Goal: Task Accomplishment & Management: Use online tool/utility

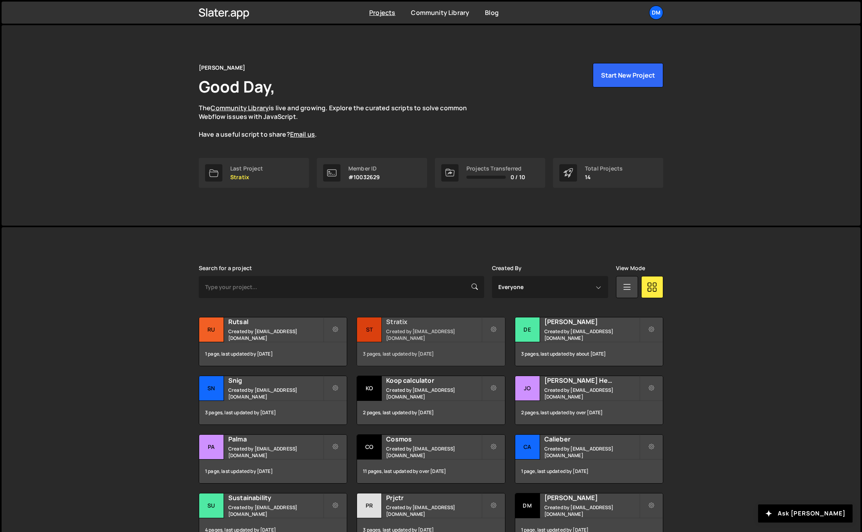
click at [407, 334] on small "Created by dmytrokaraulov@gmail.com" at bounding box center [433, 334] width 95 height 13
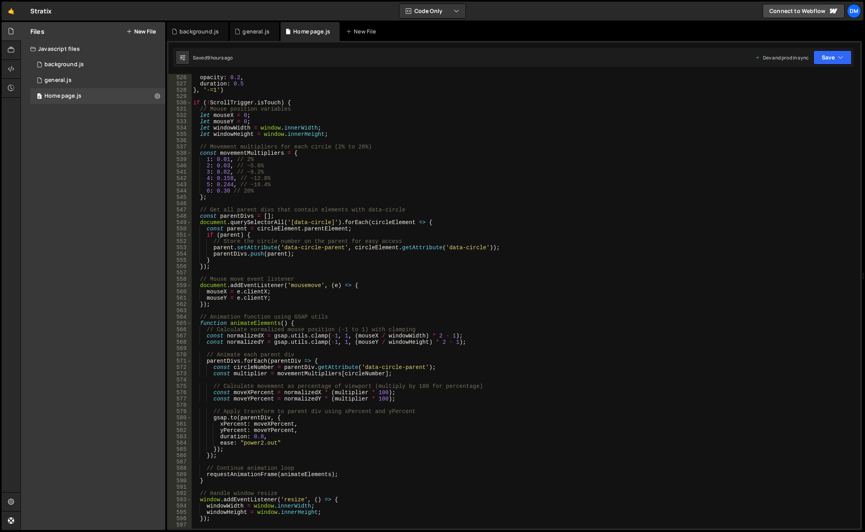
scroll to position [3210, 0]
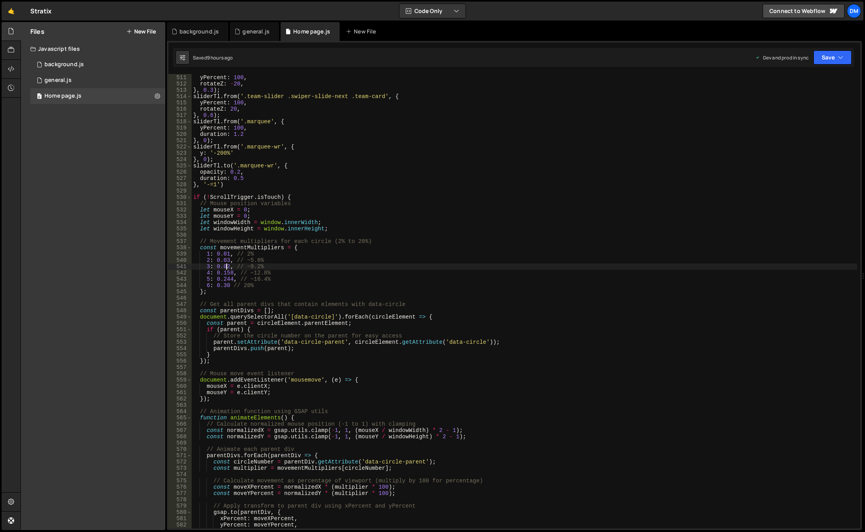
click at [227, 266] on div "sliderTl . from ( '.team-slider .swiper-slide-prev .team-card' , { yPercent : 1…" at bounding box center [524, 301] width 665 height 467
click at [229, 256] on div "sliderTl . from ( '.team-slider .swiper-slide-prev .team-card' , { yPercent : 1…" at bounding box center [524, 301] width 665 height 467
click at [229, 260] on div "sliderTl . from ( '.team-slider .swiper-slide-prev .team-card' , { yPercent : 1…" at bounding box center [524, 301] width 665 height 467
click at [228, 268] on div "sliderTl . from ( '.team-slider .swiper-slide-prev .team-card' , { yPercent : 1…" at bounding box center [524, 301] width 665 height 467
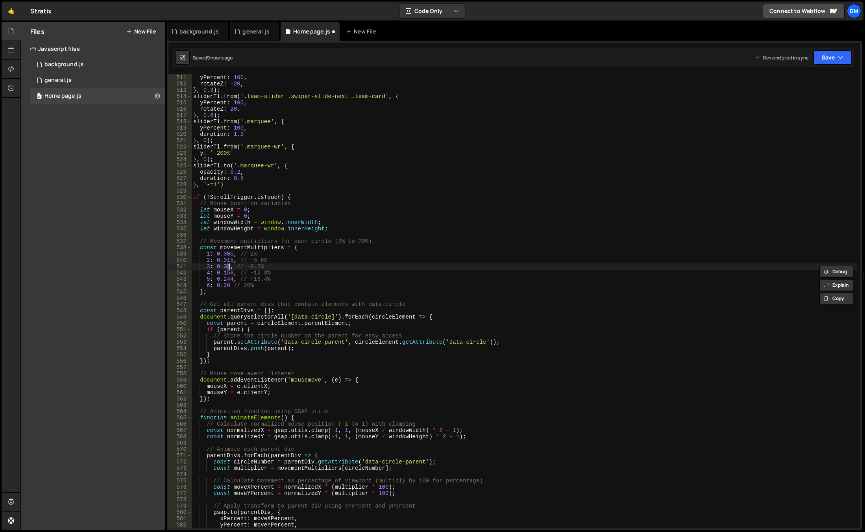
click at [227, 268] on div "sliderTl . from ( '.team-slider .swiper-slide-prev .team-card' , { yPercent : 1…" at bounding box center [524, 301] width 665 height 454
click at [264, 249] on div "sliderTl . from ( '.team-slider .swiper-slide-prev .team-card' , { yPercent : 1…" at bounding box center [524, 301] width 665 height 467
click at [229, 260] on div "sliderTl . from ( '.team-slider .swiper-slide-prev .team-card' , { yPercent : 1…" at bounding box center [524, 301] width 665 height 467
click at [229, 266] on div "sliderTl . from ( '.team-slider .swiper-slide-prev .team-card' , { yPercent : 1…" at bounding box center [524, 301] width 665 height 467
click at [273, 240] on div "sliderTl . from ( '.team-slider .swiper-slide-prev .team-card' , { yPercent : 1…" at bounding box center [524, 301] width 665 height 467
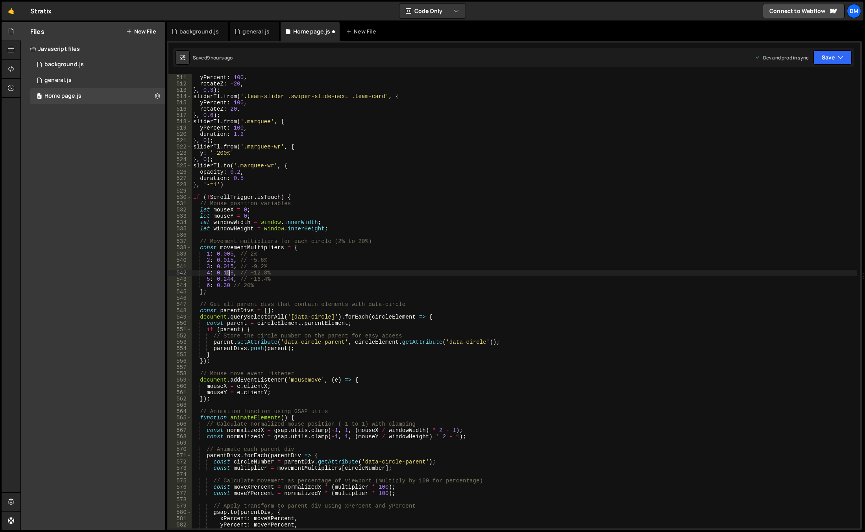
click at [228, 273] on div "sliderTl . from ( '.team-slider .swiper-slide-prev .team-card' , { yPercent : 1…" at bounding box center [524, 301] width 665 height 467
click at [225, 272] on div "sliderTl . from ( '.team-slider .swiper-slide-prev .team-card' , { yPercent : 1…" at bounding box center [524, 301] width 665 height 454
drag, startPoint x: 225, startPoint y: 273, endPoint x: 232, endPoint y: 273, distance: 7.1
click at [232, 273] on div "sliderTl . from ( '.team-slider .swiper-slide-prev .team-card' , { yPercent : 1…" at bounding box center [524, 301] width 665 height 467
drag, startPoint x: 223, startPoint y: 280, endPoint x: 234, endPoint y: 281, distance: 11.1
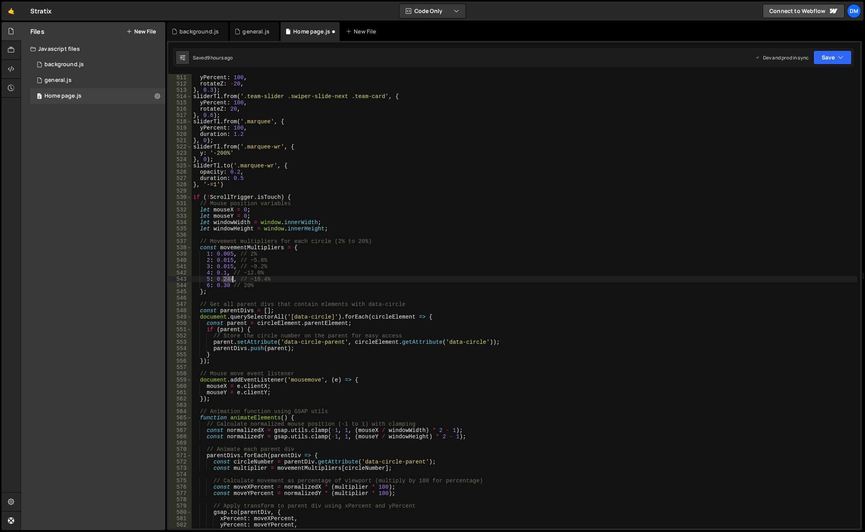
click at [234, 281] on div "sliderTl . from ( '.team-slider .swiper-slide-prev .team-card' , { yPercent : 1…" at bounding box center [524, 301] width 665 height 467
click at [256, 262] on div "sliderTl . from ( '.team-slider .swiper-slide-prev .team-card' , { yPercent : 1…" at bounding box center [524, 301] width 665 height 467
drag, startPoint x: 223, startPoint y: 288, endPoint x: 229, endPoint y: 288, distance: 5.5
click at [229, 288] on div "sliderTl . from ( '.team-slider .swiper-slide-prev .team-card' , { yPercent : 1…" at bounding box center [524, 301] width 665 height 467
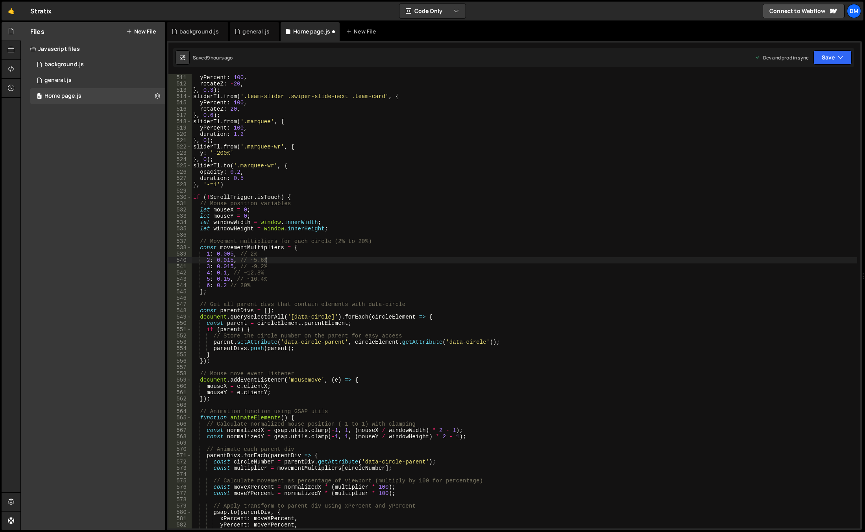
click at [340, 257] on div "sliderTl . from ( '.team-slider .swiper-slide-prev .team-card' , { yPercent : 1…" at bounding box center [524, 301] width 665 height 467
click at [831, 60] on button "Save" at bounding box center [832, 57] width 38 height 14
click at [794, 82] on div "9 hours ago" at bounding box center [792, 85] width 26 height 7
drag, startPoint x: 814, startPoint y: 58, endPoint x: 816, endPoint y: 63, distance: 5.1
click at [815, 58] on button "Save" at bounding box center [832, 57] width 38 height 14
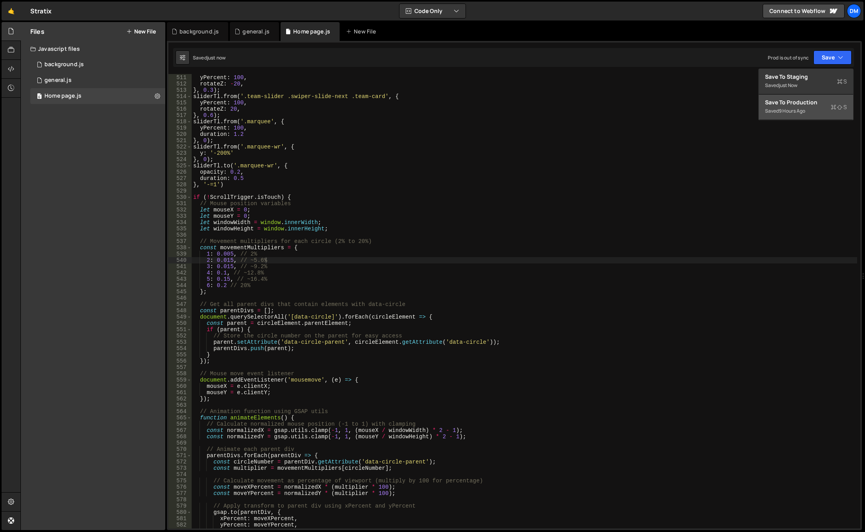
click at [782, 115] on div "Saved 9 hours ago" at bounding box center [806, 110] width 82 height 9
click at [226, 286] on div "sliderTl . from ( '.team-slider .swiper-slide-prev .team-card' , { yPercent : 1…" at bounding box center [524, 301] width 665 height 467
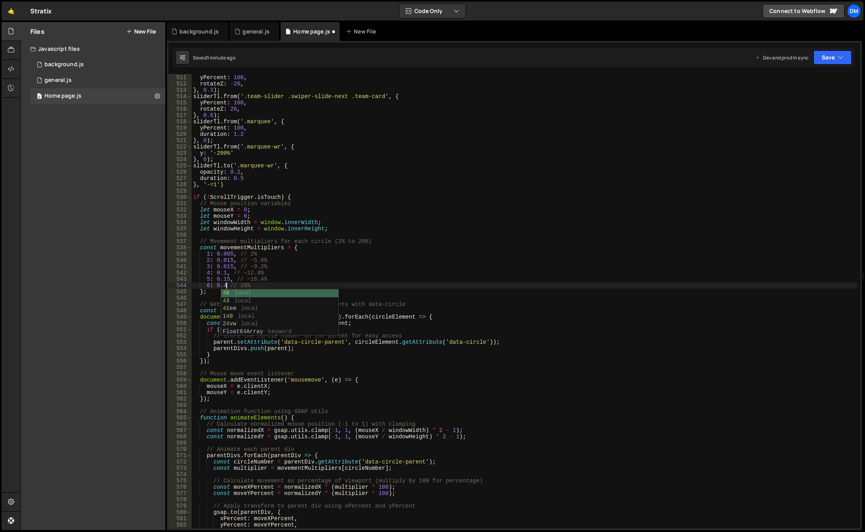
click at [681, 166] on div "sliderTl . from ( '.team-slider .swiper-slide-prev .team-card' , { yPercent : 1…" at bounding box center [524, 301] width 665 height 467
click at [855, 52] on div "[DOMAIN_NAME]('.marquee-wr', { 510 511 512 513 514 515 516 517 518 519 520 521 …" at bounding box center [514, 285] width 695 height 489
click at [839, 59] on icon "button" at bounding box center [841, 58] width 6 height 8
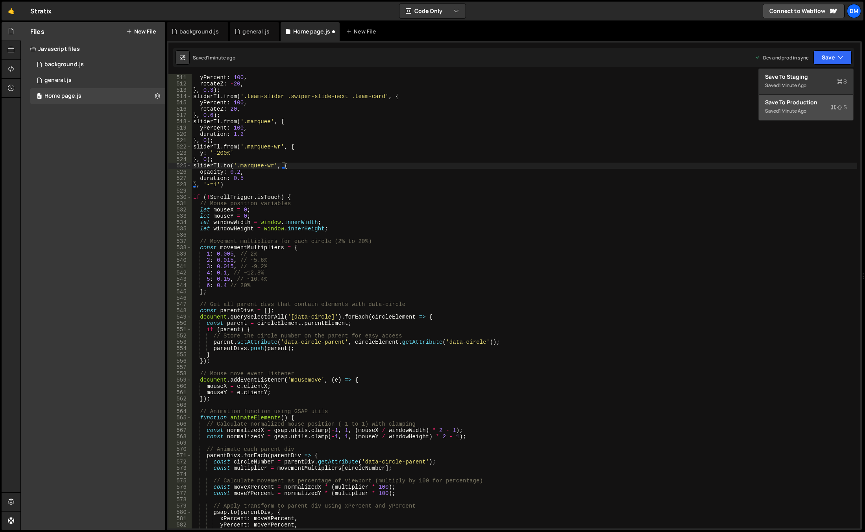
click at [809, 102] on div "Save to Production S" at bounding box center [806, 102] width 82 height 8
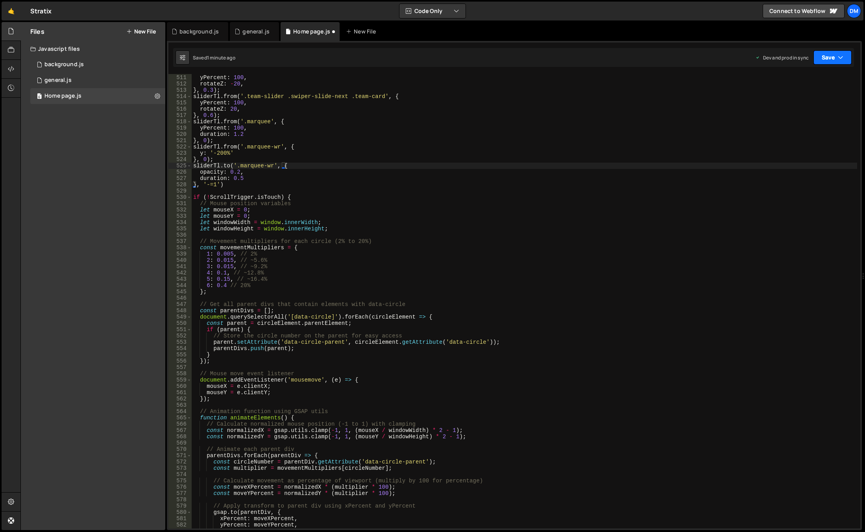
drag, startPoint x: 829, startPoint y: 56, endPoint x: 825, endPoint y: 62, distance: 7.3
click at [829, 55] on button "Save" at bounding box center [832, 57] width 38 height 14
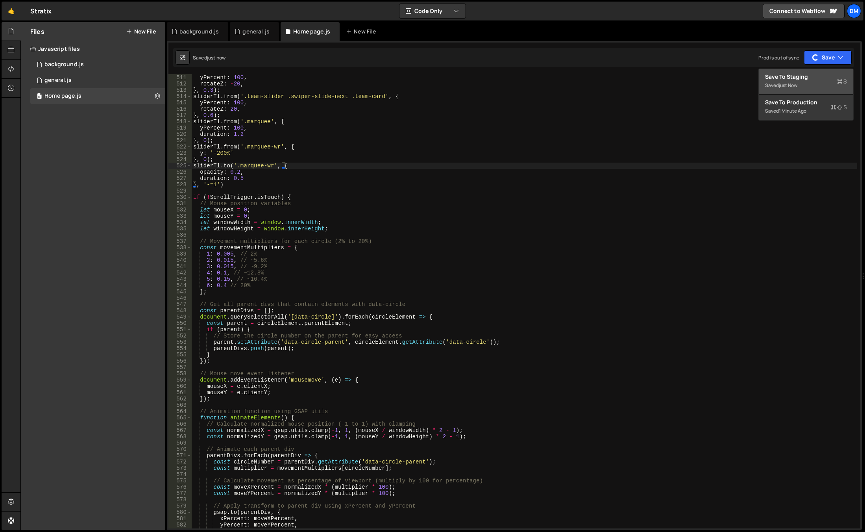
click at [812, 75] on div "Save to Staging S" at bounding box center [806, 77] width 82 height 8
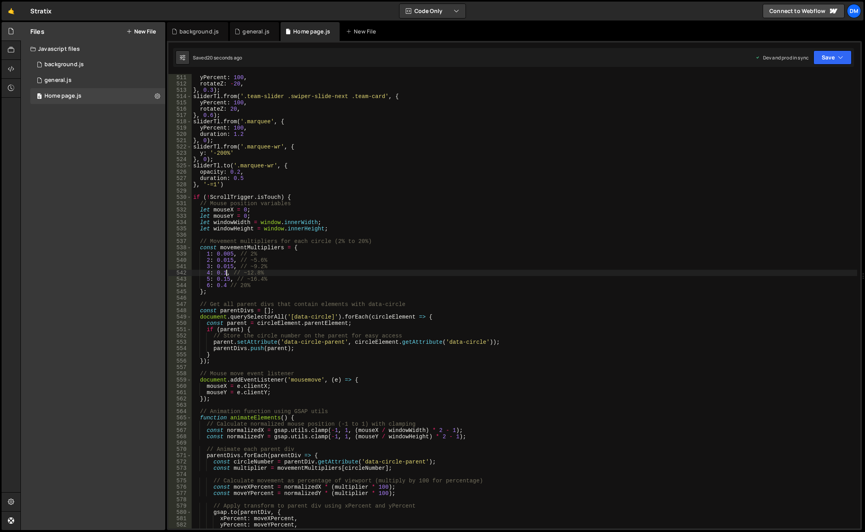
click at [226, 273] on div "sliderTl . from ( '.team-slider .swiper-slide-prev .team-card' , { yPercent : 1…" at bounding box center [524, 301] width 665 height 467
click at [224, 273] on div "sliderTl . from ( '.team-slider .swiper-slide-prev .team-card' , { yPercent : 1…" at bounding box center [524, 301] width 665 height 467
type textarea "4: 0.08, // ~12.8%"
drag, startPoint x: 823, startPoint y: 59, endPoint x: 809, endPoint y: 82, distance: 26.5
click at [823, 59] on button "Save" at bounding box center [832, 57] width 38 height 14
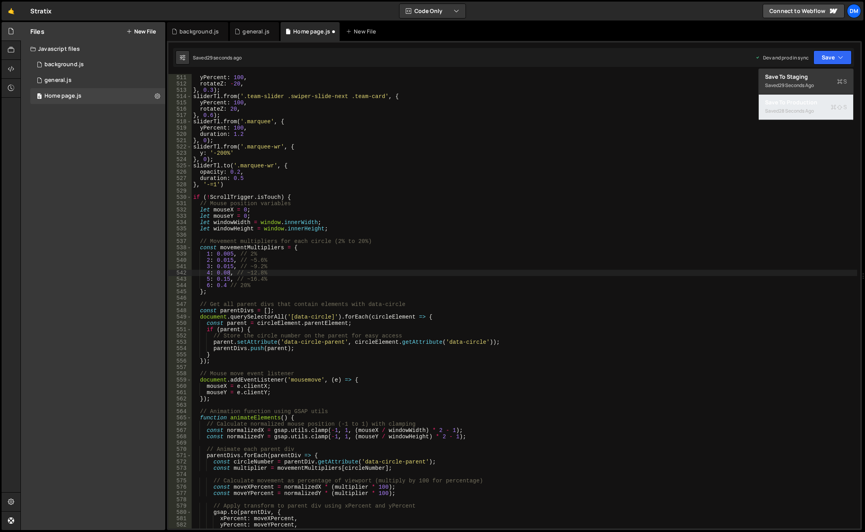
click at [789, 102] on div "Save to Production S" at bounding box center [806, 102] width 82 height 8
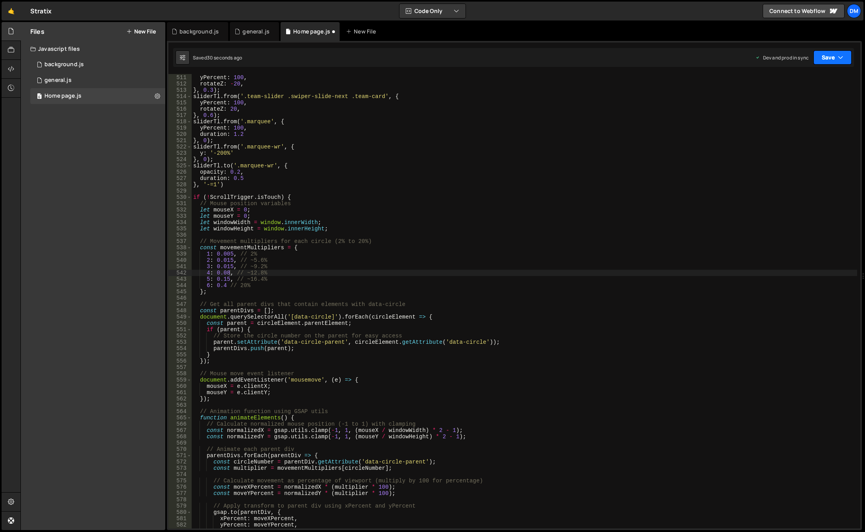
click at [819, 59] on button "Save" at bounding box center [832, 57] width 38 height 14
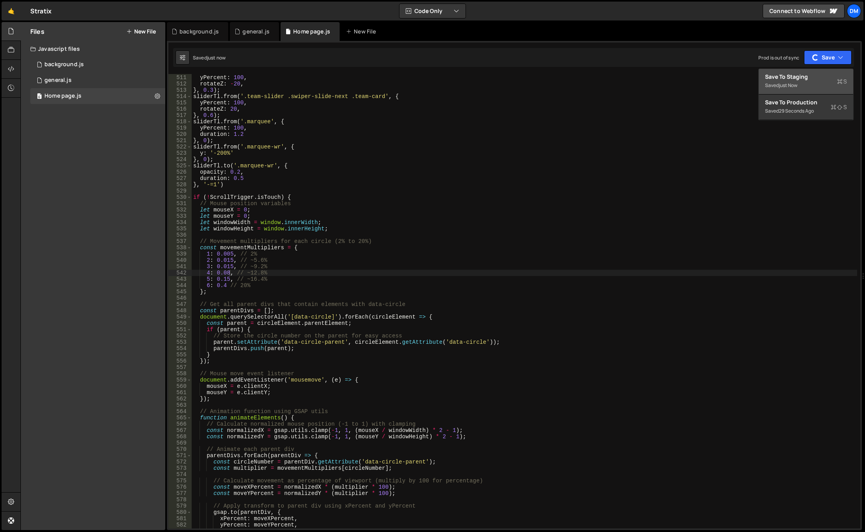
click at [804, 77] on div "Save to Staging S" at bounding box center [806, 77] width 82 height 8
drag, startPoint x: 85, startPoint y: 94, endPoint x: 94, endPoint y: 99, distance: 10.2
click at [85, 94] on div "0 Home page.js 0" at bounding box center [97, 96] width 135 height 16
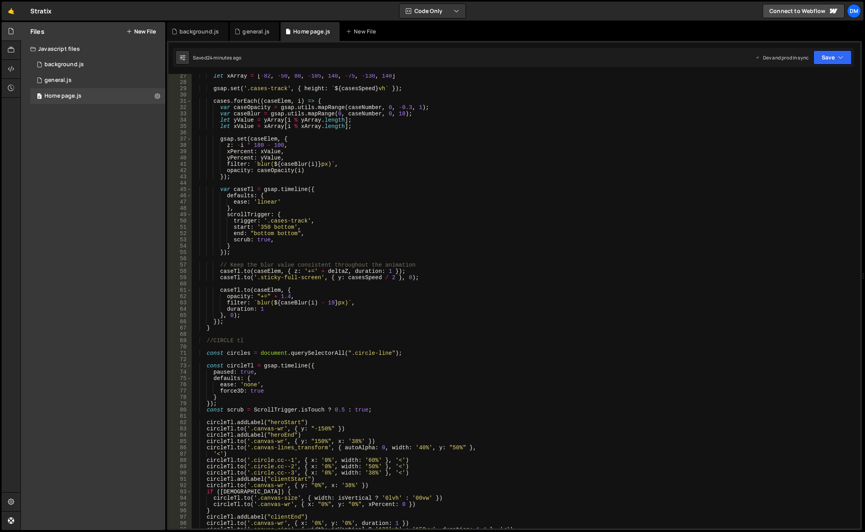
scroll to position [0, 0]
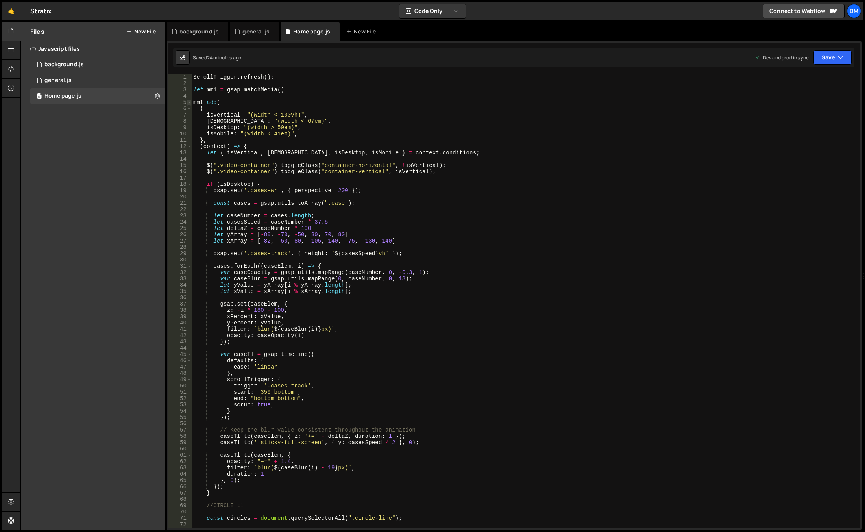
click at [187, 100] on span at bounding box center [189, 102] width 4 height 6
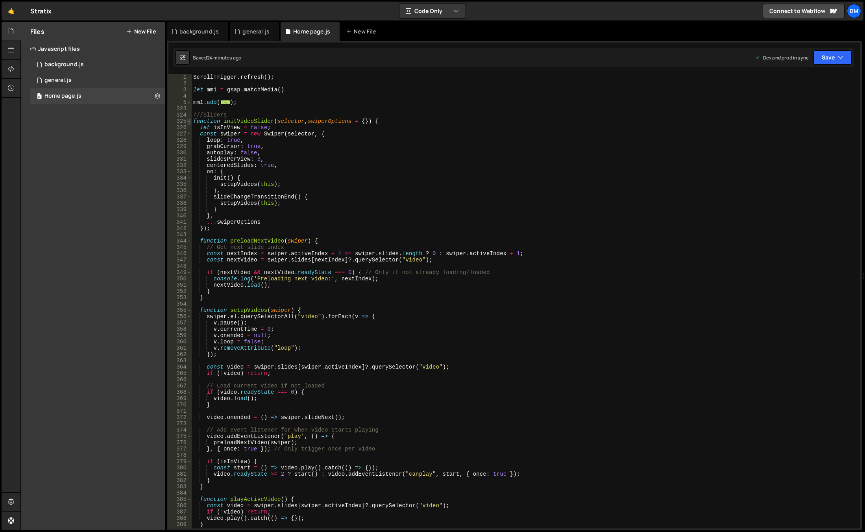
click at [188, 123] on span at bounding box center [189, 121] width 4 height 6
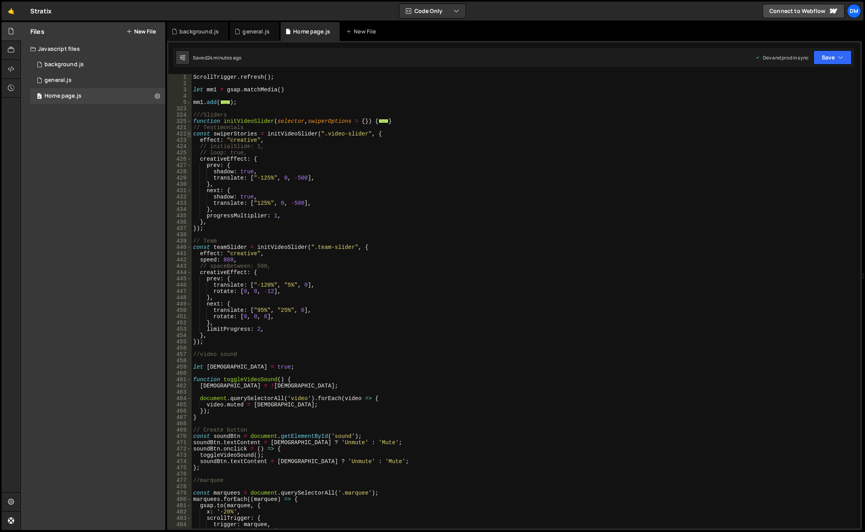
click at [189, 134] on span at bounding box center [189, 134] width 4 height 6
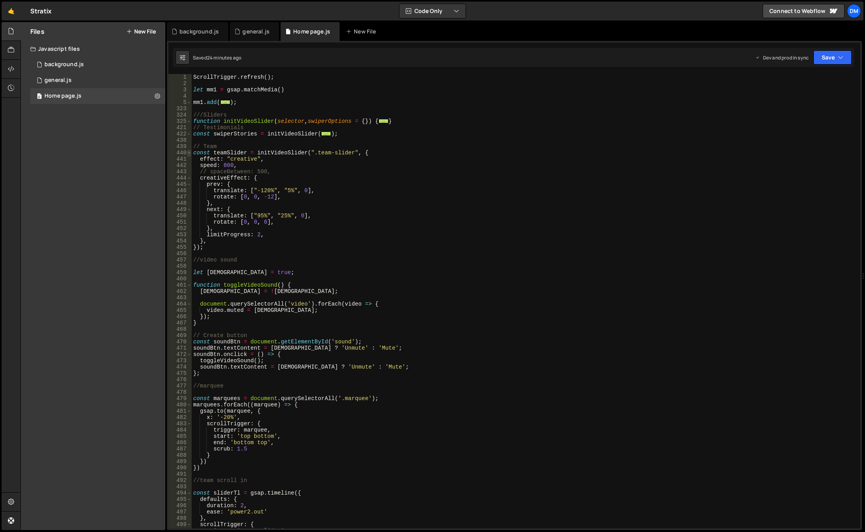
click at [190, 153] on span at bounding box center [189, 153] width 4 height 6
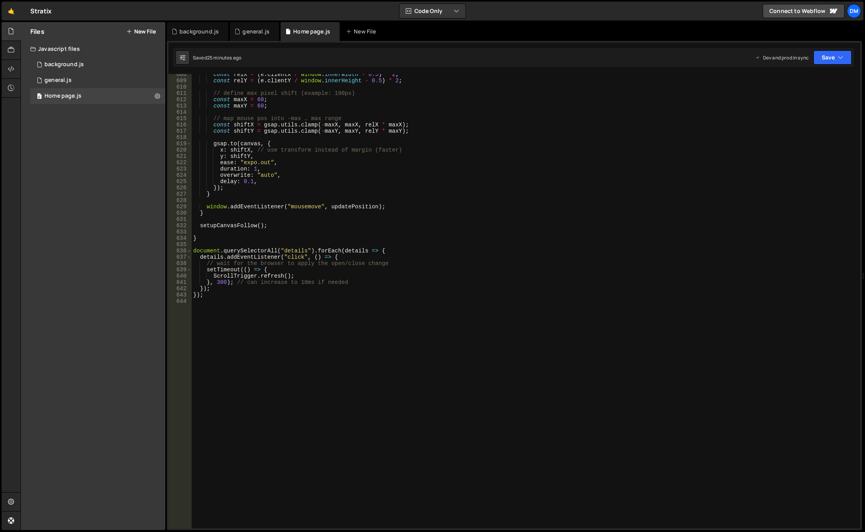
scroll to position [923, 0]
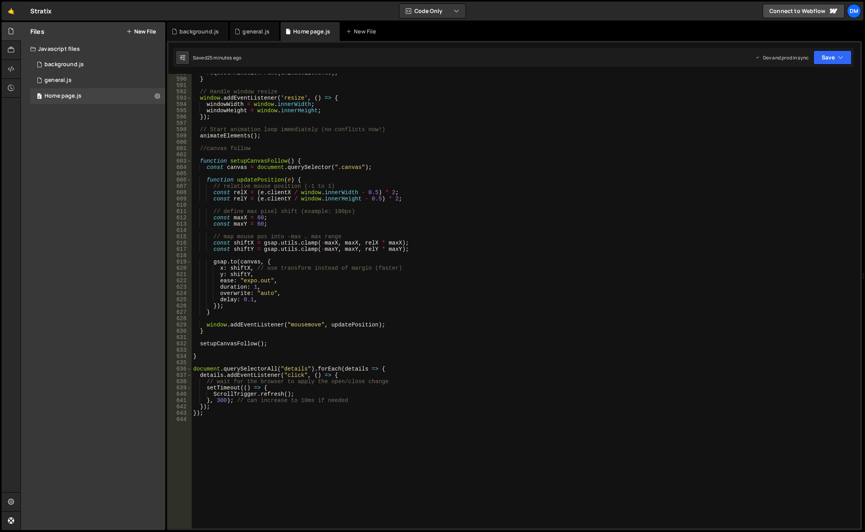
click at [253, 430] on div "requestAnimationFrame ( animateElements ) ; } // Handle window resize window . …" at bounding box center [524, 303] width 665 height 467
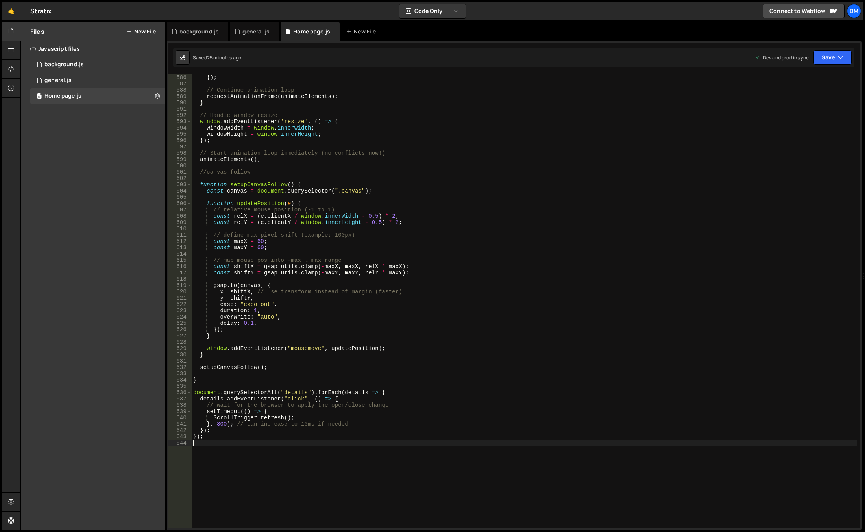
scroll to position [1042, 0]
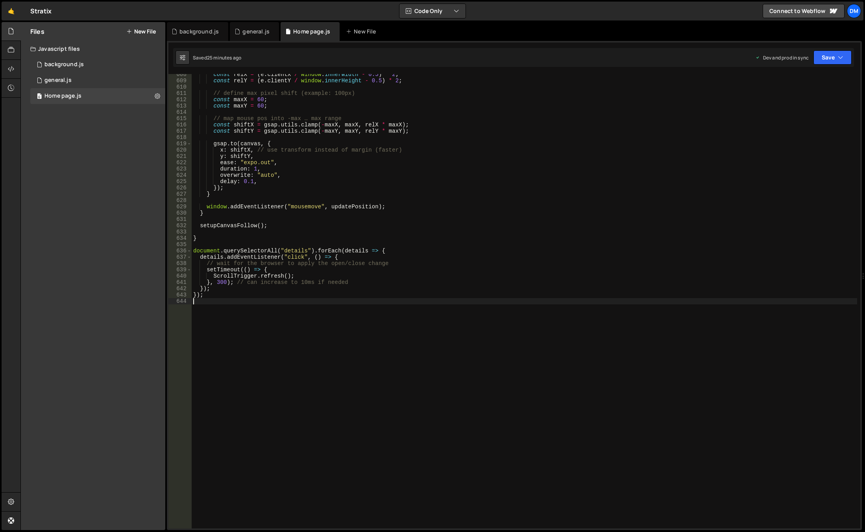
click at [283, 384] on div "const relX = ( e . clientX / window . innerWidth - 0.5 ) * 2 ; const relY = ( e…" at bounding box center [524, 304] width 665 height 467
type textarea "//hide ratings"
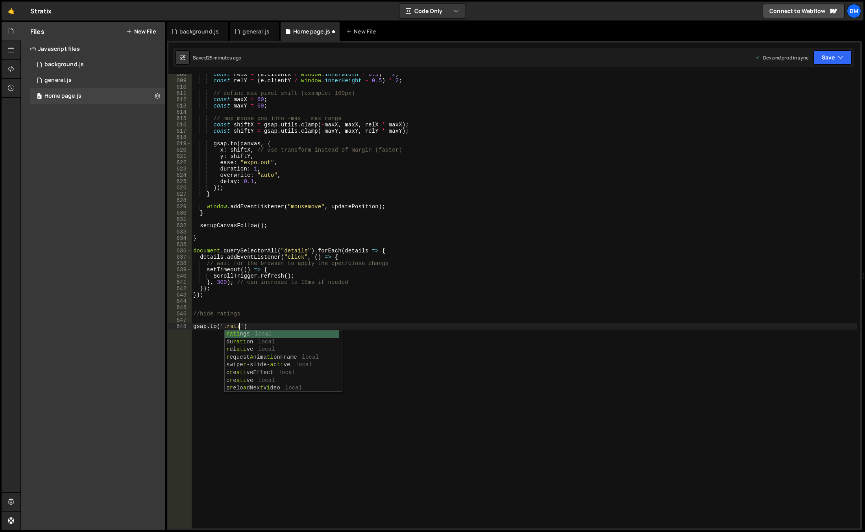
scroll to position [0, 3]
type textarea "[DOMAIN_NAME]('.ratings', {})"
type textarea "opacity: 0,"
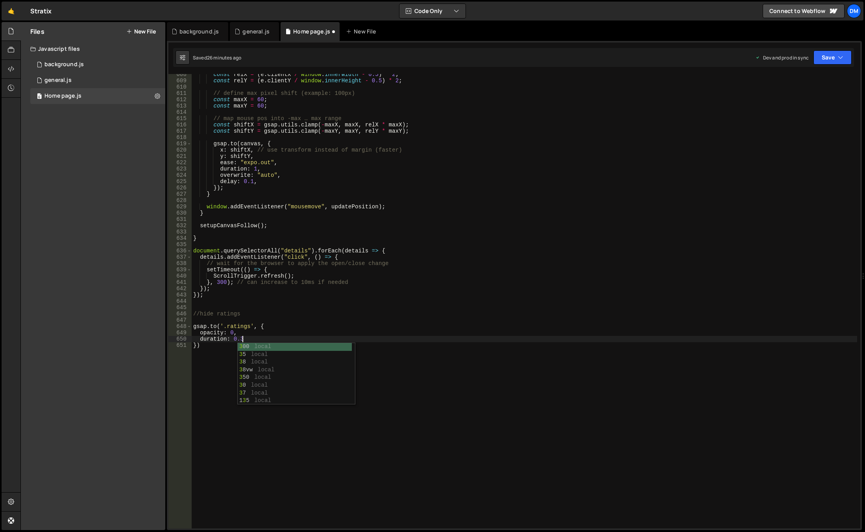
type textarea "duration: 0.3,"
type textarea "scrollTrigger: {}"
paste textarea "hero-container'"
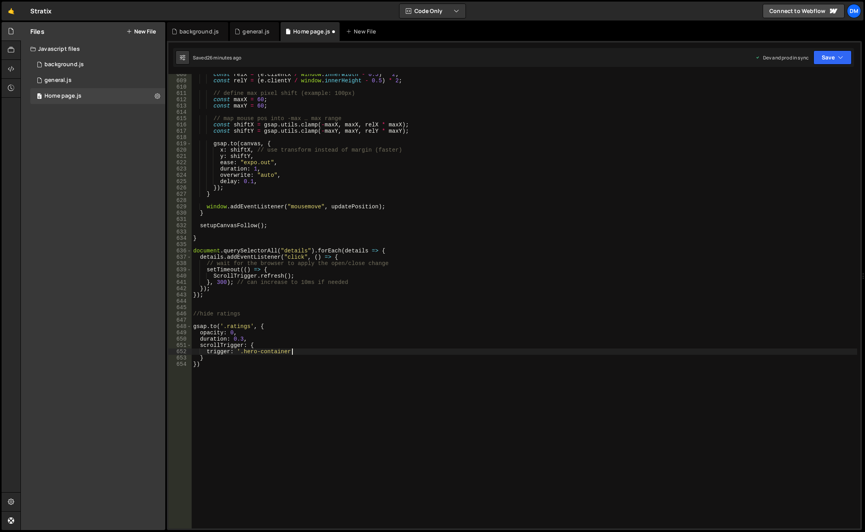
type textarea "trigger: '.hero-container',"
click at [230, 330] on div "const relX = ( e . clientX / window . innerWidth - 0.5 ) * 2 ; const relY = ( e…" at bounding box center [524, 304] width 665 height 467
click at [440, 386] on div "const relX = ( e . clientX / window . innerWidth - 0.5 ) * 2 ; const relY = ( e…" at bounding box center [524, 304] width 665 height 467
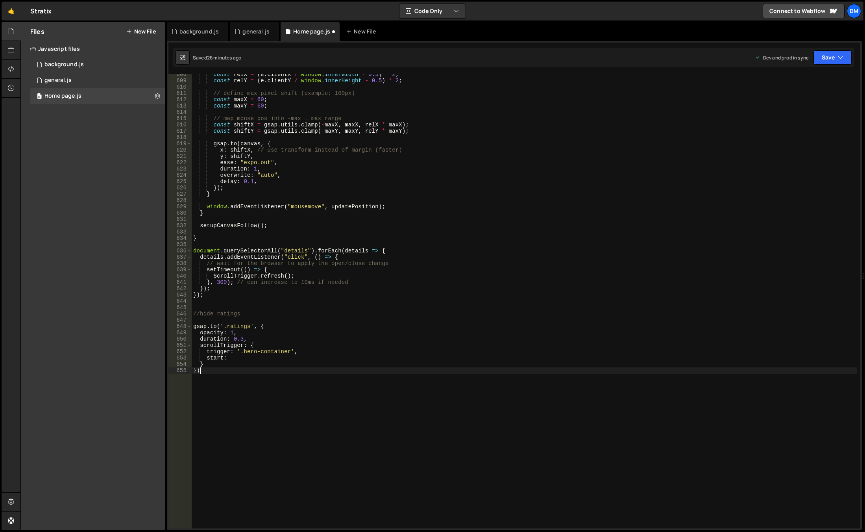
scroll to position [0, 0]
click at [255, 372] on div "const relX = ( e . clientX / window . innerWidth - 0.5 ) * 2 ; const relY = ( e…" at bounding box center [524, 304] width 665 height 467
click at [244, 360] on div "const relX = ( e . clientX / window . innerWidth - 0.5 ) * 2 ; const relY = ( e…" at bounding box center [524, 304] width 665 height 467
type textarea "start: 'top top',"
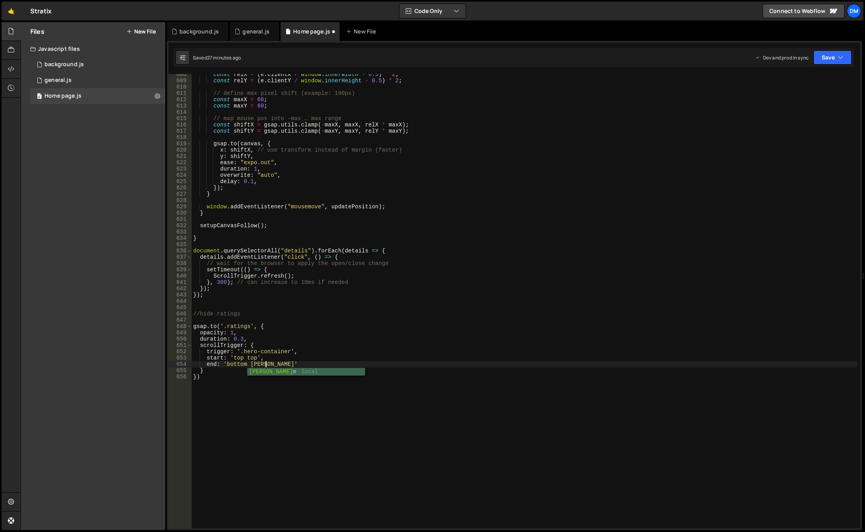
scroll to position [0, 5]
type textarea "end: 'bottom bottom',"
click at [281, 417] on div "const relX = ( e . clientX / window . innerWidth - 0.5 ) * 2 ; const relY = ( e…" at bounding box center [524, 304] width 665 height 467
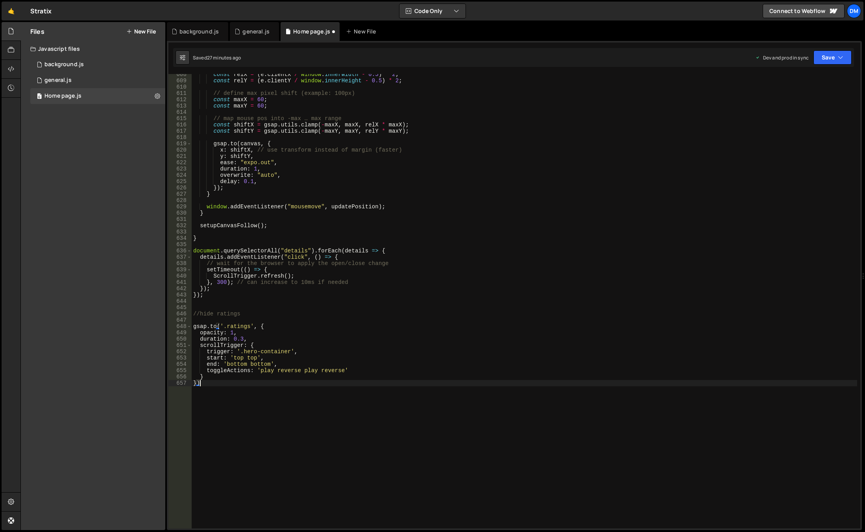
click at [244, 383] on div "const relX = ( e . clientX / window . innerWidth - 0.5 ) * 2 ; const relY = ( e…" at bounding box center [524, 304] width 665 height 467
click at [831, 59] on button "Save" at bounding box center [832, 57] width 38 height 14
click at [800, 104] on div "Save to Production S" at bounding box center [806, 102] width 82 height 8
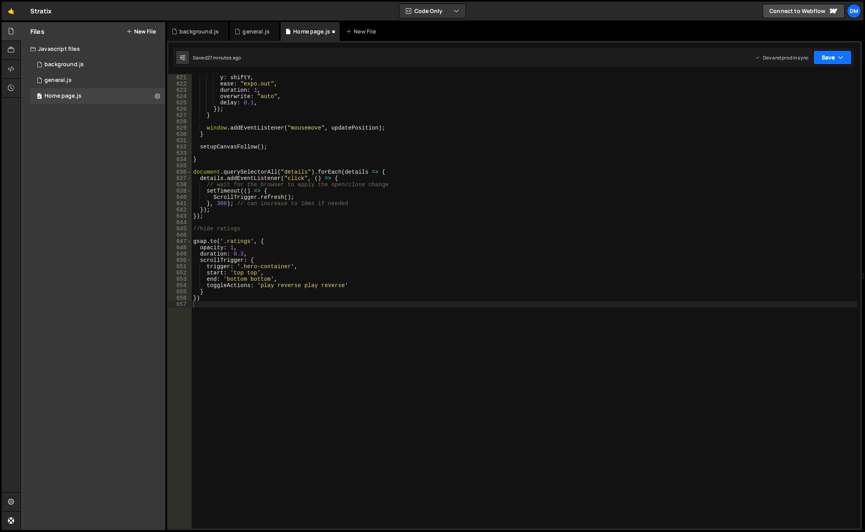
scroll to position [3903, 0]
click at [826, 61] on button "Save" at bounding box center [832, 57] width 38 height 14
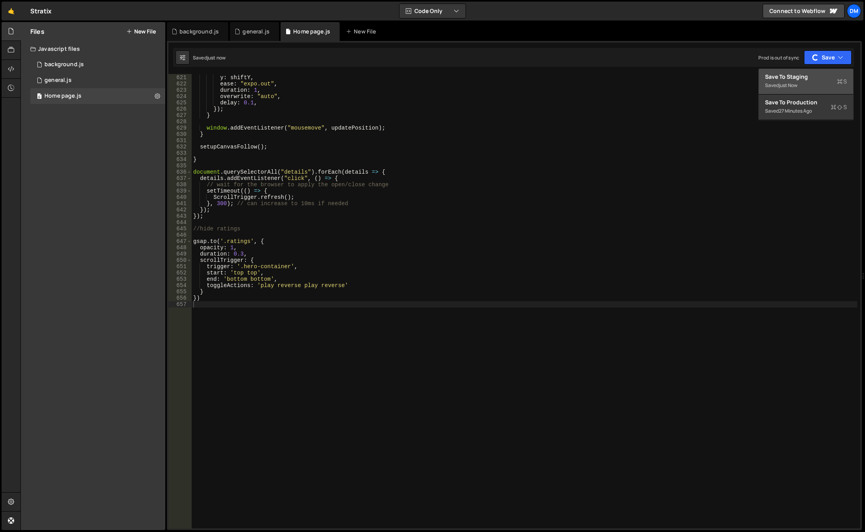
click at [809, 79] on div "Save to Staging S" at bounding box center [806, 77] width 82 height 8
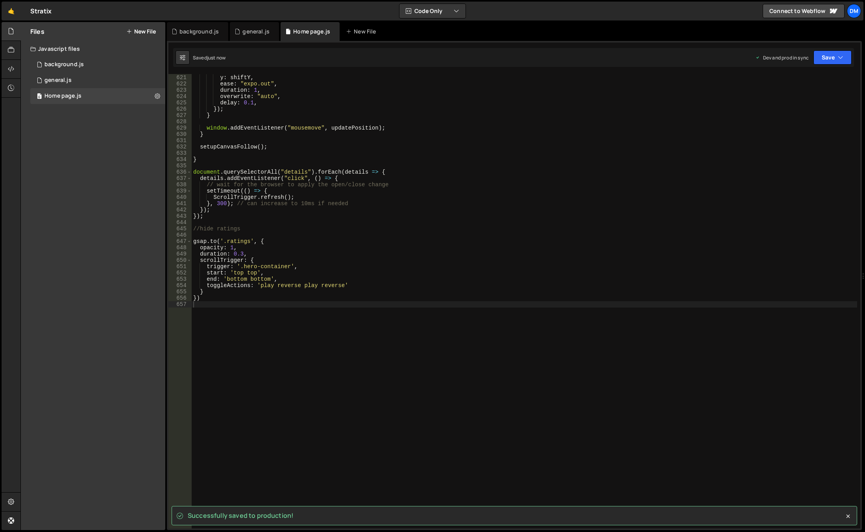
drag, startPoint x: 454, startPoint y: 276, endPoint x: 377, endPoint y: 268, distance: 77.6
click at [454, 276] on div "x : shiftX , // use transform instead of margin (faster) y : shiftY , ease : "e…" at bounding box center [524, 301] width 665 height 467
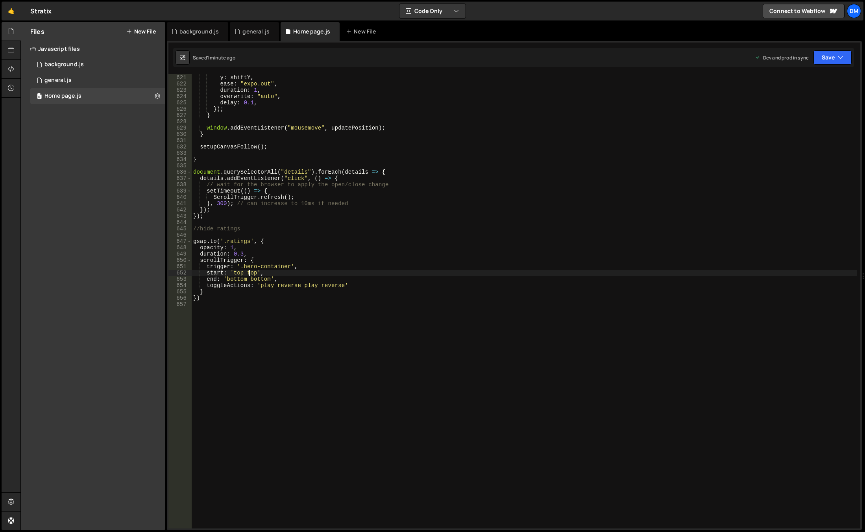
click at [249, 270] on div "x : shiftX , // use transform instead of margin (faster) y : shiftY , ease : "e…" at bounding box center [524, 301] width 665 height 467
click at [248, 272] on div "x : shiftX , // use transform instead of margin (faster) y : shiftY , ease : "e…" at bounding box center [524, 301] width 665 height 467
click at [829, 60] on button "Save" at bounding box center [832, 57] width 38 height 14
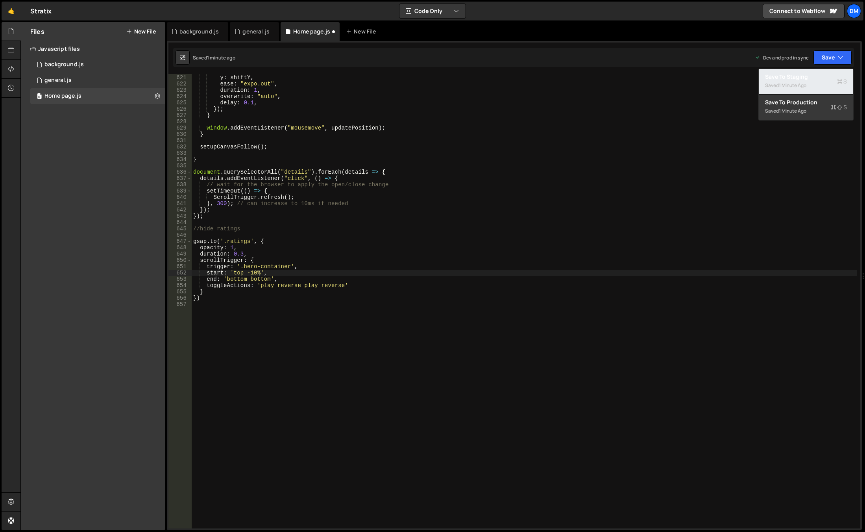
click at [817, 74] on div "Save to Staging S" at bounding box center [806, 77] width 82 height 8
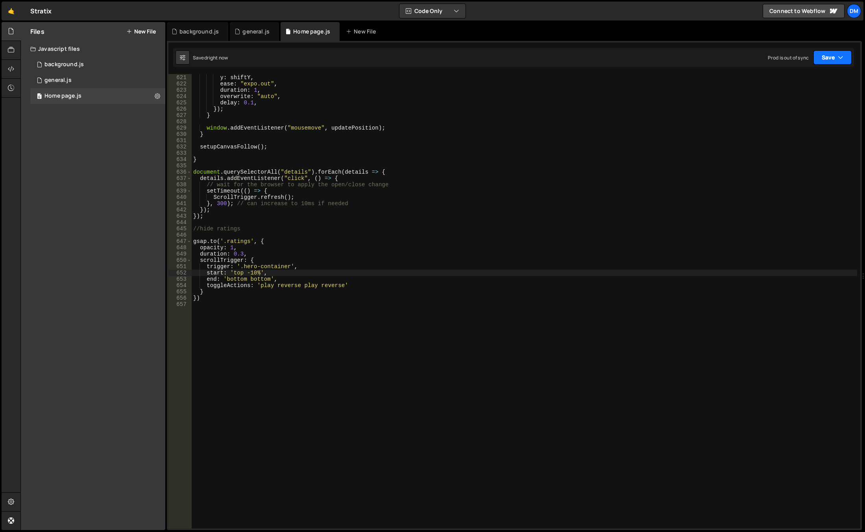
click at [829, 56] on button "Save" at bounding box center [832, 57] width 38 height 14
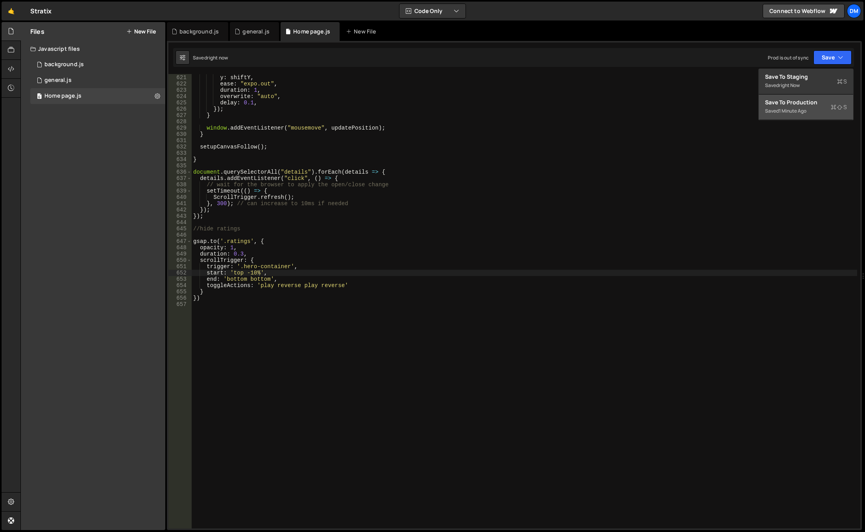
drag, startPoint x: 803, startPoint y: 106, endPoint x: 792, endPoint y: 118, distance: 15.9
click at [803, 106] on div "Save to Production S" at bounding box center [806, 102] width 82 height 8
drag, startPoint x: 258, startPoint y: 272, endPoint x: 246, endPoint y: 271, distance: 11.9
click at [246, 271] on div "x : shiftX , // use transform instead of margin (faster) y : shiftY , ease : "e…" at bounding box center [524, 301] width 665 height 467
click at [305, 254] on div "x : shiftX , // use transform instead of margin (faster) y : shiftY , ease : "e…" at bounding box center [524, 301] width 665 height 467
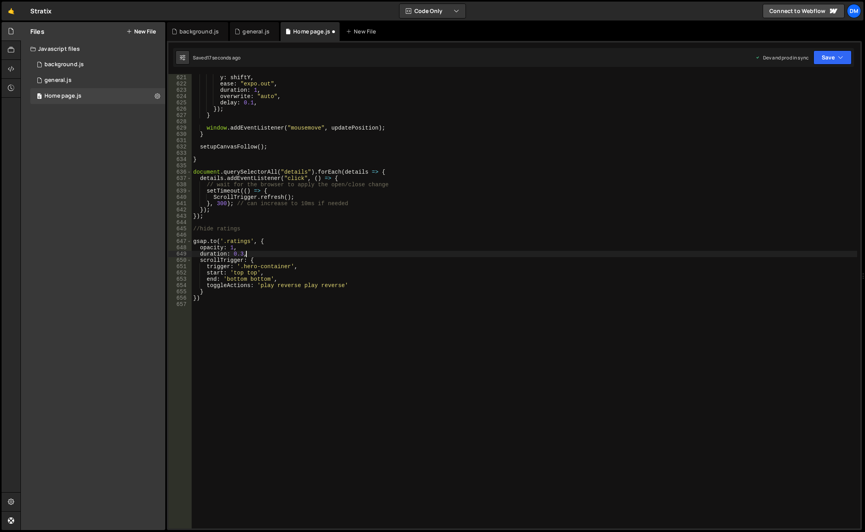
scroll to position [0, 3]
drag, startPoint x: 264, startPoint y: 241, endPoint x: 183, endPoint y: 240, distance: 81.1
click at [183, 240] on div "duration: 0.3, 620 621 622 623 624 625 626 627 628 629 630 631 632 633 634 635 …" at bounding box center [514, 301] width 692 height 454
type textarea "[DOMAIN_NAME]('.ratings', {"
click at [220, 236] on div "x : shiftX , // use transform instead of margin (faster) y : shiftY , ease : "e…" at bounding box center [524, 301] width 665 height 467
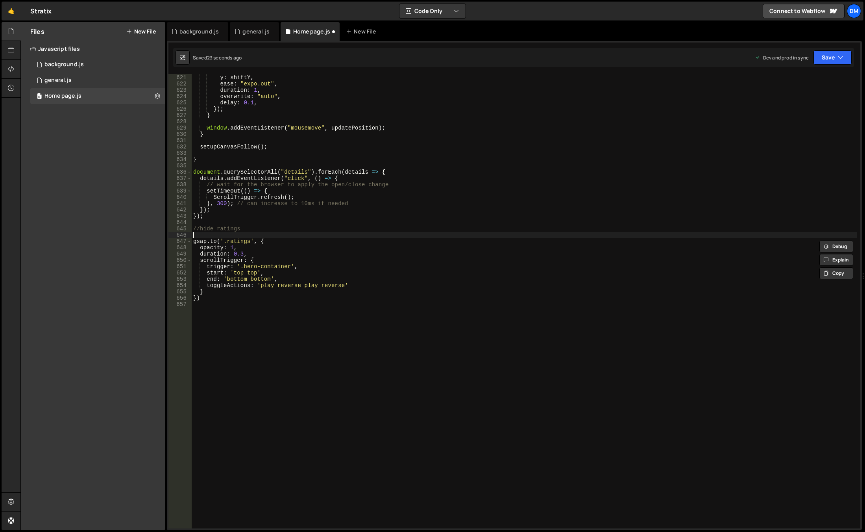
scroll to position [0, 0]
paste textarea "[DOMAIN_NAME]('.ratings', {"
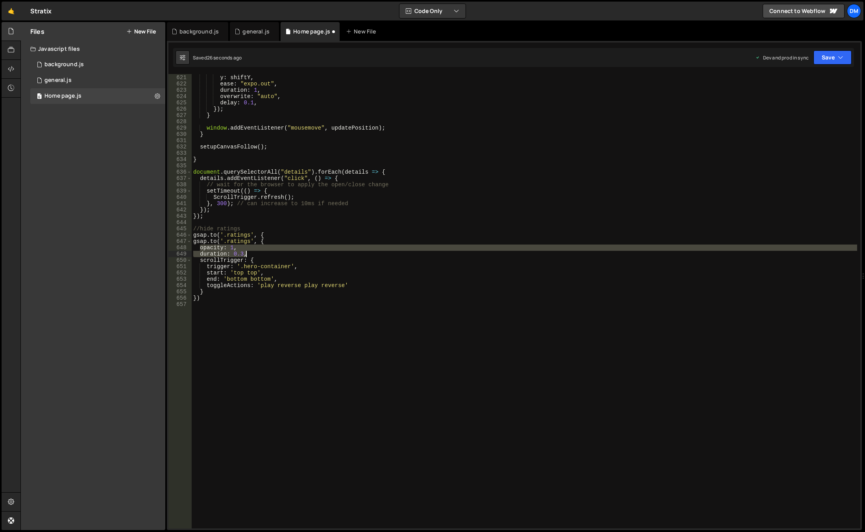
drag, startPoint x: 199, startPoint y: 249, endPoint x: 247, endPoint y: 255, distance: 48.4
click at [247, 255] on div "x : shiftX , // use transform instead of margin (faster) y : shiftY , ease : "e…" at bounding box center [524, 301] width 665 height 467
click at [273, 235] on div "x : shiftX , // use transform instead of margin (faster) y : shiftY , ease : "e…" at bounding box center [524, 301] width 665 height 467
paste textarea "duration: 0.3,"
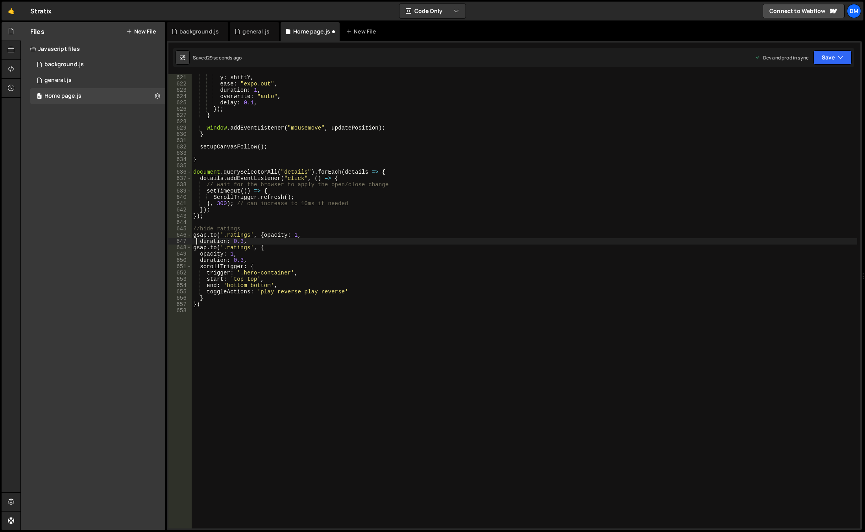
drag, startPoint x: 198, startPoint y: 240, endPoint x: 114, endPoint y: 241, distance: 84.2
click at [114, 241] on div "Files New File Javascript files 0 background.js 0 0 general.js 0 0 Home page.js…" at bounding box center [442, 276] width 844 height 508
click at [367, 239] on div "x : shiftX , // use transform instead of margin (faster) y : shiftY , ease : "e…" at bounding box center [524, 301] width 665 height 467
click at [362, 236] on div "x : shiftX , // use transform instead of margin (faster) y : shiftY , ease : "e…" at bounding box center [524, 301] width 665 height 467
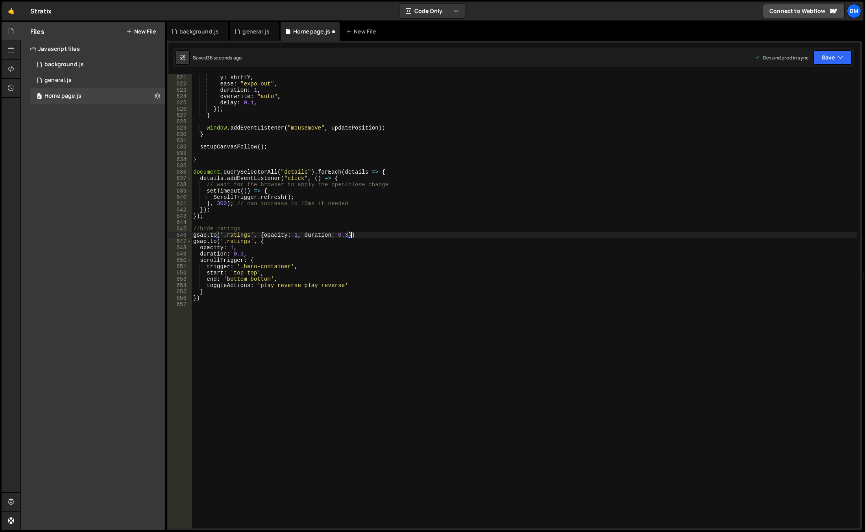
click at [369, 235] on div "x : shiftX , // use transform instead of margin (faster) y : shiftY , ease : "e…" at bounding box center [524, 301] width 665 height 467
click at [395, 233] on div "x : shiftX , // use transform instead of margin (faster) y : shiftY , ease : "e…" at bounding box center [524, 301] width 665 height 467
drag, startPoint x: 828, startPoint y: 61, endPoint x: 822, endPoint y: 67, distance: 8.1
click at [828, 61] on button "Save" at bounding box center [832, 57] width 38 height 14
click at [796, 78] on div "Save to Staging S" at bounding box center [806, 77] width 82 height 8
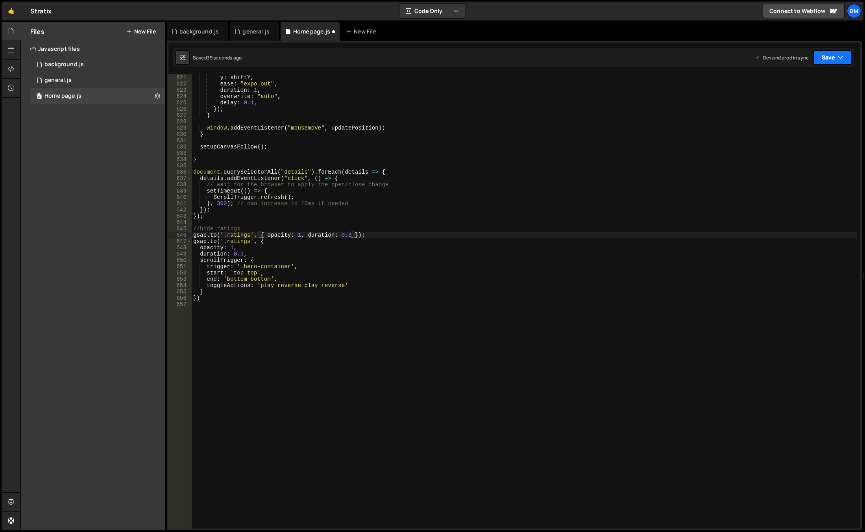
click at [820, 59] on button "Save" at bounding box center [832, 57] width 38 height 14
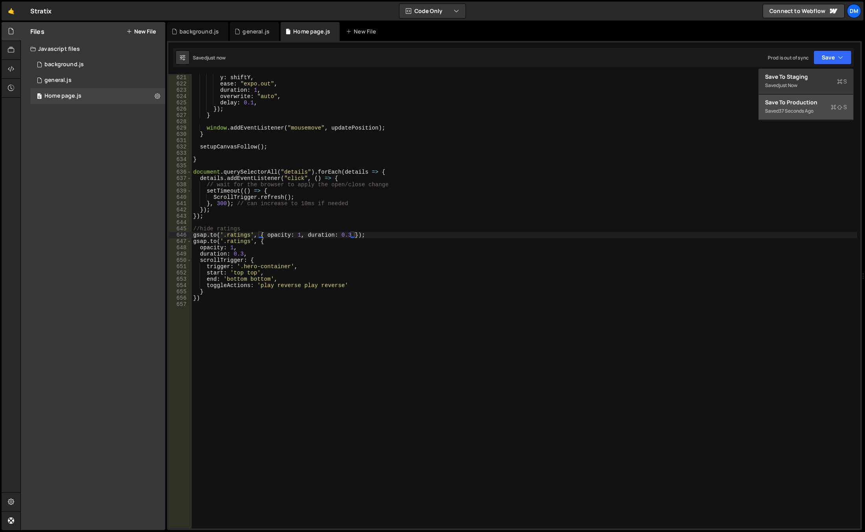
click at [797, 102] on div "Save to Production S" at bounding box center [806, 102] width 82 height 8
type textarea "[DOMAIN_NAME]('.ratings', {"
click at [460, 244] on div "x : shiftX , // use transform instead of margin (faster) y : shiftY , ease : "e…" at bounding box center [524, 301] width 665 height 467
click at [449, 305] on div "x : shiftX , // use transform instead of margin (faster) y : shiftY , ease : "e…" at bounding box center [524, 301] width 665 height 467
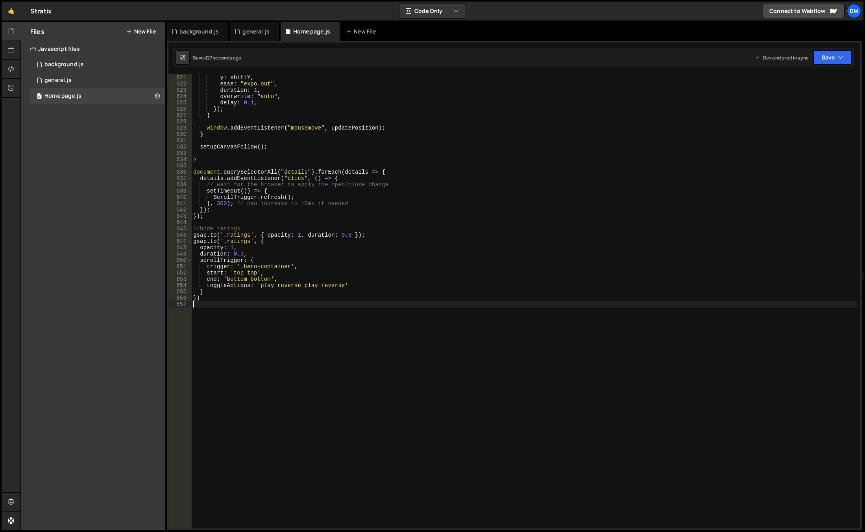
scroll to position [0, 0]
drag, startPoint x: 388, startPoint y: 236, endPoint x: 178, endPoint y: 235, distance: 209.7
click at [178, 235] on div "620 621 622 623 624 625 626 627 628 629 630 631 632 633 634 635 636 637 638 639…" at bounding box center [514, 301] width 692 height 454
type textarea "[DOMAIN_NAME]('.ratings', { opacity: 1, duration: 0.3 });"
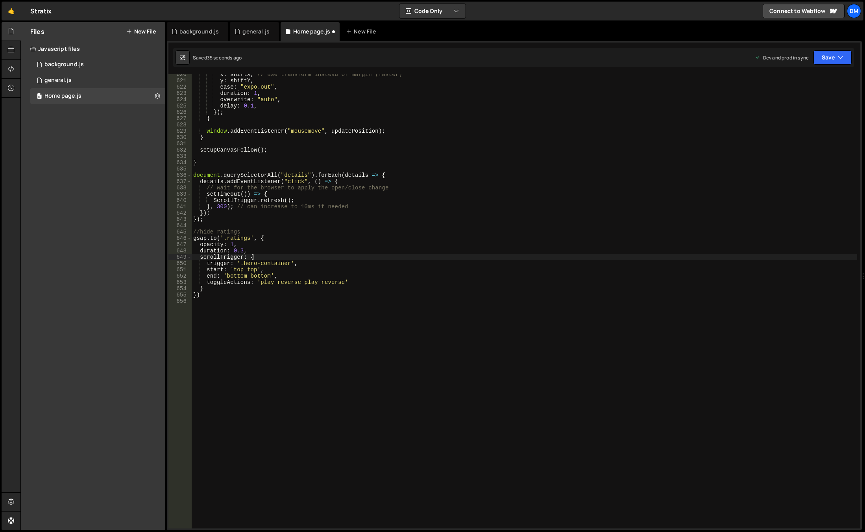
click at [314, 259] on div "x : shiftX , // use transform instead of margin (faster) y : shiftY , ease : "e…" at bounding box center [524, 304] width 665 height 467
click at [237, 270] on div "x : shiftX , // use transform instead of margin (faster) y : shiftY , ease : "e…" at bounding box center [524, 304] width 665 height 467
click at [253, 271] on div "x : shiftX , // use transform instead of margin (faster) y : shiftY , ease : "e…" at bounding box center [524, 304] width 665 height 467
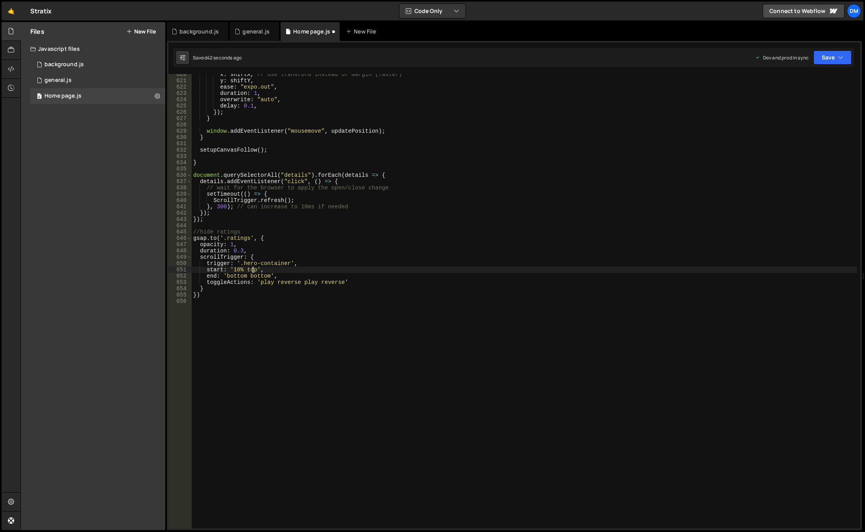
click at [253, 271] on div "x : shiftX , // use transform instead of margin (faster) y : shiftY , ease : "e…" at bounding box center [524, 304] width 665 height 467
click at [234, 270] on div "x : shiftX , // use transform instead of margin (faster) y : shiftY , ease : "e…" at bounding box center [524, 304] width 665 height 467
click at [468, 251] on div "x : shiftX , // use transform instead of margin (faster) y : shiftY , ease : "e…" at bounding box center [524, 304] width 665 height 467
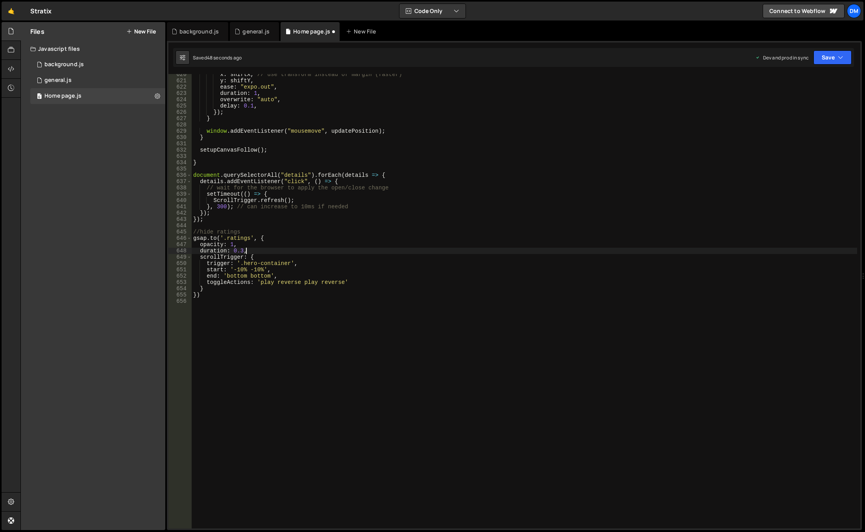
click at [830, 67] on div "duration: 0.3, 620 621 622 623 624 625 626 627 628 629 630 631 632 633 634 635 …" at bounding box center [514, 285] width 695 height 489
click at [825, 59] on button "Save" at bounding box center [832, 57] width 38 height 14
click at [798, 75] on div "Save to Staging S" at bounding box center [806, 77] width 82 height 8
click at [835, 59] on button "Save" at bounding box center [832, 57] width 38 height 14
click at [792, 101] on div "Save to Production S" at bounding box center [806, 102] width 82 height 8
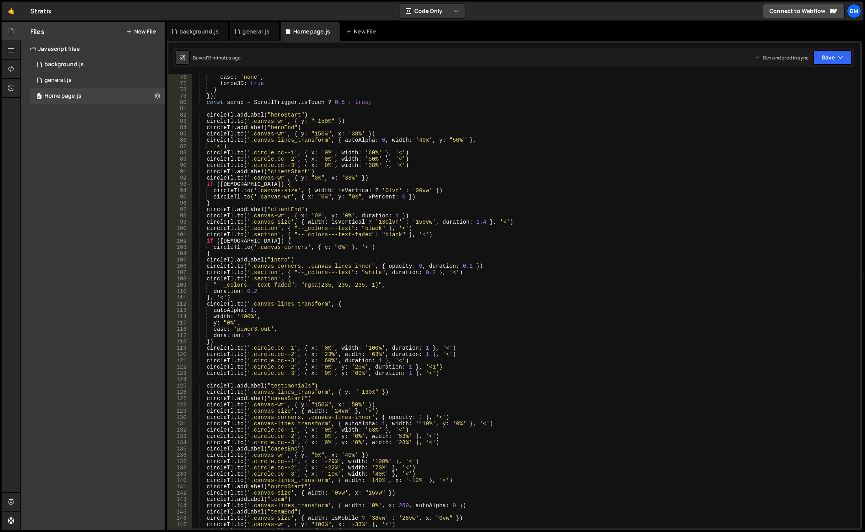
scroll to position [425, 0]
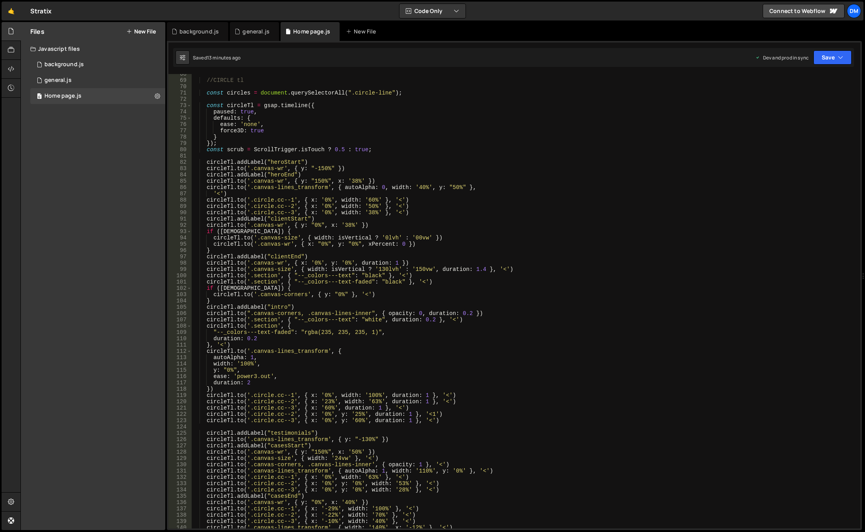
type textarea "[DOMAIN_NAME]('.section', { "--_colors---text-faded": "black" }, '<')"
click at [439, 283] on div "//CIRCLE tl const circles = document . querySelectorAll ( ".circle-line" ) ; co…" at bounding box center [524, 304] width 665 height 467
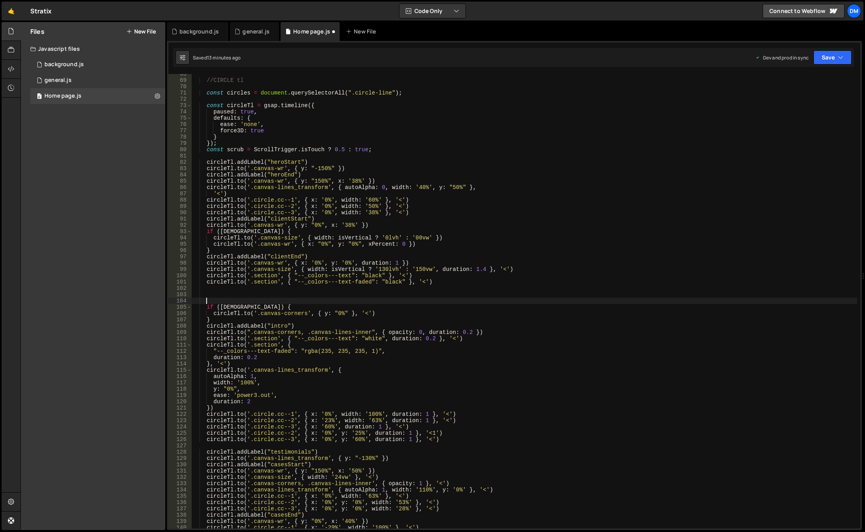
paste textarea "partner-logo"
drag, startPoint x: 433, startPoint y: 282, endPoint x: 207, endPoint y: 283, distance: 226.3
click at [207, 283] on div "//CIRCLE tl const circles = document . querySelectorAll ( ".circle-line" ) ; co…" at bounding box center [524, 304] width 665 height 467
type textarea "[DOMAIN_NAME]('.section', { "--_colors---text-faded": "black" }, '<')"
click at [221, 287] on div "//CIRCLE tl const circles = document . querySelectorAll ( ".circle-line" ) ; co…" at bounding box center [524, 304] width 665 height 467
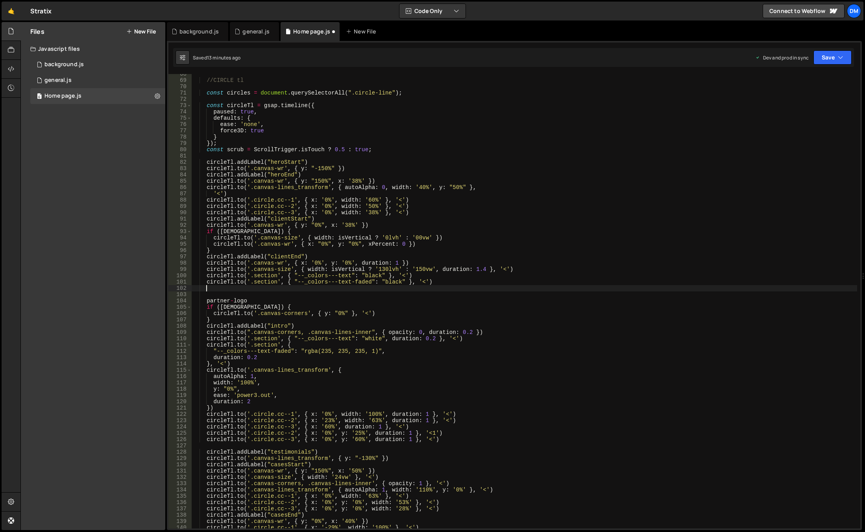
paste textarea "[DOMAIN_NAME]('.section', { "--_colors---text-faded": "black" }, '<')"
click at [267, 290] on div "//CIRCLE tl const circles = document . querySelectorAll ( ".circle-line" ) ; co…" at bounding box center [524, 304] width 665 height 467
drag, startPoint x: 247, startPoint y: 301, endPoint x: 206, endPoint y: 301, distance: 40.9
click at [206, 301] on div "//CIRCLE tl const circles = document . querySelectorAll ( ".circle-line" ) ; co…" at bounding box center [524, 304] width 665 height 467
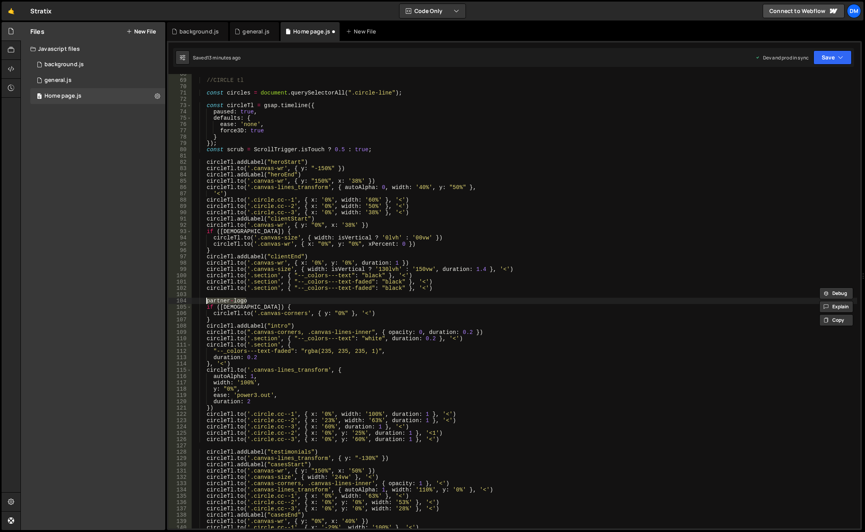
type textarea "partner-logo"
click at [259, 289] on div "//CIRCLE tl const circles = document . querySelectorAll ( ".circle-line" ) ; co…" at bounding box center [524, 304] width 665 height 467
paste textarea "partner-logo"
drag, startPoint x: 306, startPoint y: 288, endPoint x: 417, endPoint y: 287, distance: 110.6
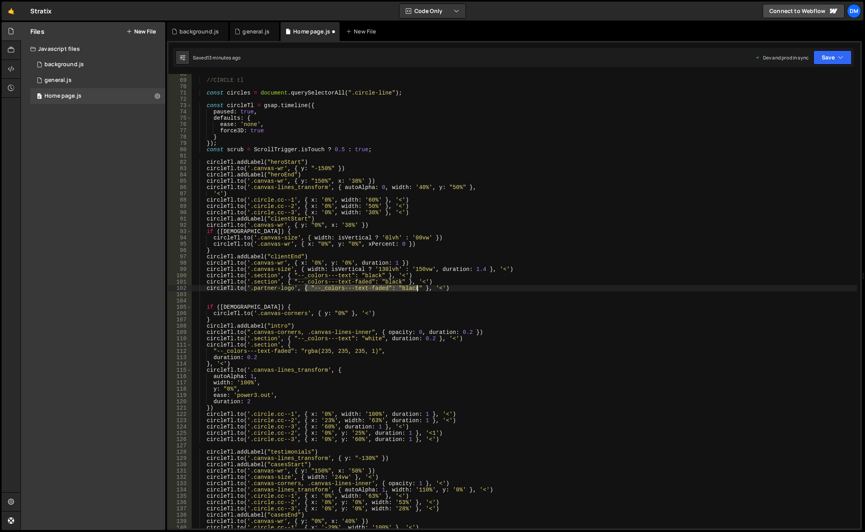
click at [417, 287] on div "//CIRCLE tl const circles = document . querySelectorAll ( ".circle-line" ) ; co…" at bounding box center [524, 304] width 665 height 467
type textarea "[DOMAIN_NAME]('.partner-logo', {filter: 'brightness(0%)' }, '<')"
click at [358, 302] on div "//CIRCLE tl const circles = document . querySelectorAll ( ".circle-line" ) ; co…" at bounding box center [524, 304] width 665 height 467
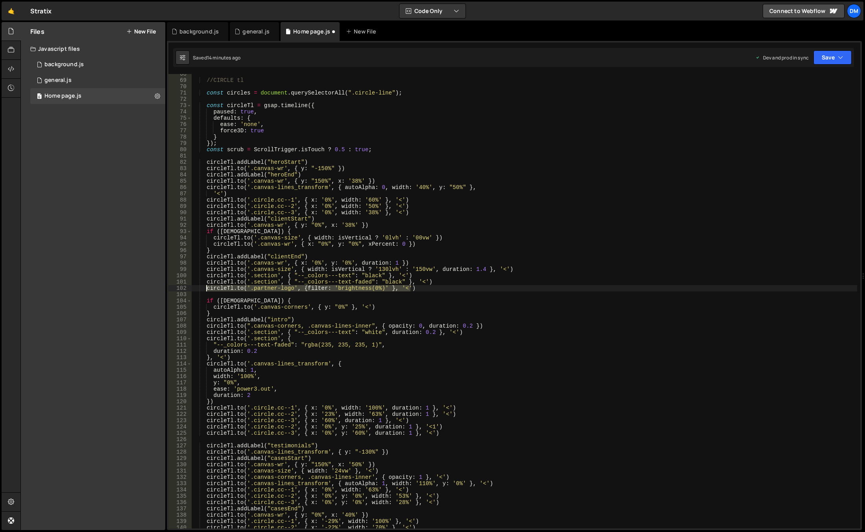
drag, startPoint x: 419, startPoint y: 287, endPoint x: 207, endPoint y: 287, distance: 211.3
click at [207, 287] on div "//CIRCLE tl const circles = document . querySelectorAll ( ".circle-line" ) ; co…" at bounding box center [524, 304] width 665 height 467
click at [464, 331] on div "//CIRCLE tl const circles = document . querySelectorAll ( ".circle-line" ) ; co…" at bounding box center [524, 304] width 665 height 467
type textarea "[DOMAIN_NAME]('.section', { "--_colors---text": "white", duration: 0.2 }, '<')"
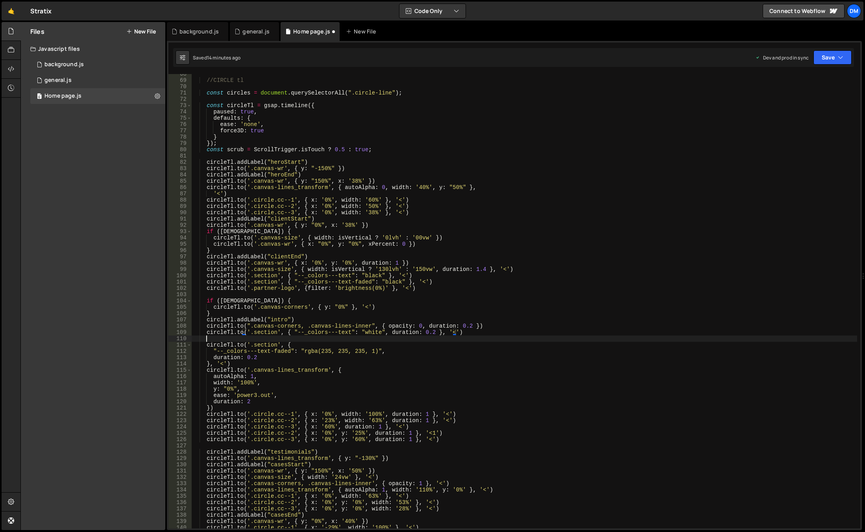
scroll to position [0, 0]
paste textarea "[DOMAIN_NAME]('.partner-logo', {filter: 'brightness(0%)' }, '<')"
drag, startPoint x: 371, startPoint y: 339, endPoint x: 370, endPoint y: 346, distance: 7.1
click at [371, 339] on div "//CIRCLE tl const circles = document . querySelectorAll ( ".circle-line" ) ; co…" at bounding box center [524, 304] width 665 height 467
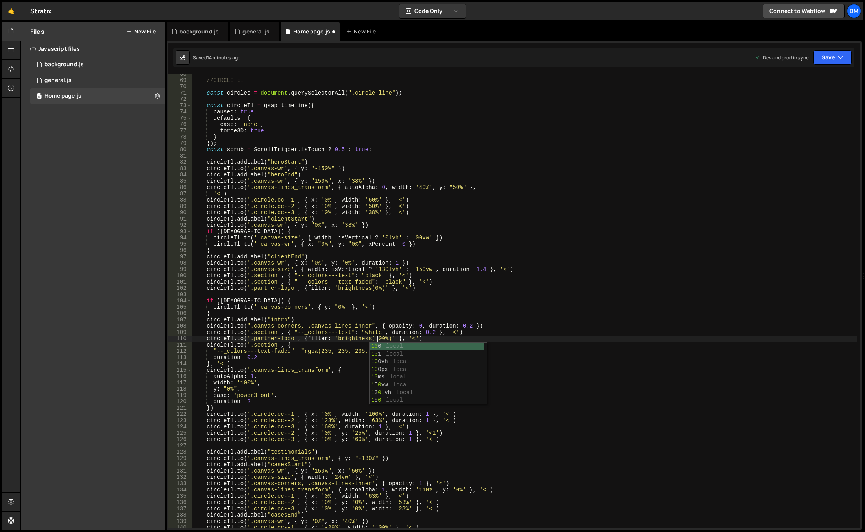
click at [533, 239] on div "//CIRCLE tl const circles = document . querySelectorAll ( ".circle-line" ) ; co…" at bounding box center [524, 304] width 665 height 467
click at [831, 59] on button "Save" at bounding box center [832, 57] width 38 height 14
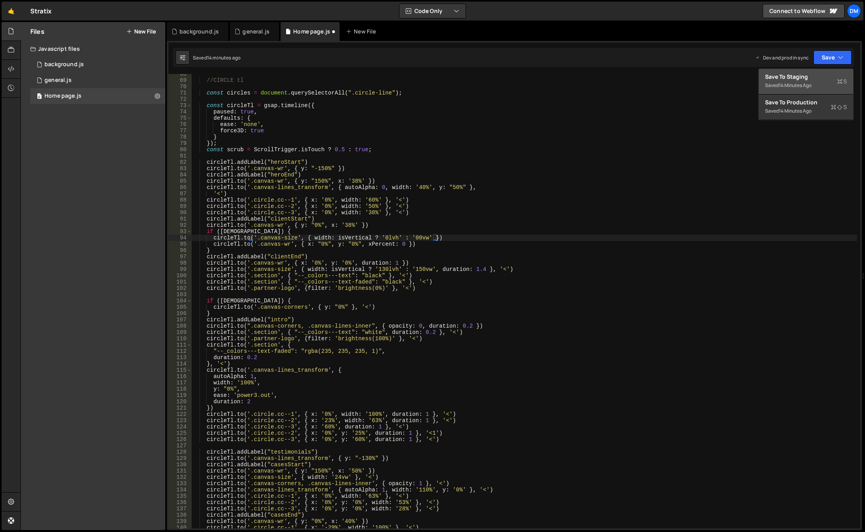
click at [797, 88] on div "14 minutes ago" at bounding box center [795, 85] width 33 height 7
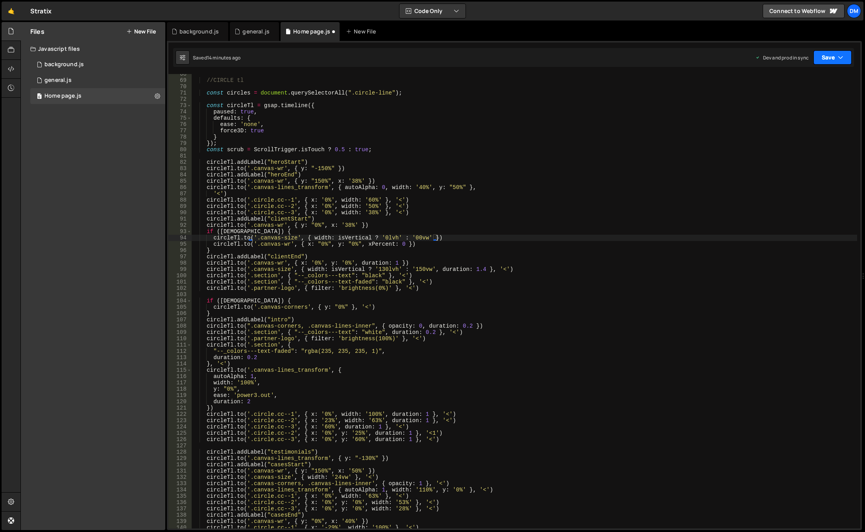
click at [838, 59] on icon "button" at bounding box center [841, 58] width 6 height 8
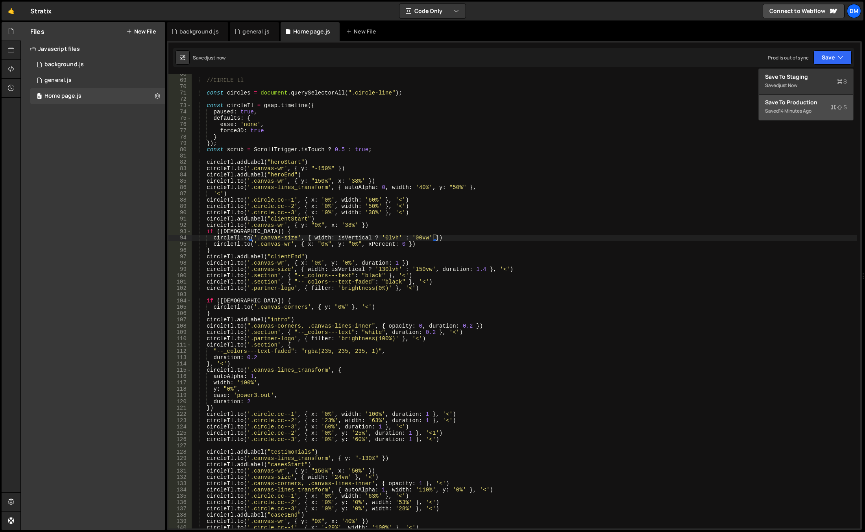
click at [787, 115] on div "Saved 14 minutes ago" at bounding box center [806, 110] width 82 height 9
click at [436, 276] on div "//CIRCLE tl const circles = document . querySelectorAll ( ".circle-line" ) ; co…" at bounding box center [524, 304] width 665 height 467
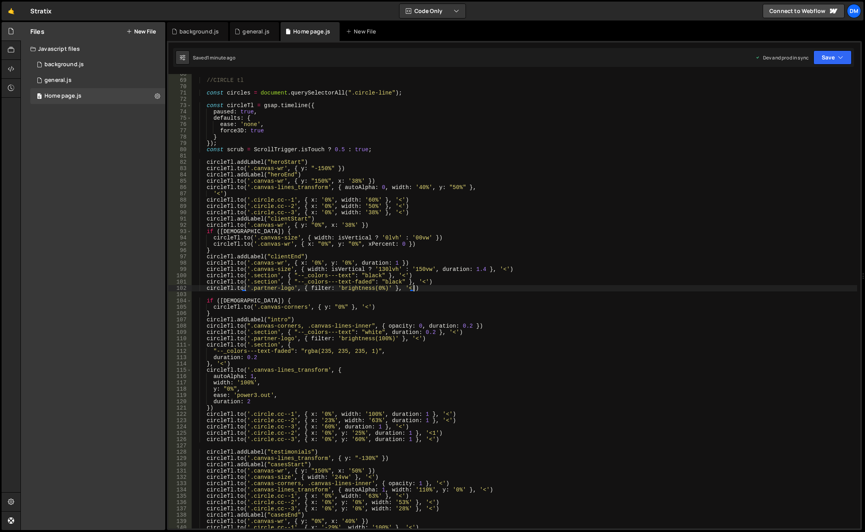
click at [416, 287] on div "//CIRCLE tl const circles = document . querySelectorAll ( ".circle-line" ) ; co…" at bounding box center [524, 304] width 665 height 467
drag, startPoint x: 358, startPoint y: 262, endPoint x: 393, endPoint y: 266, distance: 36.0
click at [393, 266] on div "//CIRCLE tl const circles = document . querySelectorAll ( ".circle-line" ) ; co…" at bounding box center [524, 304] width 665 height 467
click at [388, 288] on div "//CIRCLE tl const circles = document . querySelectorAll ( ".circle-line" ) ; co…" at bounding box center [524, 304] width 665 height 467
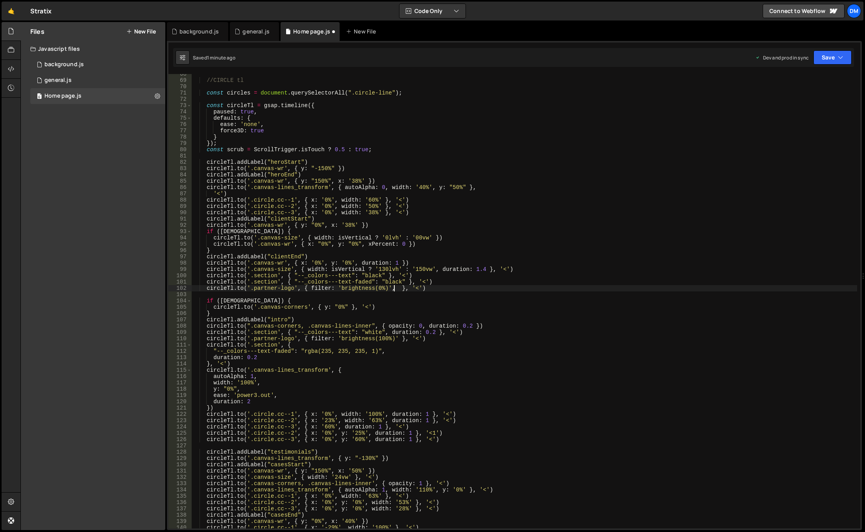
paste textarea "duration: 1"
click at [394, 340] on div "//CIRCLE tl const circles = document . querySelectorAll ( ".circle-line" ) ; co…" at bounding box center [524, 304] width 665 height 467
paste textarea "duration: 1"
click at [436, 338] on div "//CIRCLE tl const circles = document . querySelectorAll ( ".circle-line" ) ; co…" at bounding box center [524, 304] width 665 height 467
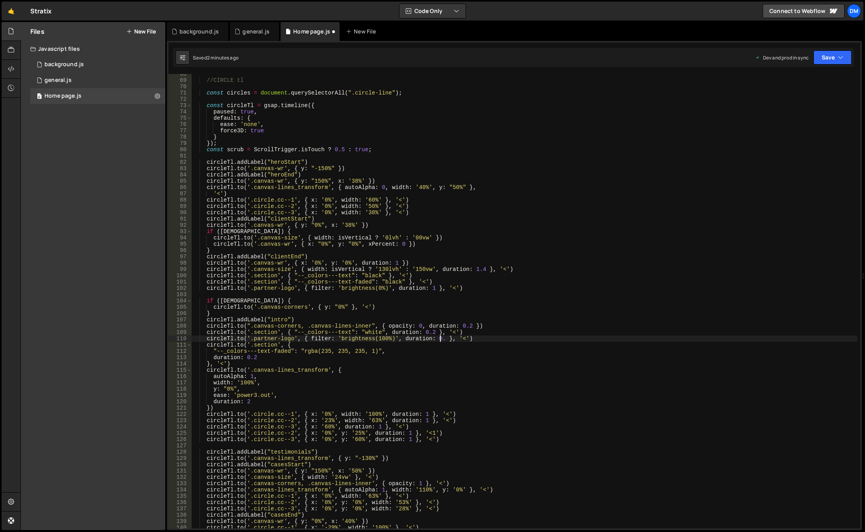
scroll to position [0, 17]
click at [429, 287] on div "//CIRCLE tl const circles = document . querySelectorAll ( ".circle-line" ) ; co…" at bounding box center [524, 304] width 665 height 467
click at [603, 235] on div "//CIRCLE tl const circles = document . querySelectorAll ( ".circle-line" ) ; co…" at bounding box center [524, 304] width 665 height 467
drag, startPoint x: 427, startPoint y: 288, endPoint x: 437, endPoint y: 288, distance: 9.8
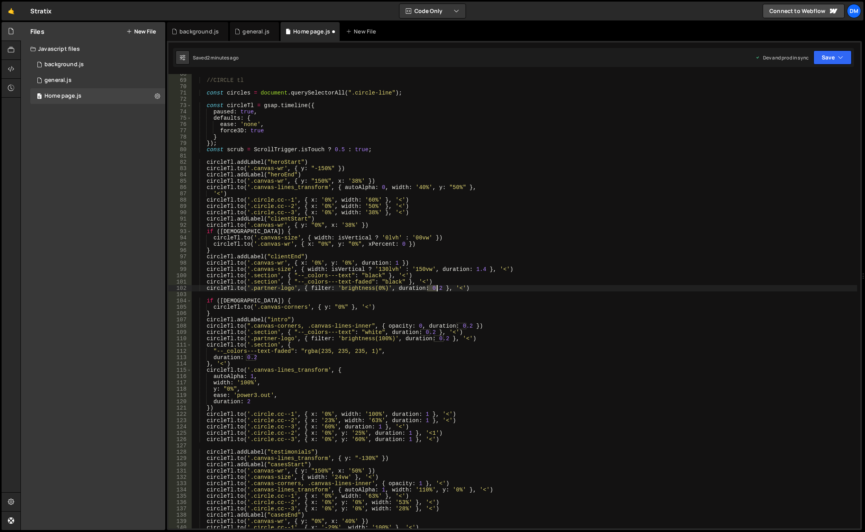
click at [437, 288] on div "//CIRCLE tl const circles = document . querySelectorAll ( ".circle-line" ) ; co…" at bounding box center [524, 304] width 665 height 467
drag, startPoint x: 562, startPoint y: 232, endPoint x: 704, endPoint y: 118, distance: 181.7
click at [563, 232] on div "//CIRCLE tl const circles = document . querySelectorAll ( ".circle-line" ) ; co…" at bounding box center [524, 304] width 665 height 467
click at [826, 56] on button "Save" at bounding box center [832, 57] width 38 height 14
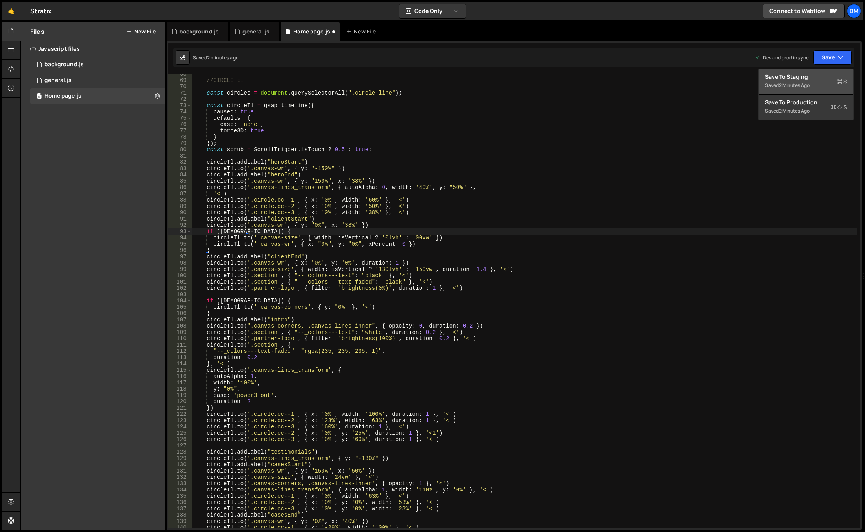
click at [817, 74] on div "Save to Staging S" at bounding box center [806, 77] width 82 height 8
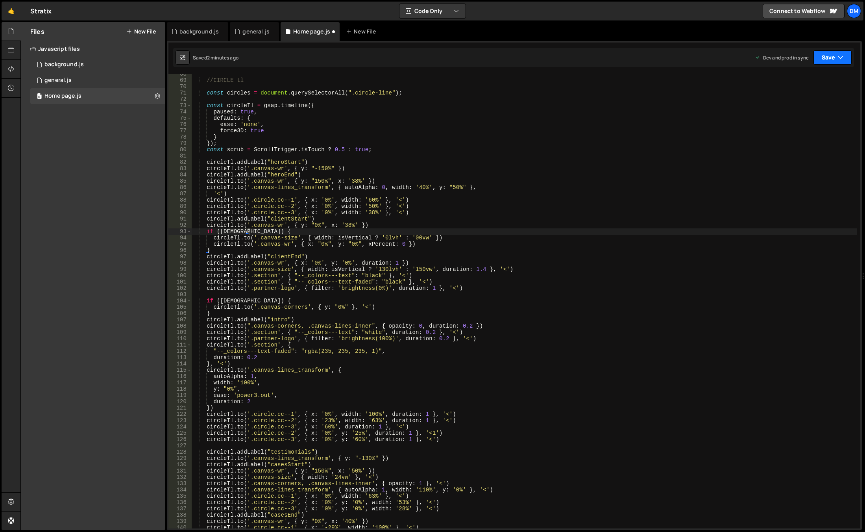
click at [830, 56] on button "Save" at bounding box center [832, 57] width 38 height 14
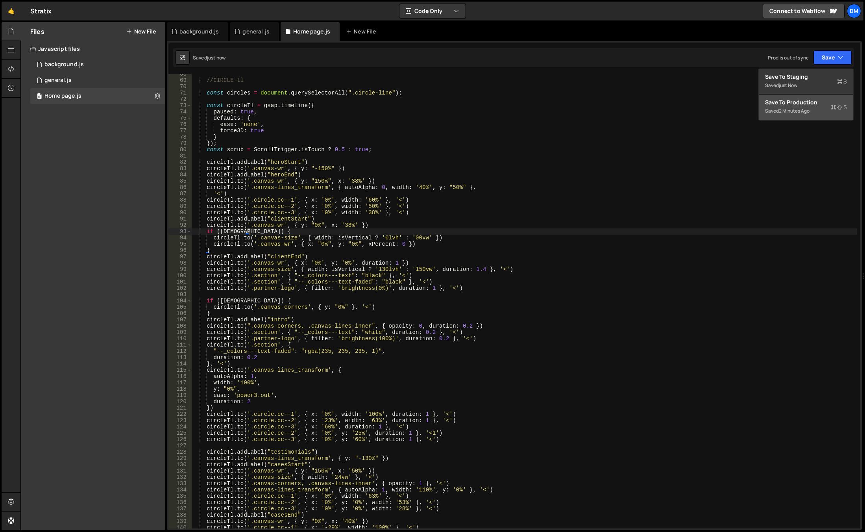
click at [794, 102] on div "Save to Production S" at bounding box center [806, 102] width 82 height 8
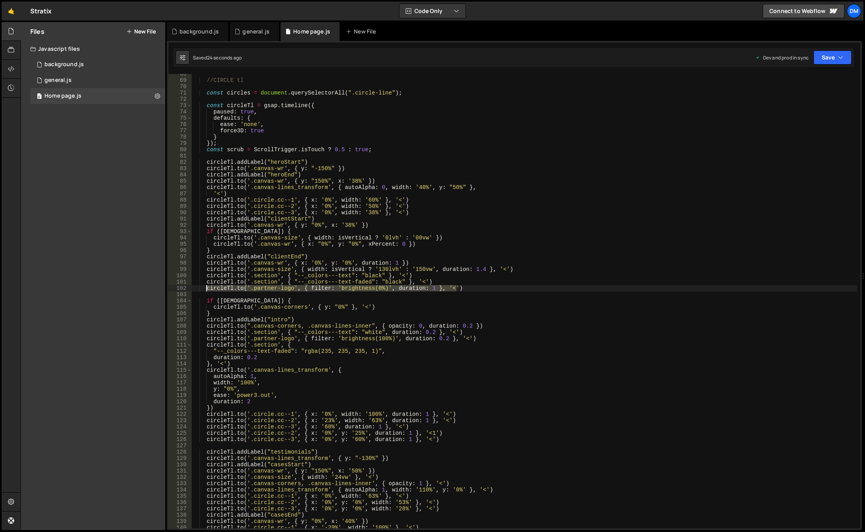
drag, startPoint x: 458, startPoint y: 288, endPoint x: 206, endPoint y: 288, distance: 251.8
click at [206, 288] on div "//CIRCLE tl const circles = document . querySelectorAll ( ".circle-line" ) ; co…" at bounding box center [524, 304] width 665 height 467
click at [423, 299] on div "//CIRCLE tl const circles = document . querySelectorAll ( ".circle-line" ) ; co…" at bounding box center [524, 304] width 665 height 467
drag, startPoint x: 430, startPoint y: 289, endPoint x: 395, endPoint y: 290, distance: 35.4
click at [395, 290] on div "//CIRCLE tl const circles = document . querySelectorAll ( ".circle-line" ) ; co…" at bounding box center [524, 304] width 665 height 467
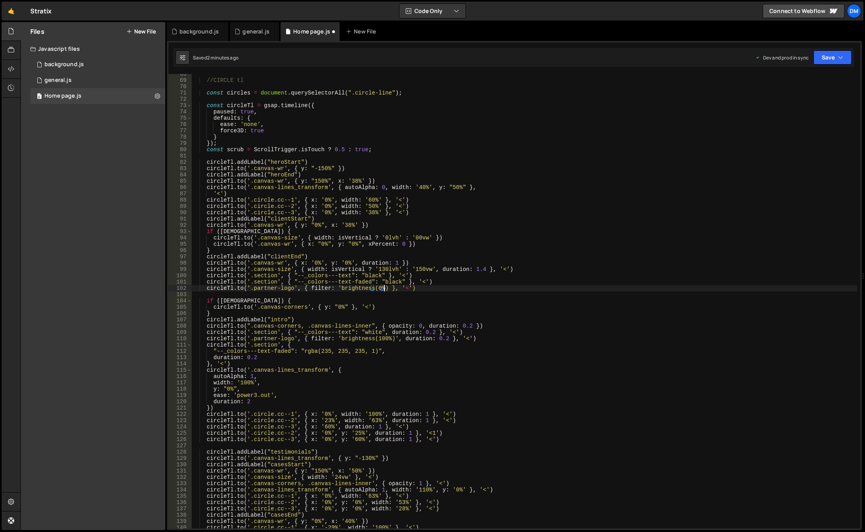
scroll to position [0, 13]
click at [411, 303] on div "//CIRCLE tl const circles = document . querySelectorAll ( ".circle-line" ) ; co…" at bounding box center [524, 304] width 665 height 467
click at [385, 287] on div "//CIRCLE tl const circles = document . querySelectorAll ( ".circle-line" ) ; co…" at bounding box center [524, 304] width 665 height 467
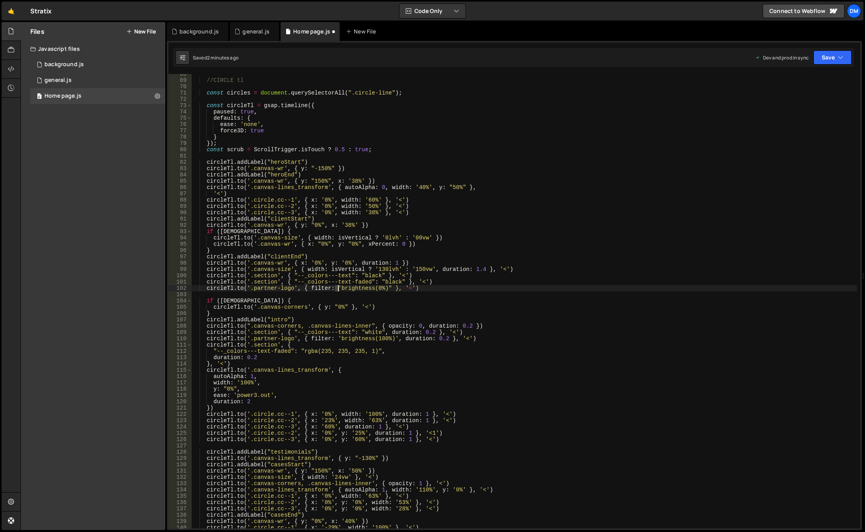
click at [338, 288] on div "//CIRCLE tl const circles = document . querySelectorAll ( ".circle-line" ) ; co…" at bounding box center [524, 304] width 665 height 467
click at [401, 276] on div "//CIRCLE tl const circles = document . querySelectorAll ( ".circle-line" ) ; co…" at bounding box center [524, 304] width 665 height 467
click at [392, 339] on div "//CIRCLE tl const circles = document . querySelectorAll ( ".circle-line" ) ; co…" at bounding box center [524, 304] width 665 height 467
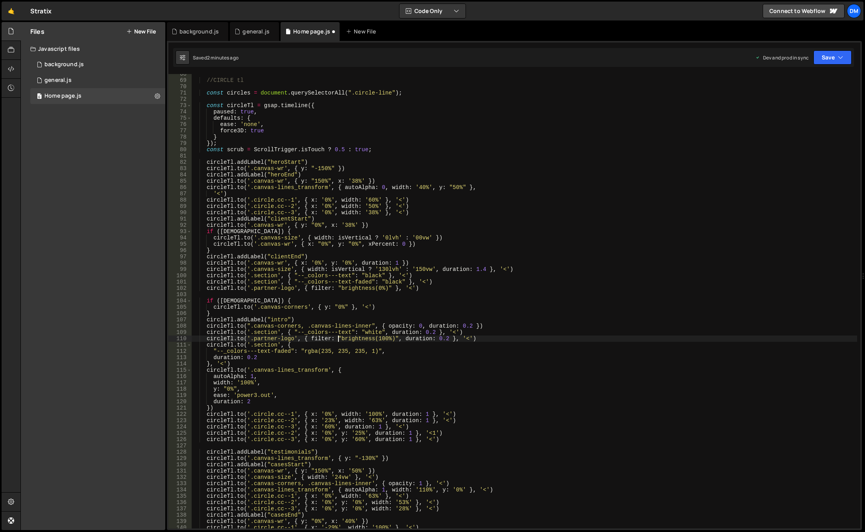
click at [407, 379] on div "//CIRCLE tl const circles = document . querySelectorAll ( ".circle-line" ) ; co…" at bounding box center [524, 304] width 665 height 467
type textarea "width: '100%',"
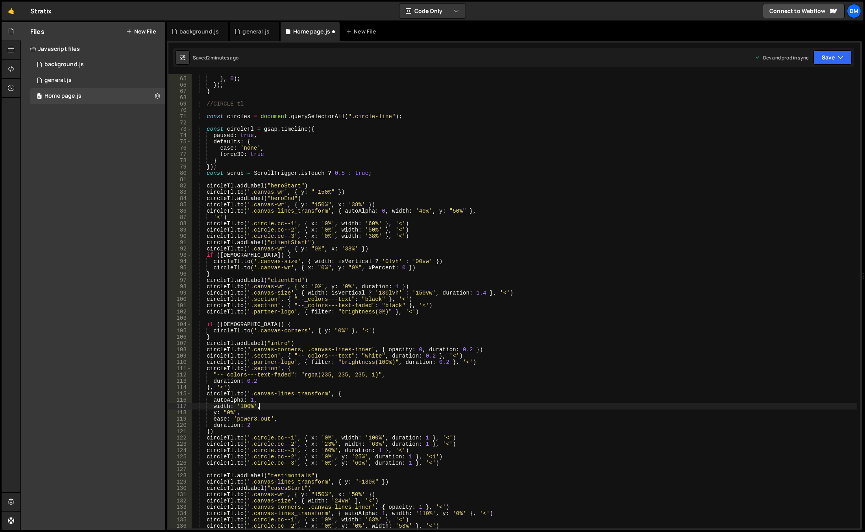
scroll to position [378, 0]
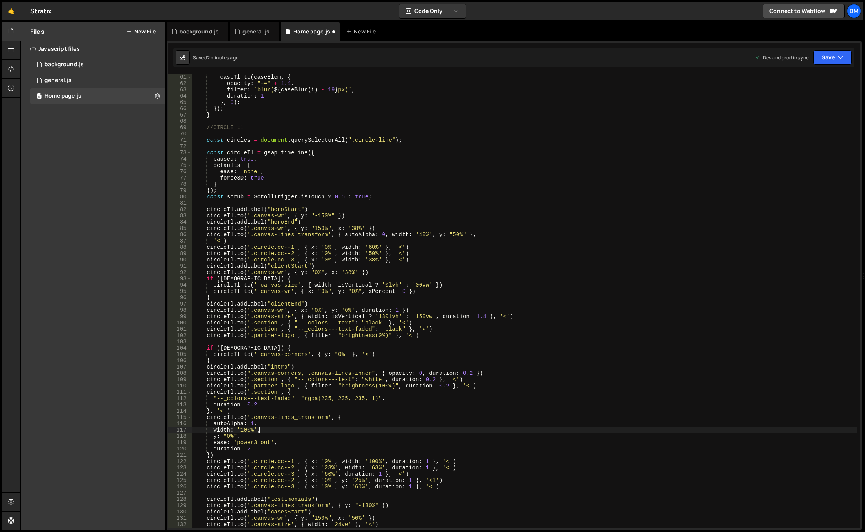
click at [255, 132] on div "caseTl . to ( caseElem , { opacity : "+=" + 1.4 , filter : ` blur( ${ caseBlur …" at bounding box center [524, 307] width 665 height 467
click at [403, 140] on div "caseTl . to ( caseElem , { opacity : "+=" + 1.4 , filter : ` blur( ${ caseBlur …" at bounding box center [524, 307] width 665 height 467
type textarea "const circles = document.querySelectorAll(".circle-line");"
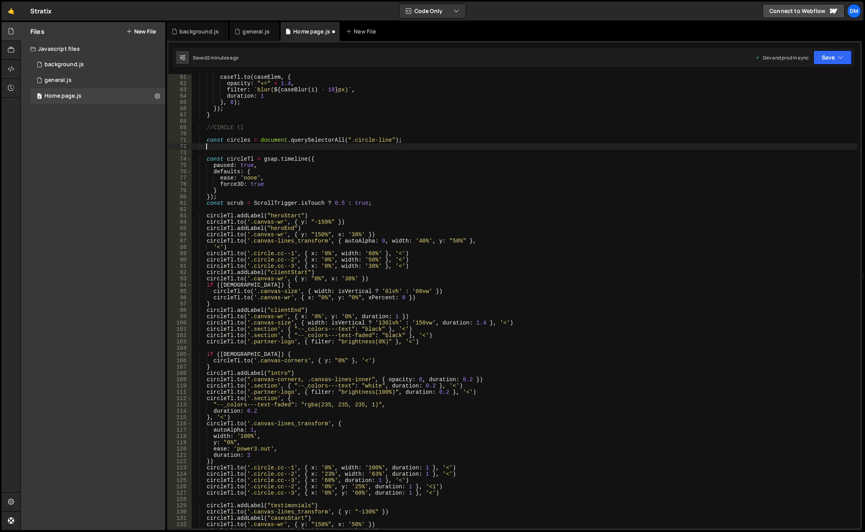
paste textarea "circleTl.set('.partner-logo', { filter: 'brightness(100%)' })"
click at [820, 59] on button "Save" at bounding box center [832, 57] width 38 height 14
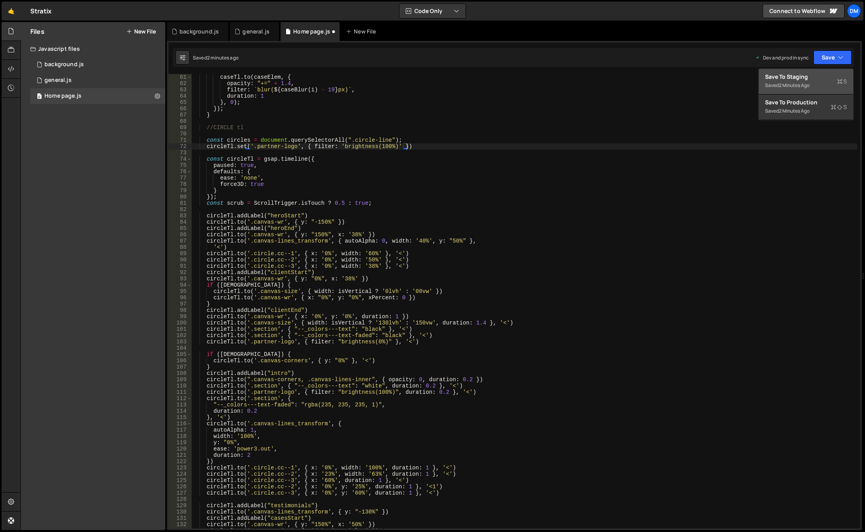
click at [807, 76] on div "Save to Staging S" at bounding box center [806, 77] width 82 height 8
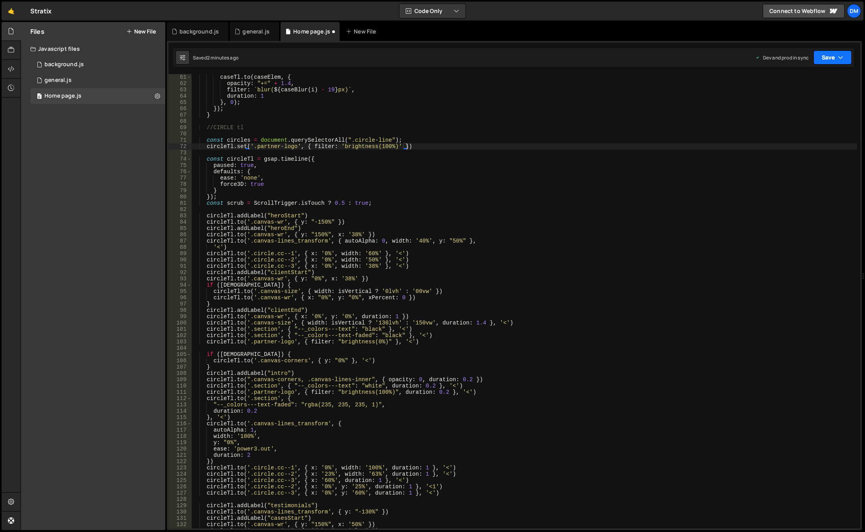
click at [827, 59] on button "Save" at bounding box center [832, 57] width 38 height 14
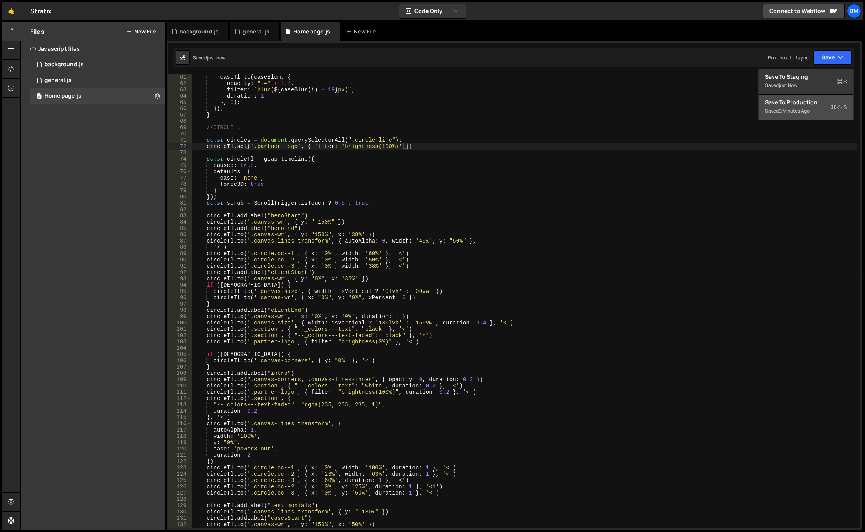
click at [793, 103] on div "Save to Production S" at bounding box center [806, 102] width 82 height 8
click at [532, 257] on div "caseTl . to ( caseElem , { opacity : "+=" + 1.4 , filter : ` blur( ${ caseBlur …" at bounding box center [524, 307] width 665 height 467
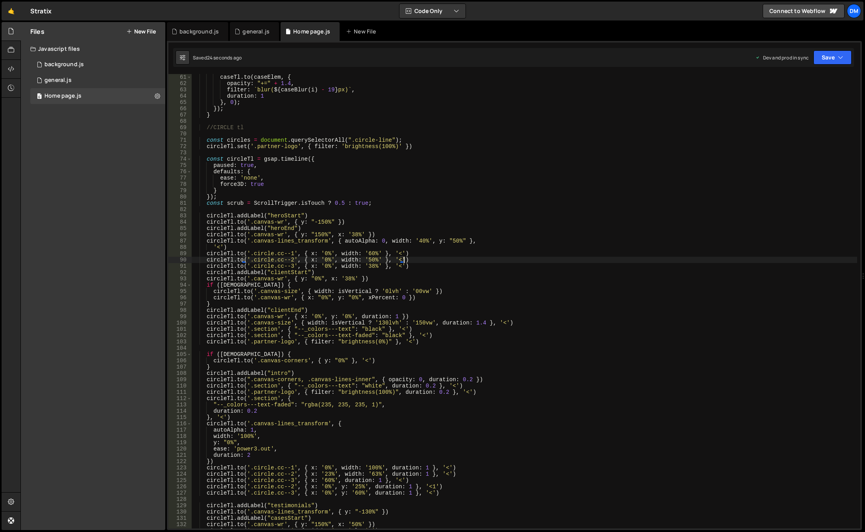
click at [221, 148] on div "caseTl . to ( caseElem , { opacity : "+=" + 1.4 , filter : ` blur( ${ caseBlur …" at bounding box center [524, 307] width 665 height 467
click at [554, 157] on div "caseTl . to ( caseElem , { opacity : "+=" + 1.4 , filter : ` blur( ${ caseBlur …" at bounding box center [524, 307] width 665 height 467
type textarea "const circleTl = gsap.timeline({"
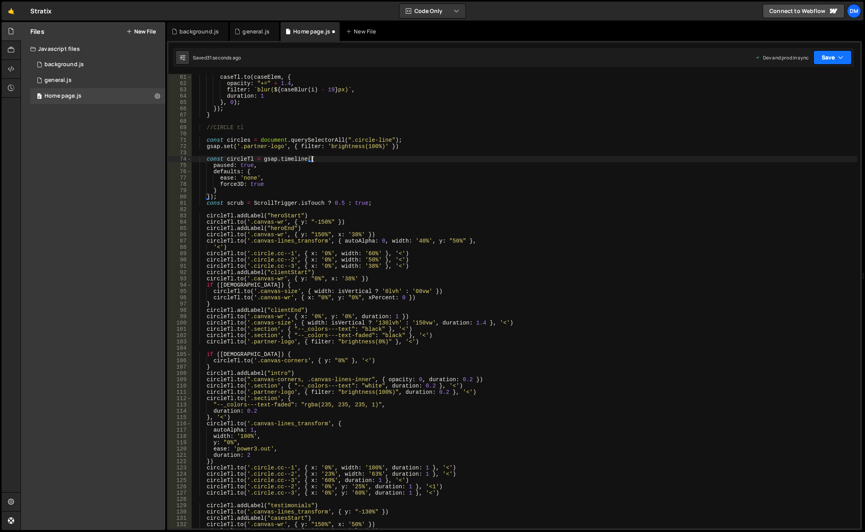
click at [831, 54] on button "Save" at bounding box center [832, 57] width 38 height 14
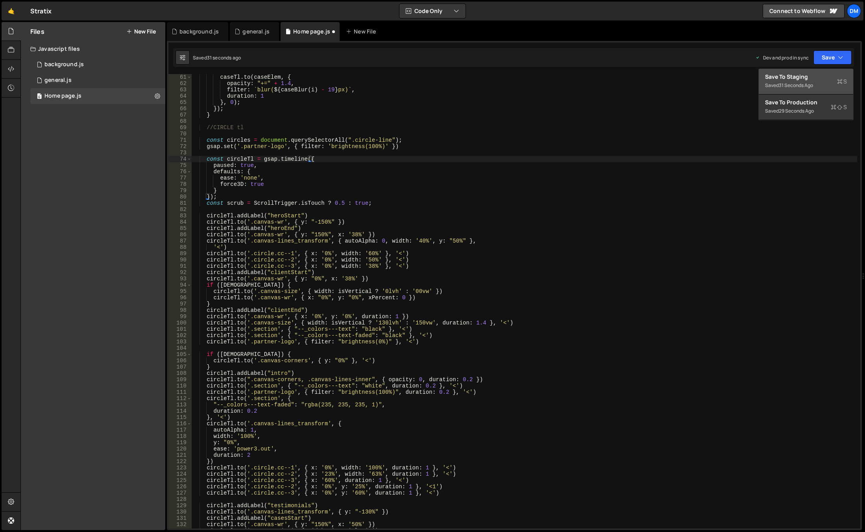
click at [820, 73] on div "Save to Staging S" at bounding box center [806, 77] width 82 height 8
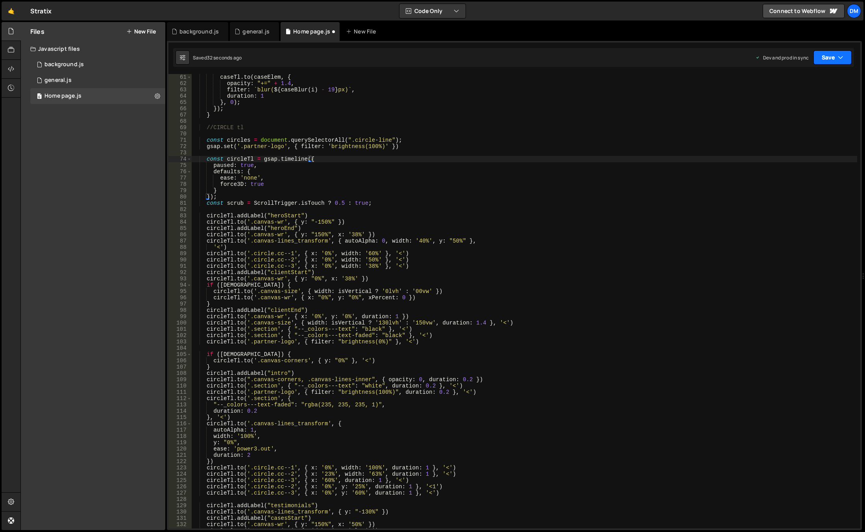
click at [825, 57] on button "Save" at bounding box center [832, 57] width 38 height 14
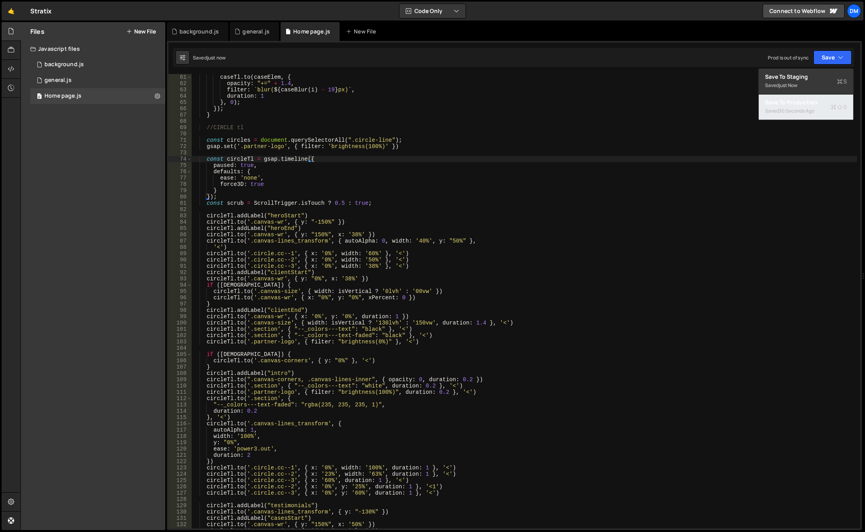
click at [785, 112] on div "30 seconds ago" at bounding box center [796, 110] width 35 height 7
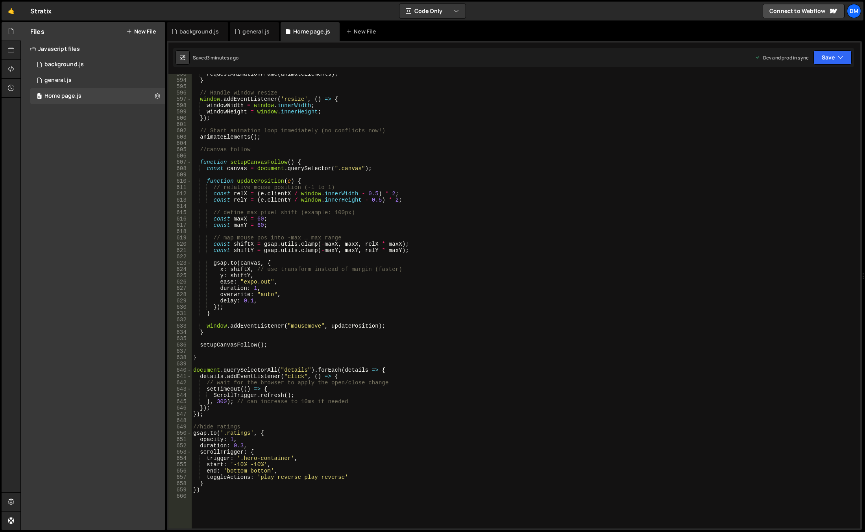
scroll to position [3777, 0]
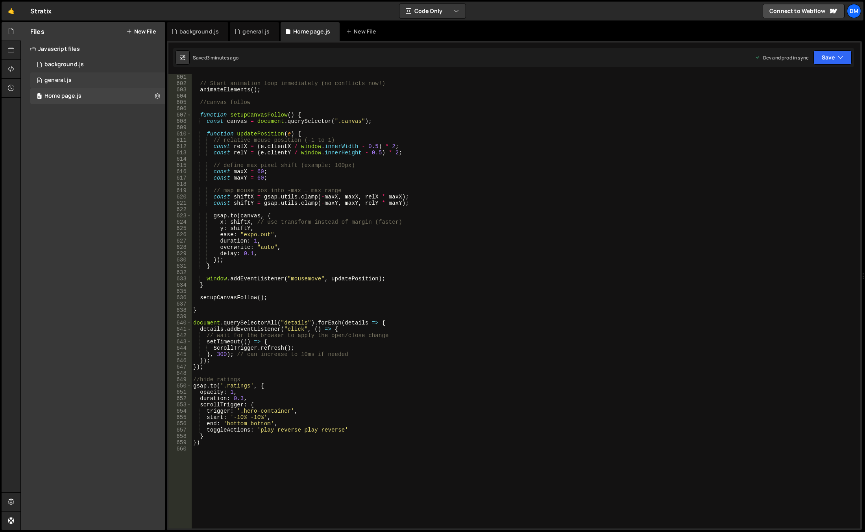
click at [106, 81] on div "0 general.js 0" at bounding box center [97, 80] width 135 height 16
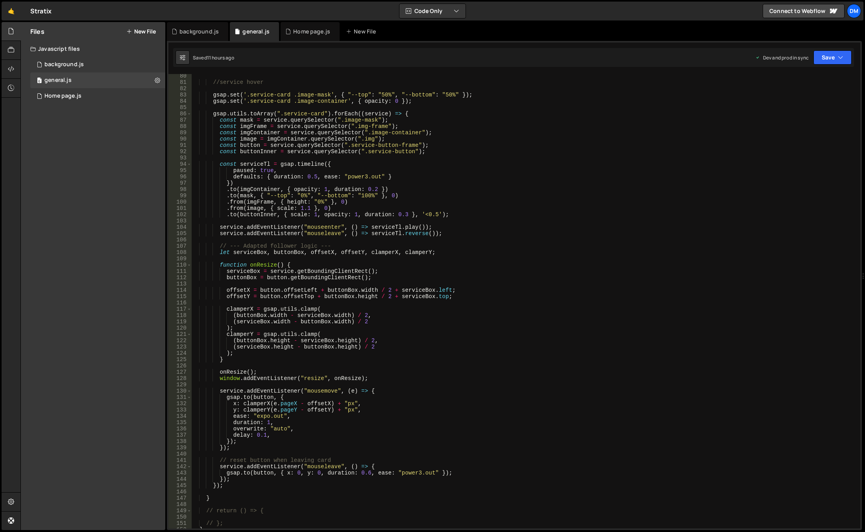
scroll to position [499, 0]
click at [302, 281] on div "//service hover gsap . set ( '.service-card .image-mask' , { "--top" : "50%" , …" at bounding box center [524, 306] width 666 height 467
click at [300, 428] on div "//service hover gsap . set ( '.service-card .image-mask' , { "--top" : "50%" , …" at bounding box center [524, 306] width 666 height 467
drag, startPoint x: 306, startPoint y: 429, endPoint x: 188, endPoint y: 427, distance: 118.1
click at [188, 427] on div "overwrite: "auto", 80 81 82 83 84 85 86 87 88 89 90 91 92 93 94 95 96 97 98 99 …" at bounding box center [514, 301] width 692 height 454
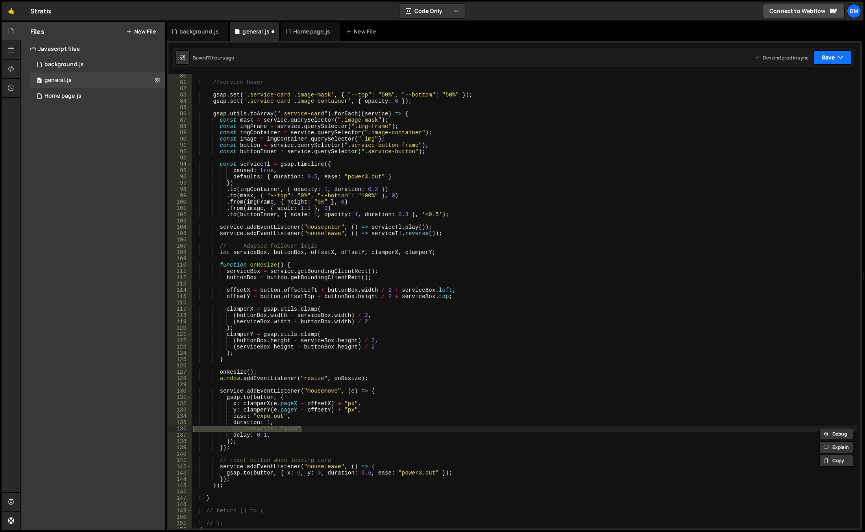
click at [830, 61] on button "Save" at bounding box center [832, 57] width 38 height 14
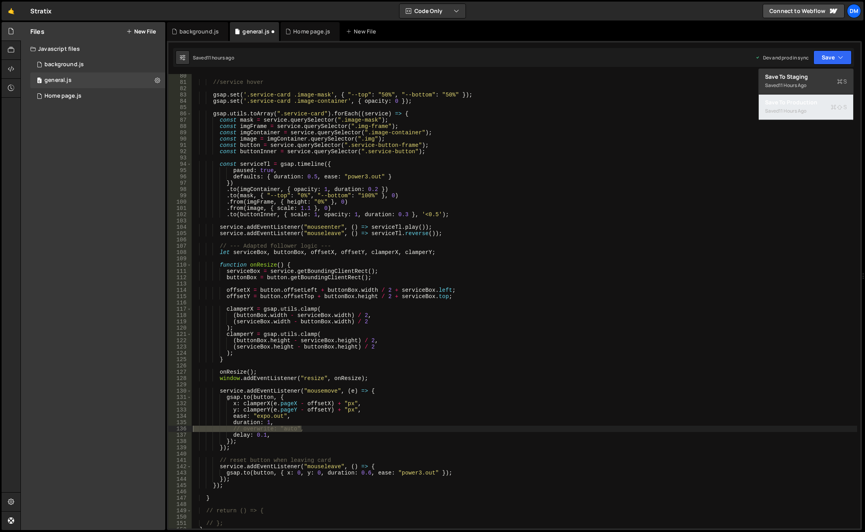
click at [802, 108] on div "11 hours ago" at bounding box center [793, 110] width 28 height 7
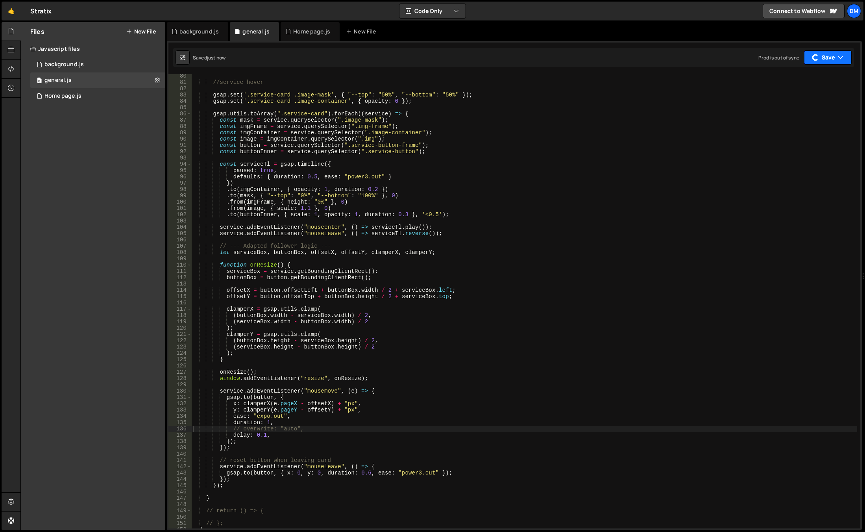
click at [832, 53] on button "Save" at bounding box center [828, 57] width 48 height 14
click at [826, 62] on button "Save" at bounding box center [828, 57] width 48 height 14
click at [826, 57] on button "Save" at bounding box center [828, 57] width 48 height 14
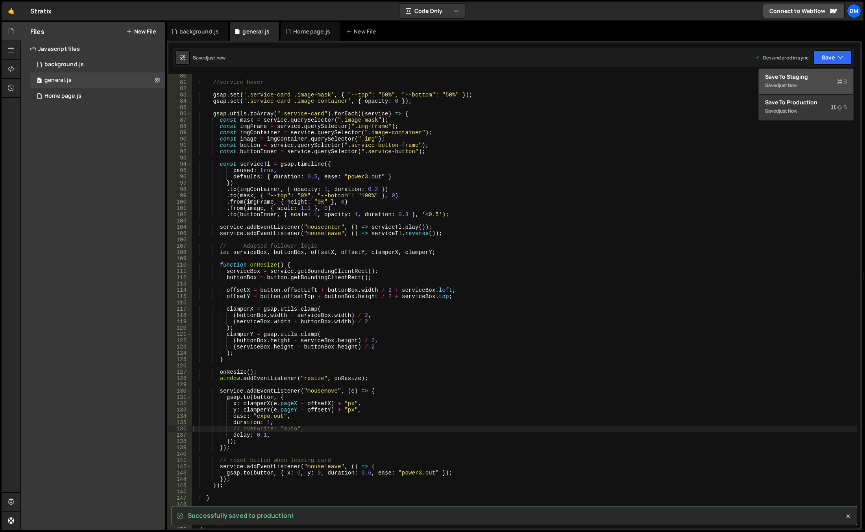
click at [803, 87] on div "Saved just now" at bounding box center [806, 85] width 82 height 9
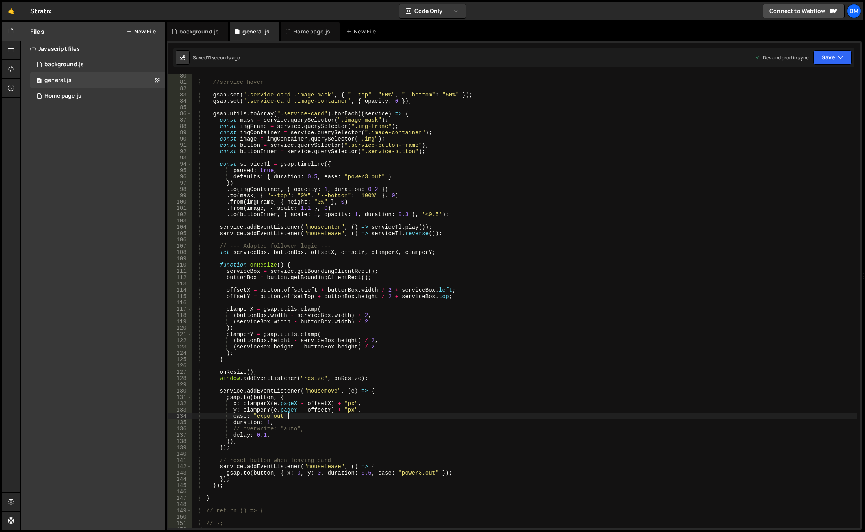
click at [342, 417] on div "//service hover gsap . set ( '.service-card .image-mask' , { "--top" : "50%" , …" at bounding box center [524, 306] width 666 height 467
click at [322, 431] on div "//service hover gsap . set ( '.service-card .image-mask' , { "--top" : "50%" , …" at bounding box center [524, 306] width 666 height 467
drag, startPoint x: 321, startPoint y: 429, endPoint x: 142, endPoint y: 429, distance: 179.0
click at [142, 429] on div "Files New File Javascript files 0 background.js 0 0 general.js 0 0 Home page.js…" at bounding box center [442, 276] width 844 height 508
click at [360, 340] on div "//service hover gsap . set ( '.service-card .image-mask' , { "--top" : "50%" , …" at bounding box center [524, 306] width 666 height 467
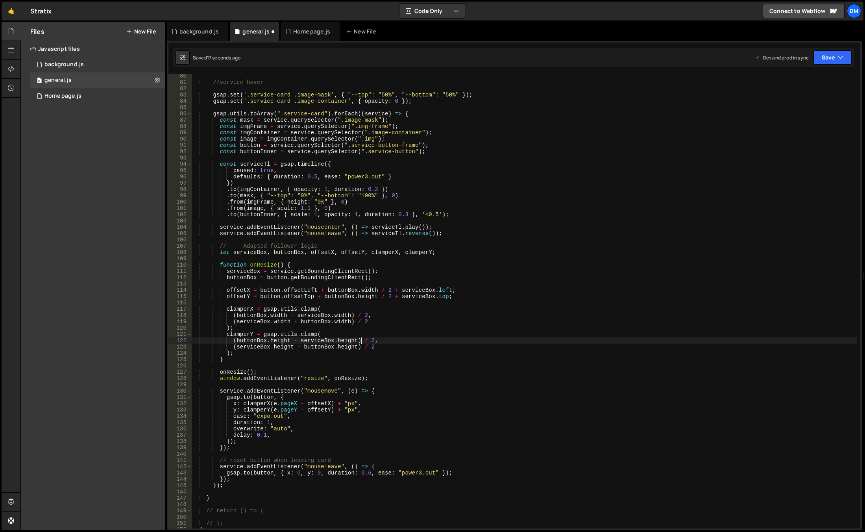
click at [219, 248] on div "//service hover gsap . set ( '.service-card .image-mask' , { "--top" : "50%" , …" at bounding box center [524, 306] width 666 height 467
click at [296, 474] on div "//service hover gsap . set ( '.service-card .image-mask' , { "--top" : "50%" , …" at bounding box center [524, 306] width 666 height 467
click at [296, 447] on div "//service hover gsap . set ( '.service-card .image-mask' , { "--top" : "50%" , …" at bounding box center [524, 306] width 666 height 467
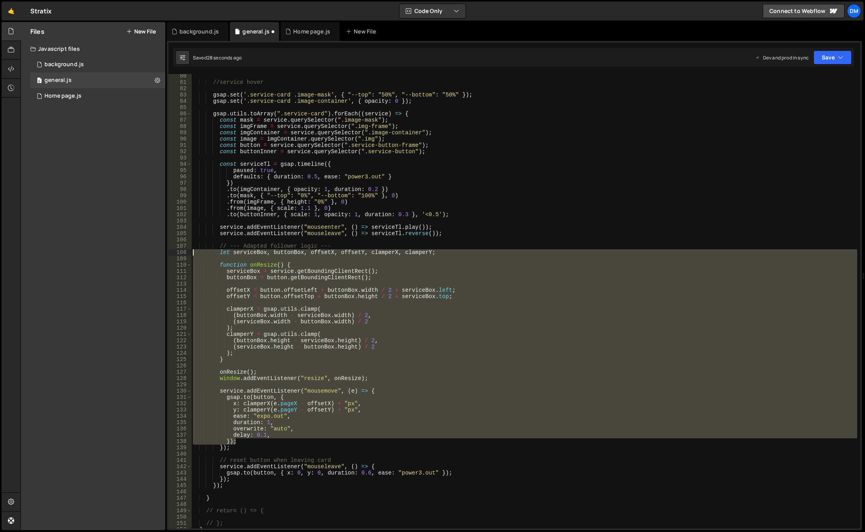
drag, startPoint x: 253, startPoint y: 441, endPoint x: 176, endPoint y: 251, distance: 205.5
click at [176, 251] on div "}); 80 81 82 83 84 85 86 87 88 89 90 91 92 93 94 95 96 97 98 99 100 101 102 103…" at bounding box center [514, 301] width 692 height 454
click at [409, 310] on div "//service hover gsap . set ( '.service-card .image-mask' , { "--top" : "50%" , …" at bounding box center [524, 301] width 666 height 454
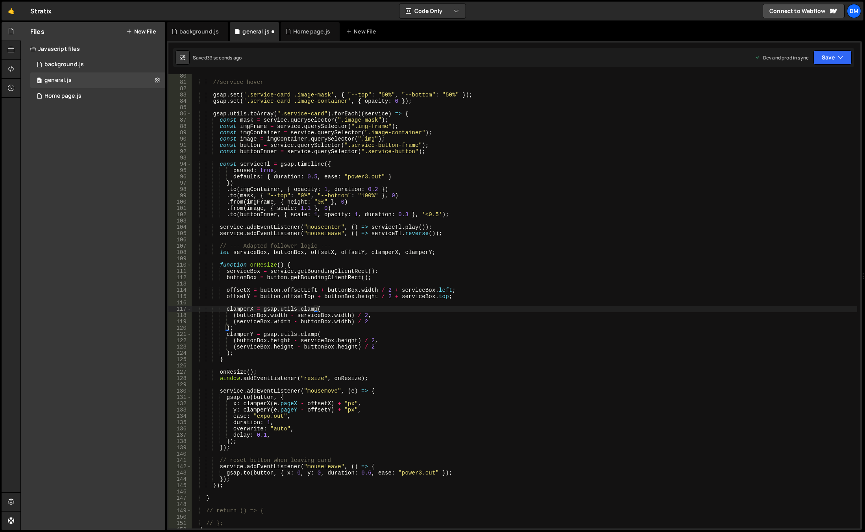
click at [812, 59] on div "Dev and prod in sync Upgrade to Edit Save Save to Staging S Saved 33 seconds ag…" at bounding box center [803, 57] width 96 height 14
click at [824, 61] on button "Save" at bounding box center [832, 57] width 38 height 14
click at [803, 82] on div "34 seconds ago" at bounding box center [796, 85] width 35 height 7
click at [827, 59] on button "Save" at bounding box center [832, 57] width 38 height 14
click at [793, 108] on div "35 seconds ago" at bounding box center [796, 110] width 35 height 7
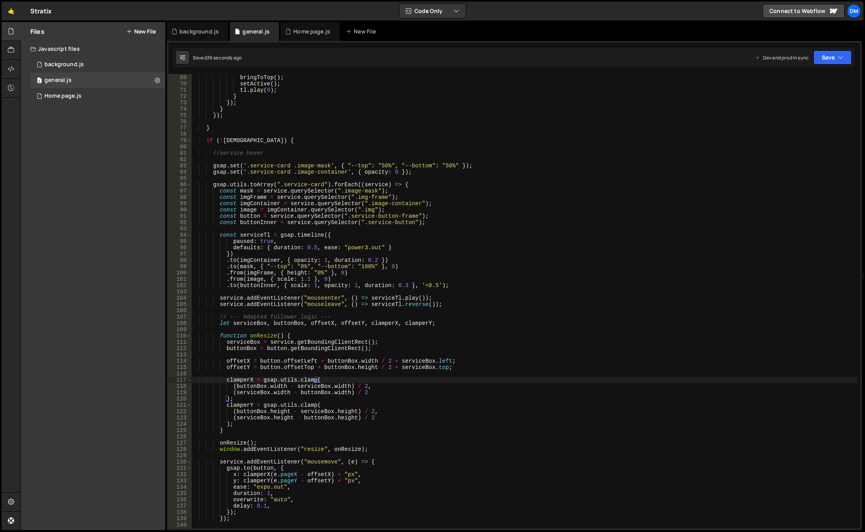
scroll to position [404, 0]
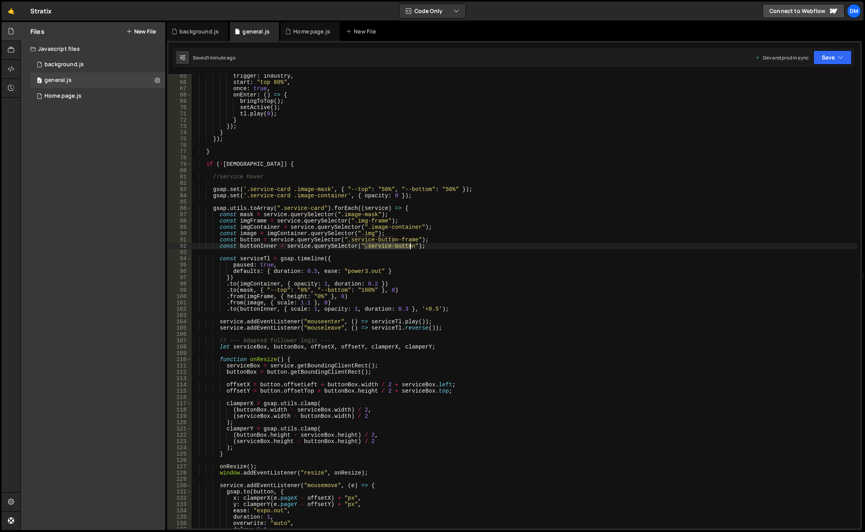
drag, startPoint x: 364, startPoint y: 248, endPoint x: 410, endPoint y: 248, distance: 45.6
click at [410, 248] on div "trigger : industry , start : "top 80%" , once : true , onEnter : ( ) => { bring…" at bounding box center [524, 306] width 666 height 467
paste textarea "-wr"
drag, startPoint x: 502, startPoint y: 238, endPoint x: 720, endPoint y: 132, distance: 242.5
click at [502, 238] on div "trigger : industry , start : "top 80%" , once : true , onEnter : ( ) => { bring…" at bounding box center [524, 306] width 666 height 467
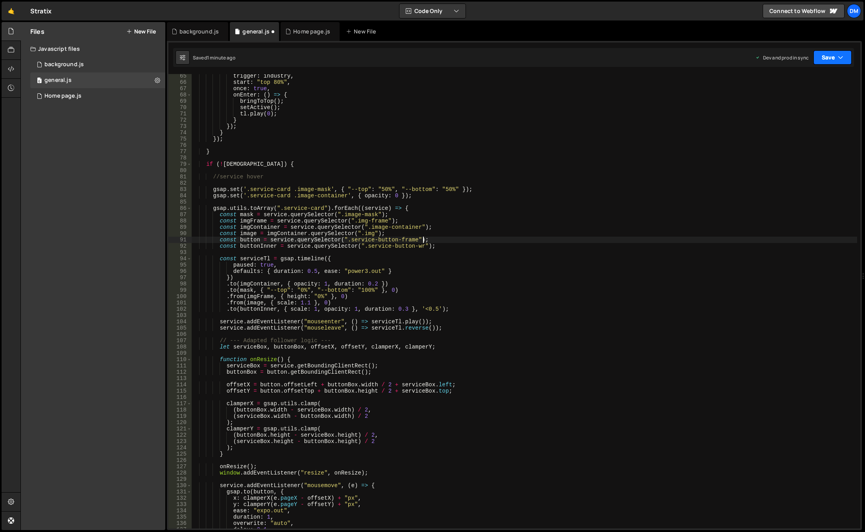
click at [833, 58] on button "Save" at bounding box center [832, 57] width 38 height 14
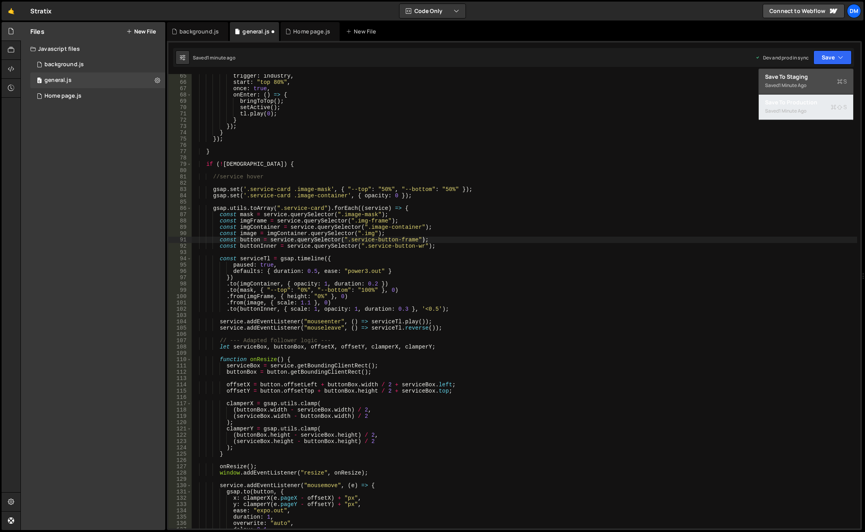
click at [799, 103] on div "Save to Production S" at bounding box center [806, 102] width 82 height 8
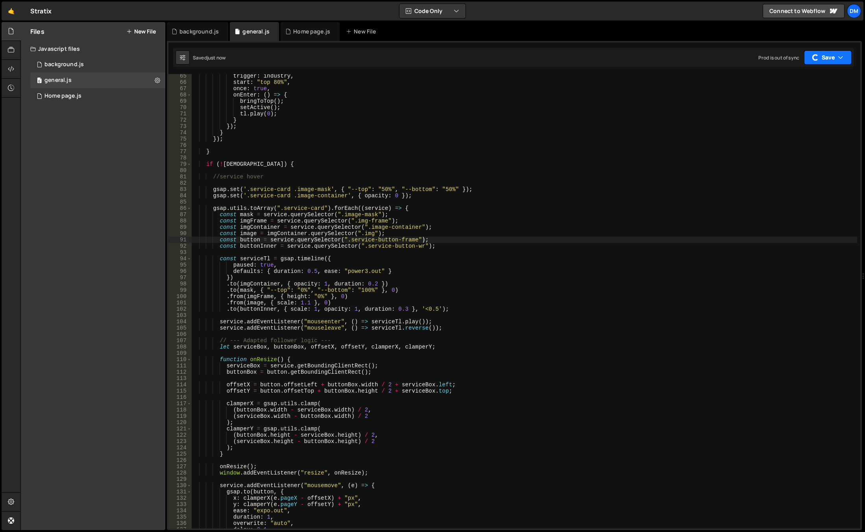
click at [827, 54] on button "Save" at bounding box center [828, 57] width 48 height 14
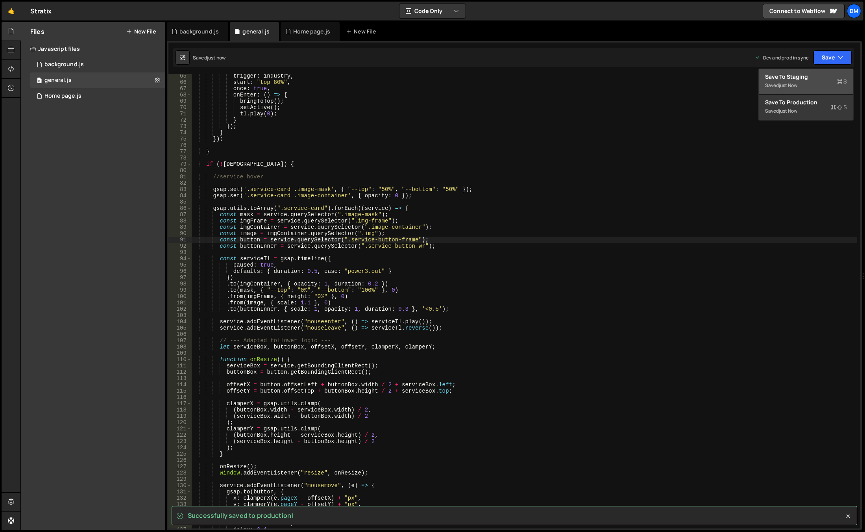
click at [797, 83] on div "just now" at bounding box center [788, 85] width 18 height 7
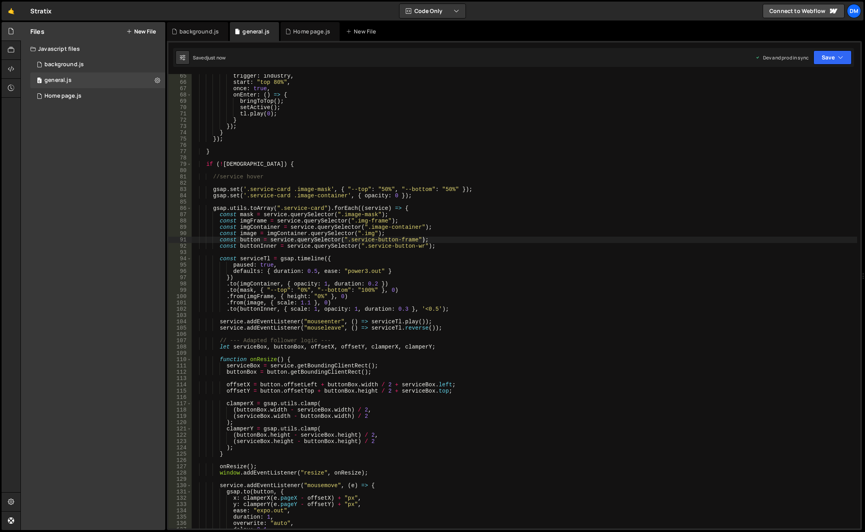
click at [260, 247] on div "trigger : industry , start : "top 80%" , once : true , onEnter : ( ) => { bring…" at bounding box center [524, 306] width 666 height 467
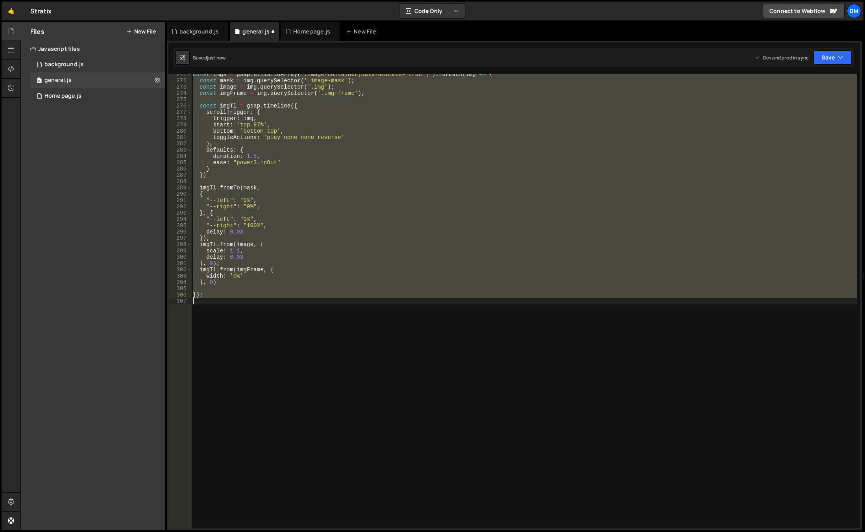
scroll to position [346, 0]
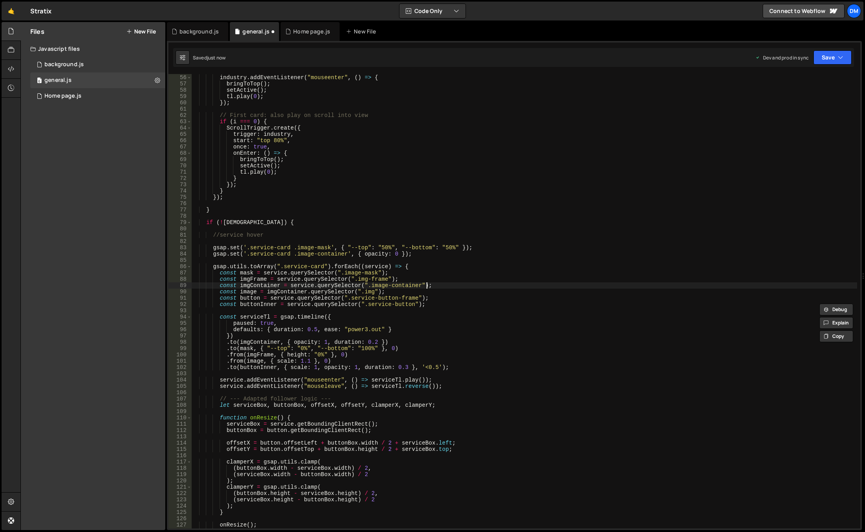
click at [435, 285] on div "// [PERSON_NAME] works for ALL cards industry . addEventListener ( "mouseenter"…" at bounding box center [524, 301] width 666 height 467
click at [827, 57] on button "Save" at bounding box center [832, 57] width 38 height 14
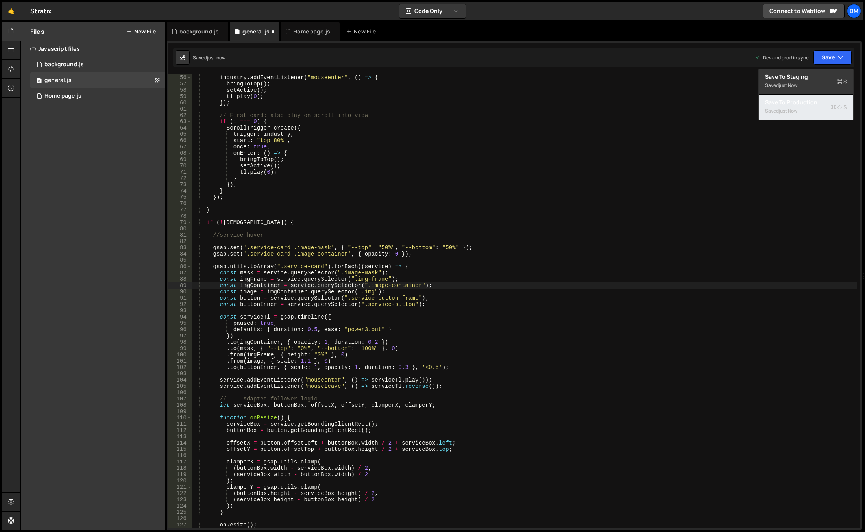
click at [774, 109] on div "Saved just now" at bounding box center [806, 110] width 82 height 9
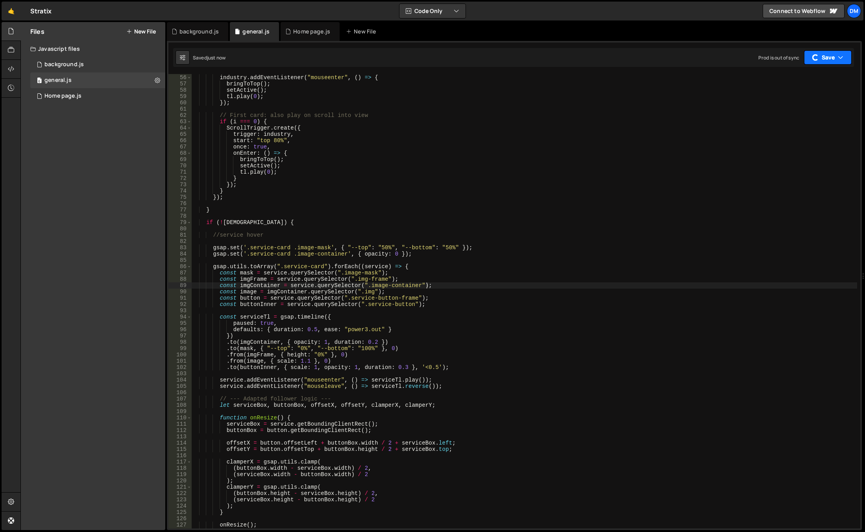
click at [823, 55] on button "Save" at bounding box center [828, 57] width 48 height 14
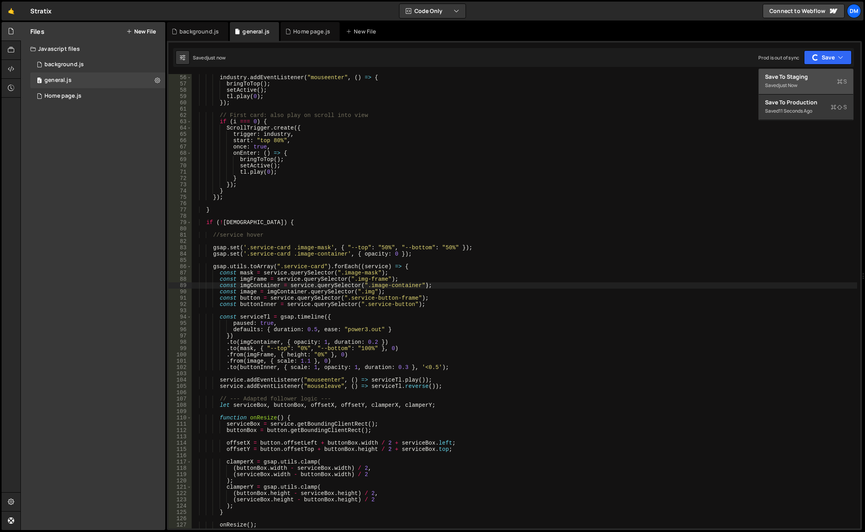
click at [796, 79] on div "Save to Staging S" at bounding box center [806, 77] width 82 height 8
click at [541, 255] on div "// [PERSON_NAME] works for ALL cards industry . addEventListener ( "mouseenter"…" at bounding box center [524, 301] width 666 height 467
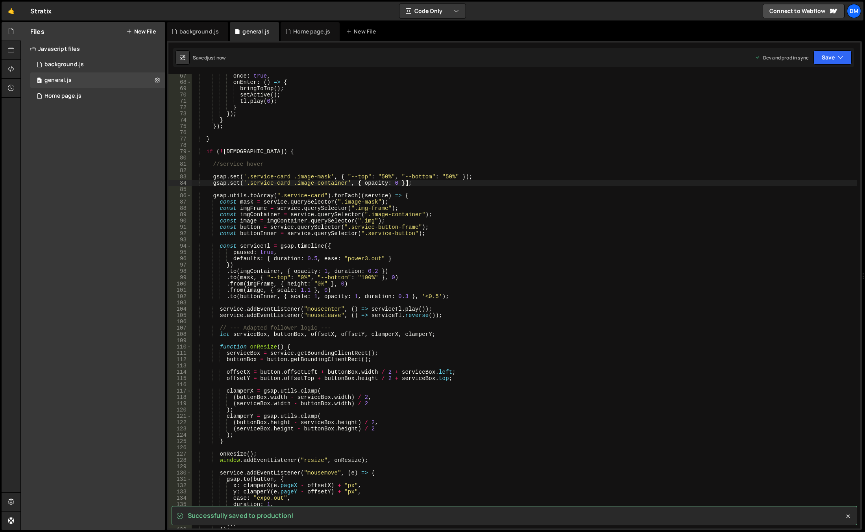
scroll to position [511, 0]
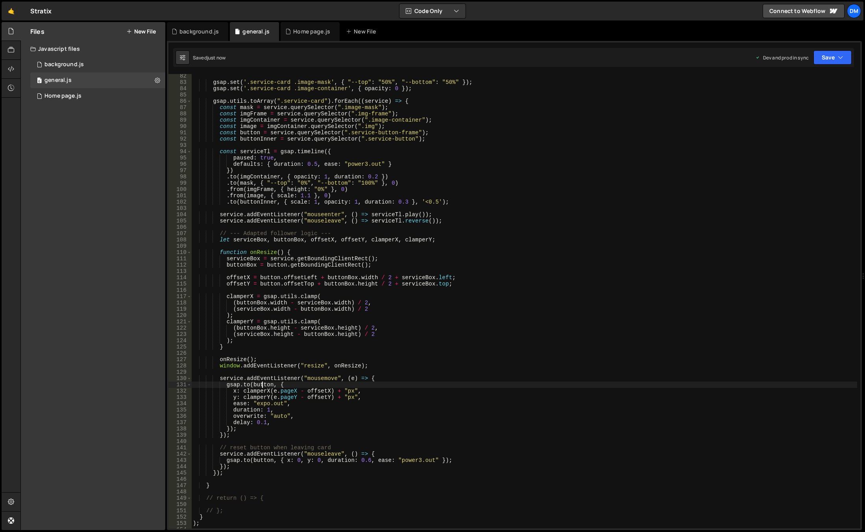
click at [262, 386] on div "gsap . set ( '.service-card .image-mask' , { "--top" : "50%" , "--bottom" : "50…" at bounding box center [524, 306] width 666 height 467
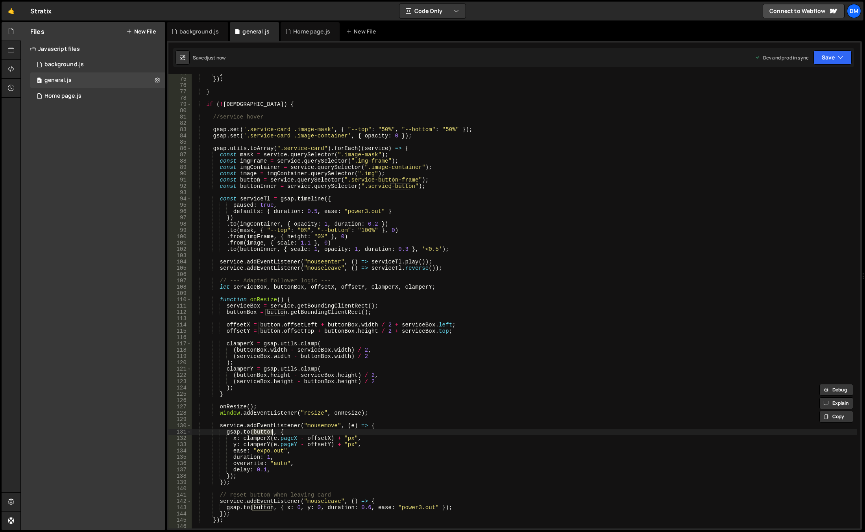
scroll to position [440, 0]
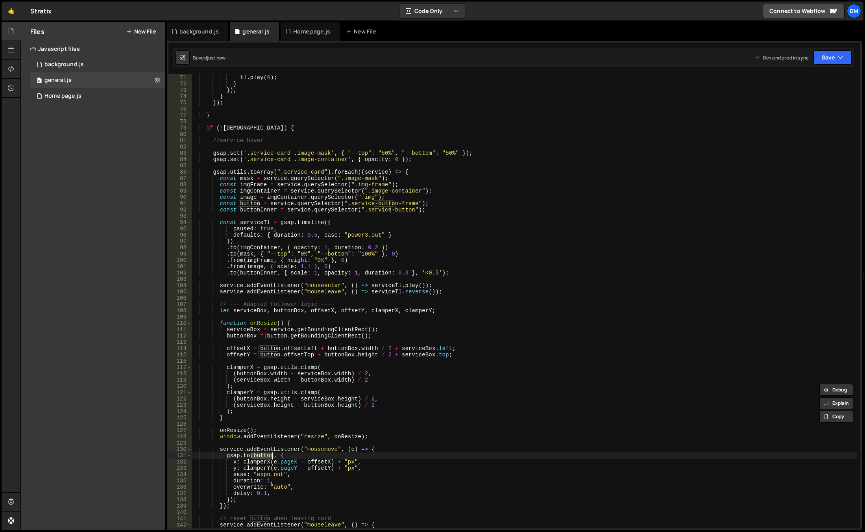
click at [364, 203] on div "setActive ( ) ; tl . play ( 0 ) ; } }) ; } }) ; } if ( ! isWide ) { //service h…" at bounding box center [524, 301] width 666 height 467
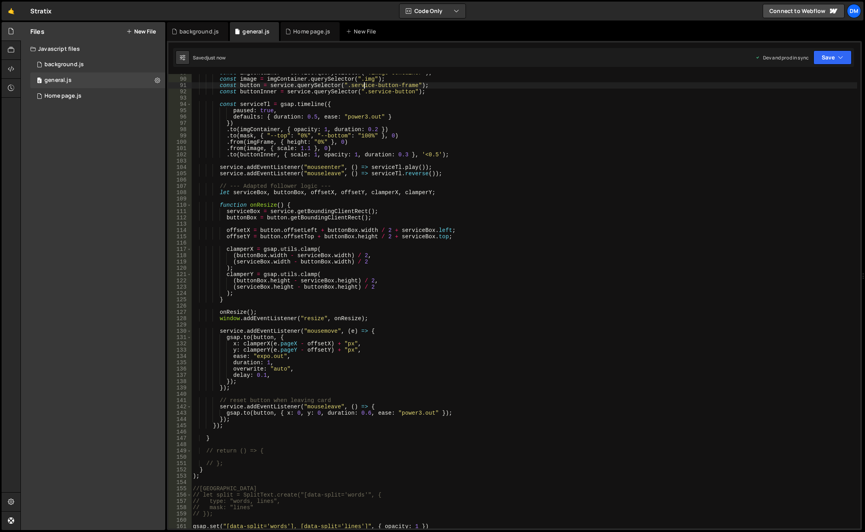
scroll to position [464, 0]
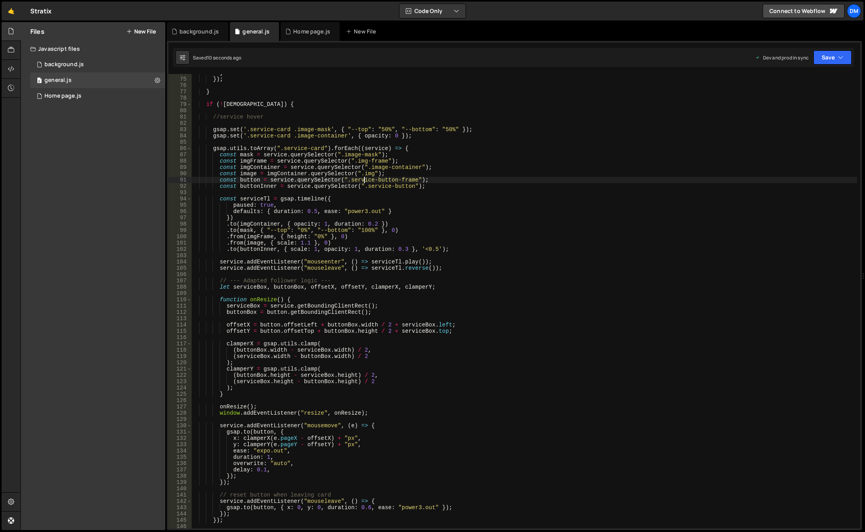
click at [249, 185] on div "} }) ; } if ( ! isWide ) { //service hover gsap . set ( '.service-card .image-m…" at bounding box center [524, 303] width 666 height 467
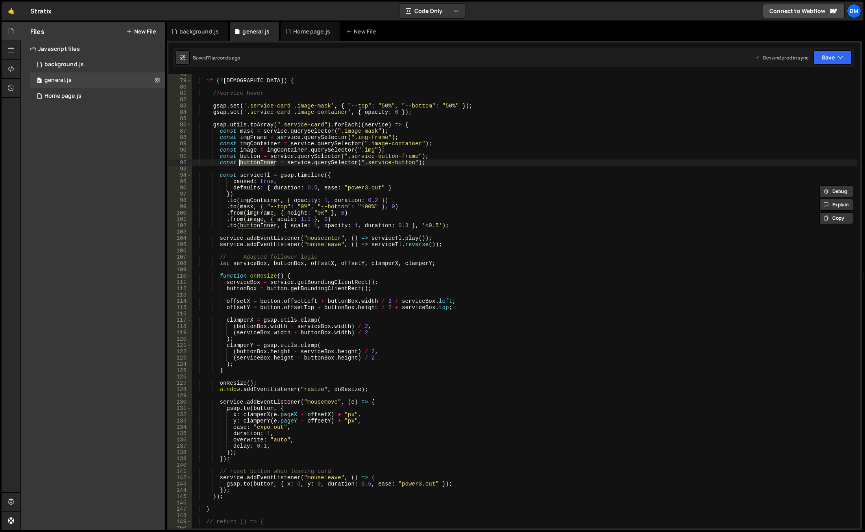
scroll to position [511, 0]
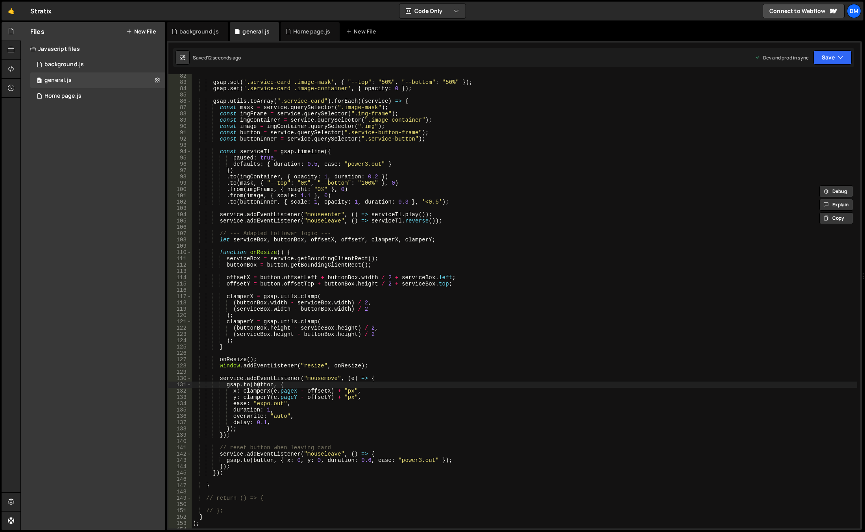
click at [260, 384] on div "gsap . set ( '.service-card .image-mask' , { "--top" : "50%" , "--bottom" : "50…" at bounding box center [524, 306] width 666 height 467
paste textarea "Inner"
click at [460, 335] on div "gsap . set ( '.service-card .image-mask' , { "--top" : "50%" , "--bottom" : "50…" at bounding box center [524, 306] width 666 height 467
click at [265, 462] on div "gsap . set ( '.service-card .image-mask' , { "--top" : "50%" , "--bottom" : "50…" at bounding box center [524, 306] width 666 height 467
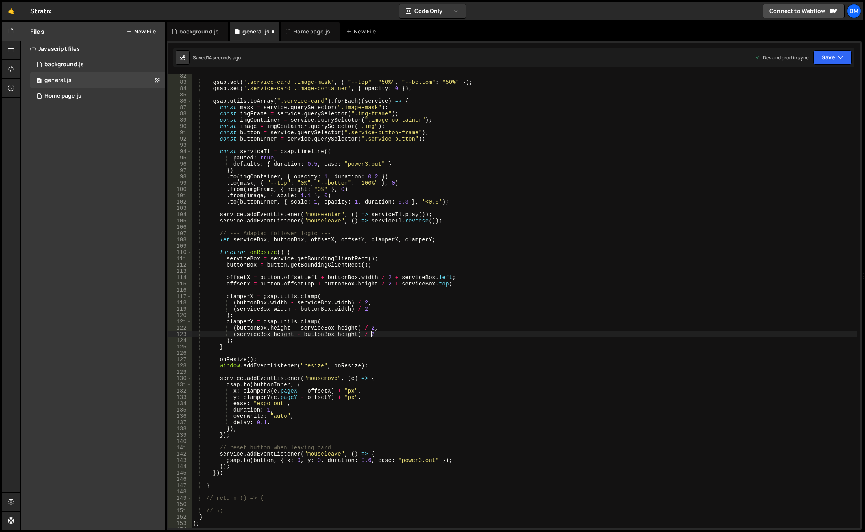
click at [265, 462] on div "gsap . set ( '.service-card .image-mask' , { "--top" : "50%" , "--bottom" : "50…" at bounding box center [524, 306] width 666 height 467
paste textarea "Inner"
click at [439, 367] on div "gsap . set ( '.service-card .image-mask' , { "--top" : "50%" , "--bottom" : "50…" at bounding box center [524, 306] width 666 height 467
click at [835, 55] on button "Save" at bounding box center [832, 57] width 38 height 14
click at [797, 113] on div "16 seconds ago" at bounding box center [796, 110] width 34 height 7
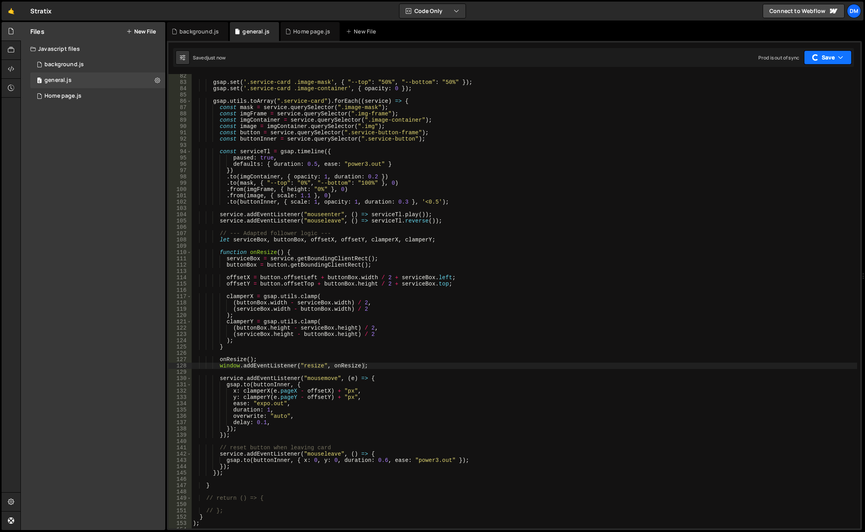
click at [822, 57] on button "Save" at bounding box center [828, 57] width 48 height 14
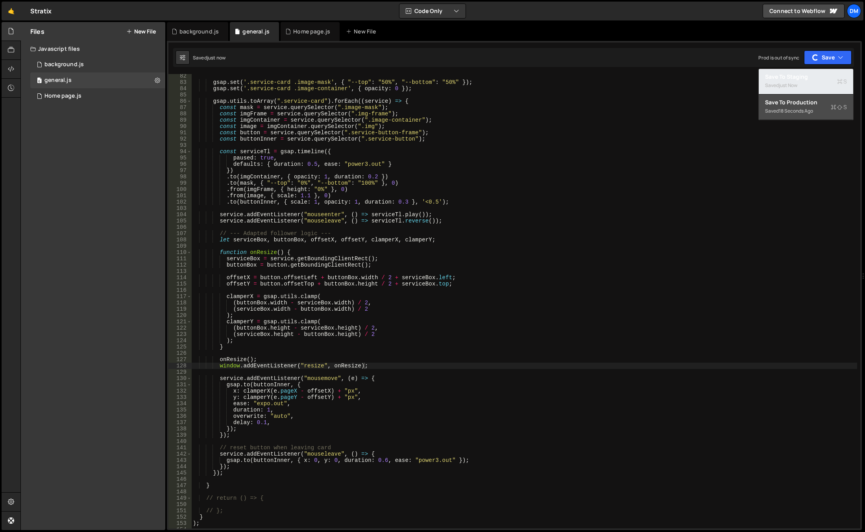
click at [805, 78] on div "Save to Staging S" at bounding box center [806, 77] width 82 height 8
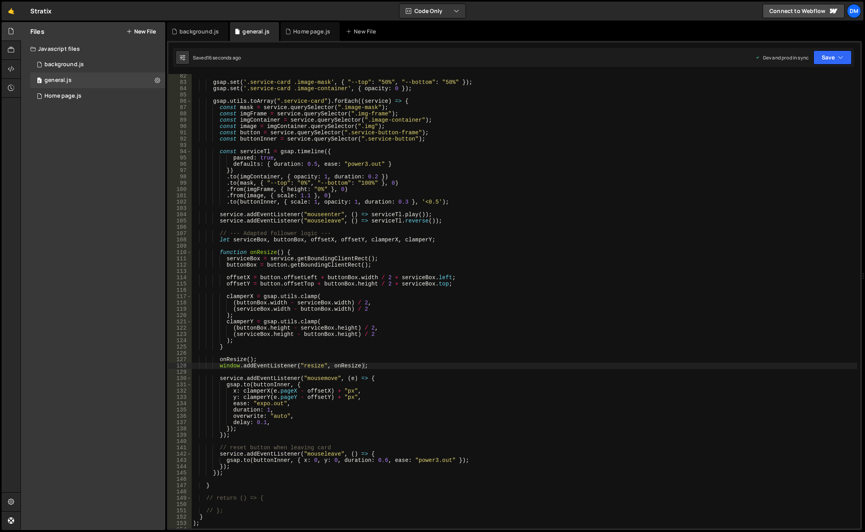
scroll to position [464, 0]
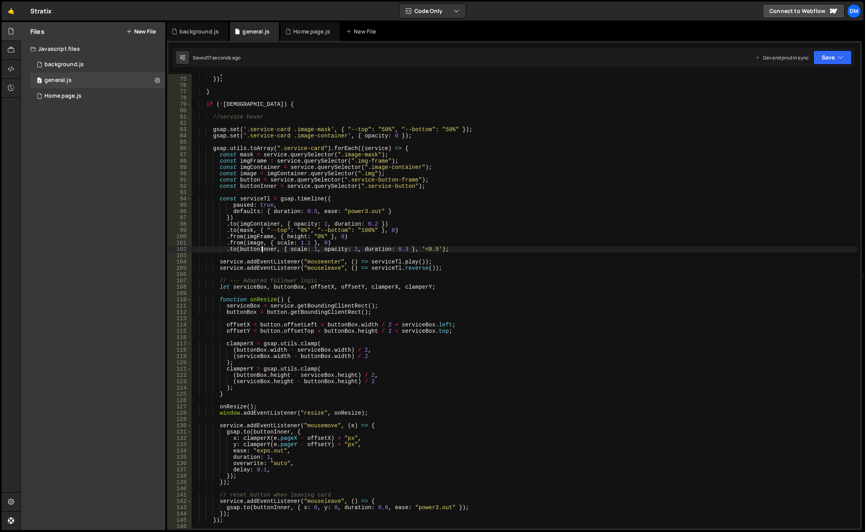
click at [261, 251] on div "} }) ; } if ( ! isWide ) { //service hover gsap . set ( '.service-card .image-m…" at bounding box center [524, 303] width 666 height 467
click at [244, 179] on div "} }) ; } if ( ! isWide ) { //service hover gsap . set ( '.service-card .image-m…" at bounding box center [524, 303] width 666 height 467
click at [262, 432] on div "} }) ; } if ( ! isWide ) { //service hover gsap . set ( '.service-card .image-m…" at bounding box center [524, 303] width 666 height 467
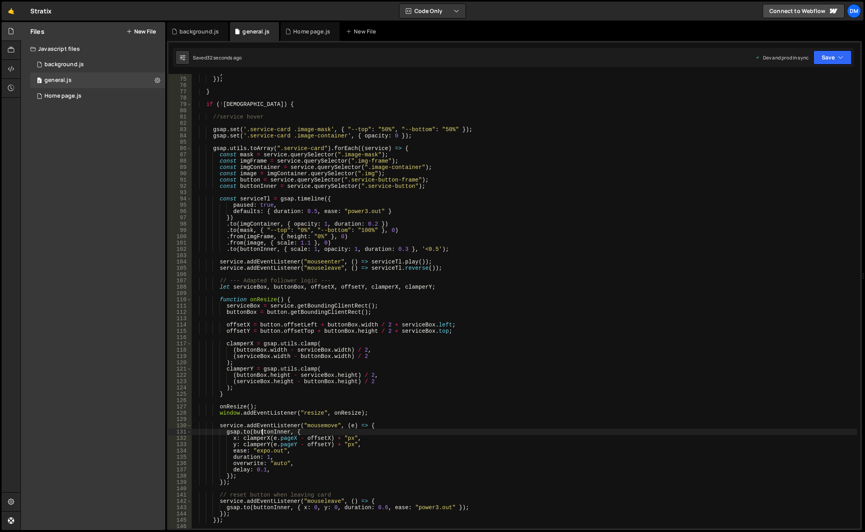
click at [262, 432] on div "} }) ; } if ( ! isWide ) { //service hover gsap . set ( '.service-card .image-m…" at bounding box center [524, 303] width 666 height 467
paste textarea
click at [268, 507] on div "} }) ; } if ( ! isWide ) { //service hover gsap . set ( '.service-card .image-m…" at bounding box center [524, 303] width 666 height 467
paste textarea
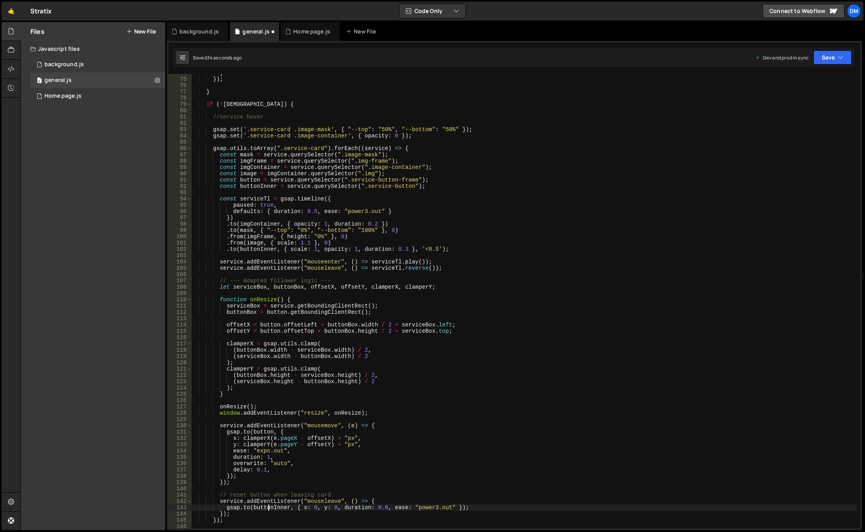
type textarea "[DOMAIN_NAME](button, { x: 0, y: 0, duration: 0.6, ease: "power3.out" });"
drag, startPoint x: 380, startPoint y: 403, endPoint x: 383, endPoint y: 387, distance: 16.4
click at [380, 403] on div "} }) ; } if ( ! isWide ) { //service hover gsap . set ( '.service-card .image-m…" at bounding box center [524, 303] width 666 height 467
click at [317, 248] on div "} }) ; } if ( ! isWide ) { //service hover gsap . set ( '.service-card .image-m…" at bounding box center [524, 303] width 666 height 467
click at [832, 61] on button "Save" at bounding box center [832, 57] width 38 height 14
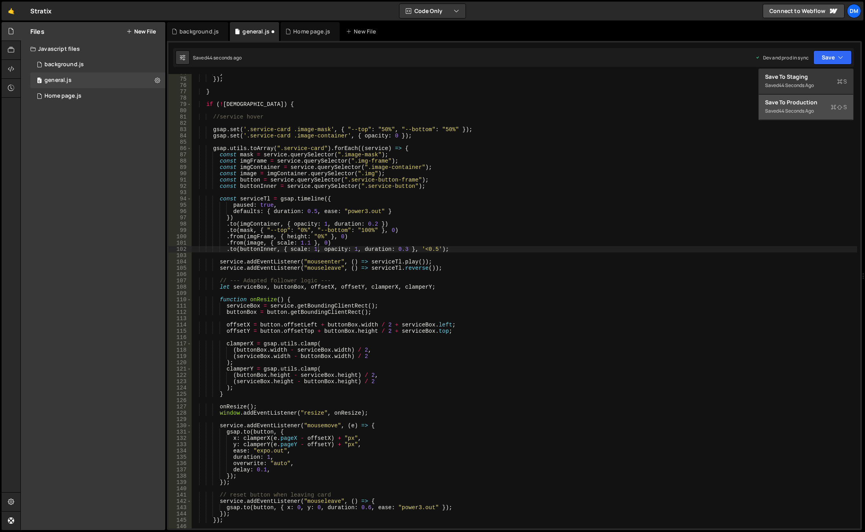
click at [796, 112] on div "44 seconds ago" at bounding box center [796, 110] width 35 height 7
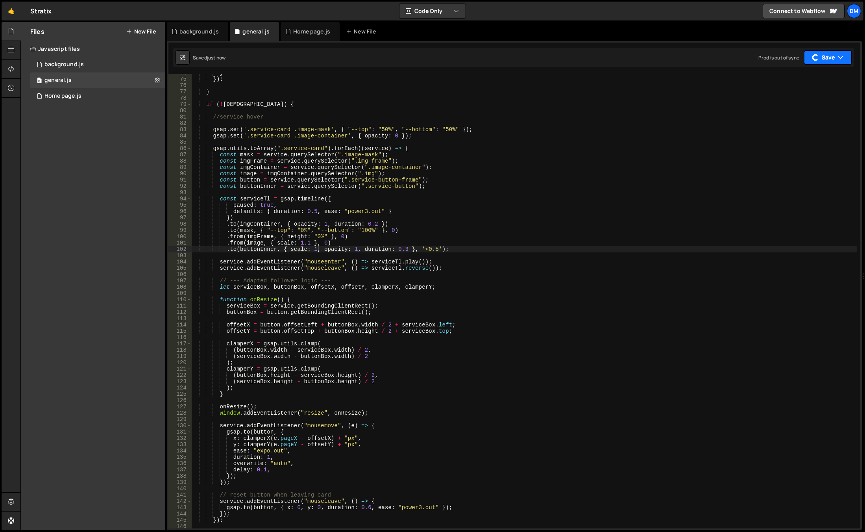
click at [816, 53] on button "Save" at bounding box center [828, 57] width 48 height 14
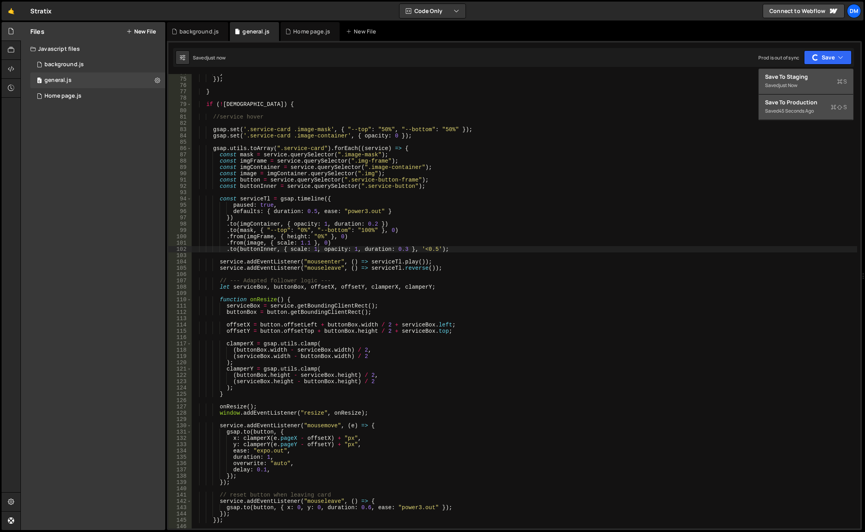
click at [803, 79] on div "Save to Staging S" at bounding box center [806, 77] width 82 height 8
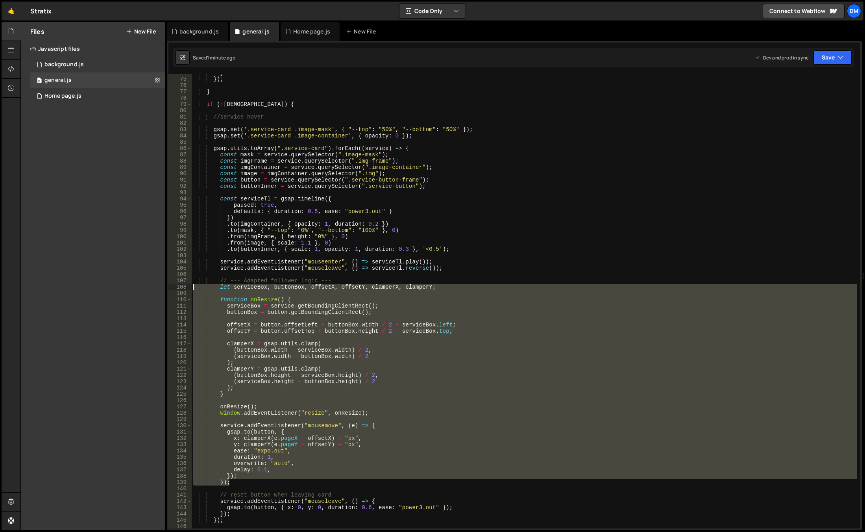
drag, startPoint x: 238, startPoint y: 483, endPoint x: 180, endPoint y: 285, distance: 206.7
click at [180, 285] on div "}); 74 75 76 77 78 79 80 81 82 83 84 85 86 87 88 89 90 91 92 93 94 95 96 97 98 …" at bounding box center [514, 301] width 692 height 454
type textarea "let serviceBox, buttonBox, offsetX, offsetY, clamperX, clamperY;"
click at [600, 336] on div "} }) ; } if ( ! isWide ) { //service hover gsap . set ( '.service-card .image-m…" at bounding box center [524, 301] width 665 height 454
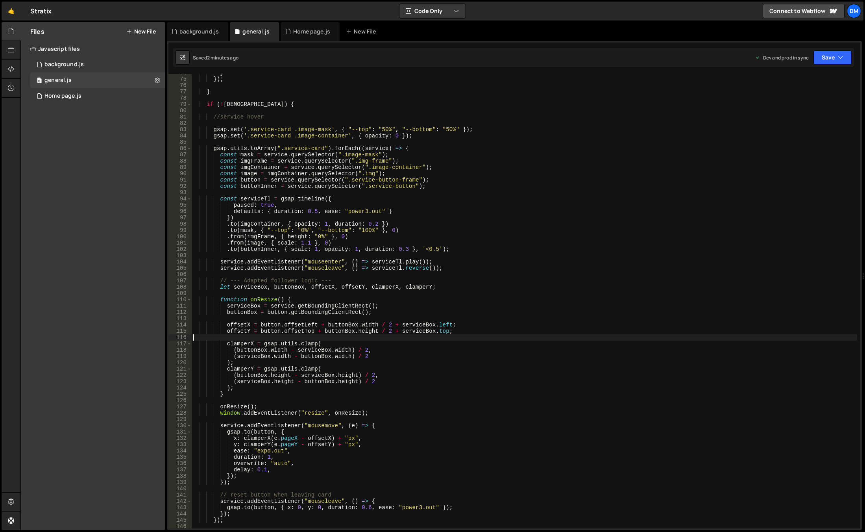
click at [286, 330] on div "} }) ; } if ( ! isWide ) { //service hover gsap . set ( '.service-card .image-m…" at bounding box center [524, 303] width 665 height 467
click at [268, 311] on div "} }) ; } if ( ! isWide ) { //service hover gsap . set ( '.service-card .image-m…" at bounding box center [524, 303] width 665 height 467
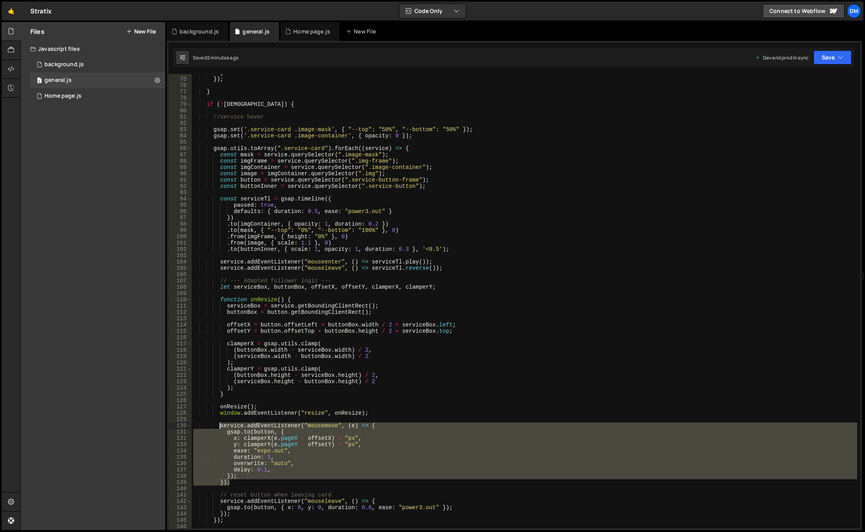
drag, startPoint x: 247, startPoint y: 483, endPoint x: 221, endPoint y: 427, distance: 61.8
click at [221, 427] on div "} }) ; } if ( ! isWide ) { //service hover gsap . set ( '.service-card .image-m…" at bounding box center [524, 303] width 665 height 467
paste textarea "});"
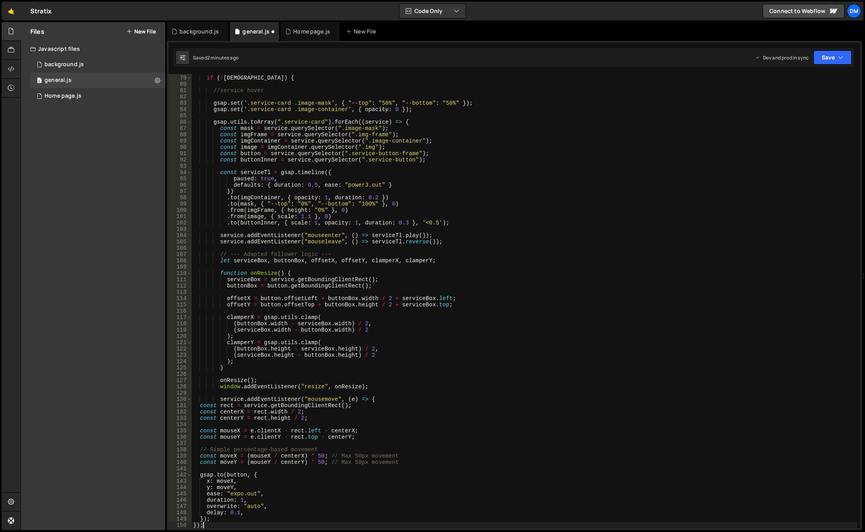
scroll to position [561, 0]
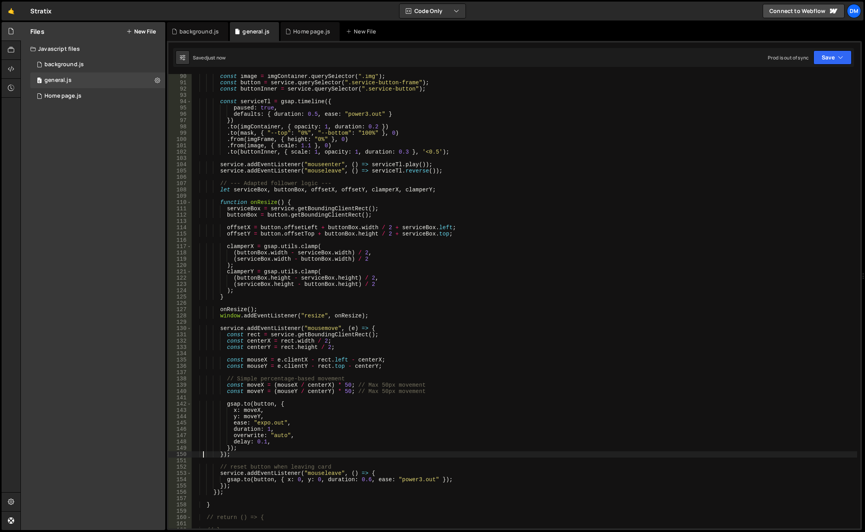
click at [269, 308] on div "const image = imgContainer . querySelector ( ".img" ) ; const button = service …" at bounding box center [524, 306] width 665 height 467
type textarea "onResize();"
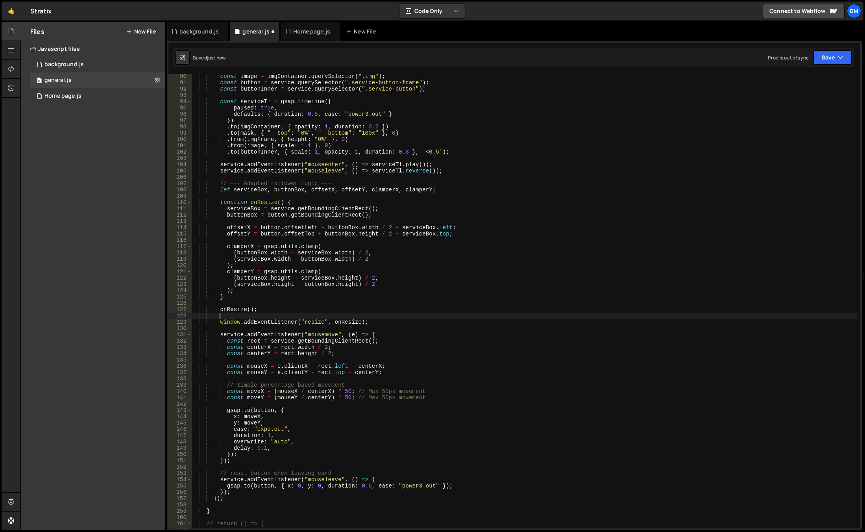
scroll to position [0, 1]
click at [441, 307] on div "const image = imgContainer . querySelector ( ".img" ) ; const button = service …" at bounding box center [524, 306] width 665 height 467
click at [340, 322] on div "const image = imgContainer . querySelector ( ".img" ) ; const button = service …" at bounding box center [524, 306] width 665 height 467
drag, startPoint x: 836, startPoint y: 60, endPoint x: 820, endPoint y: 94, distance: 37.8
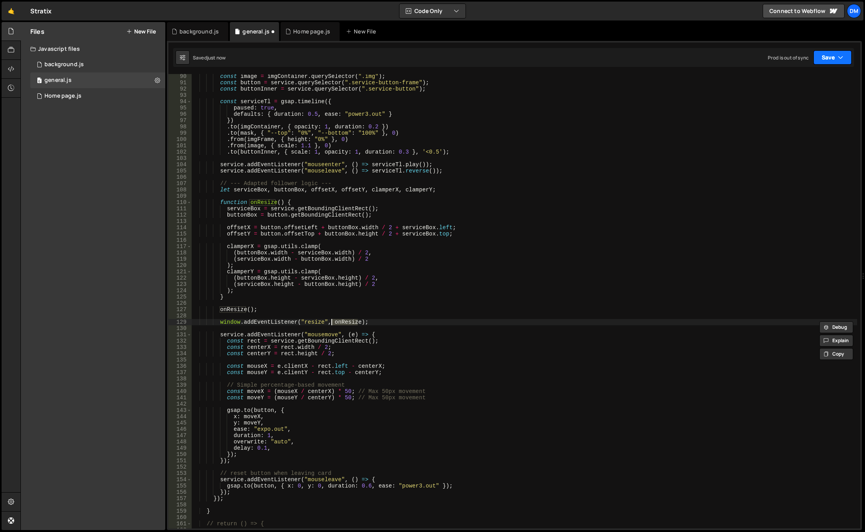
click at [836, 60] on button "Save" at bounding box center [832, 57] width 38 height 14
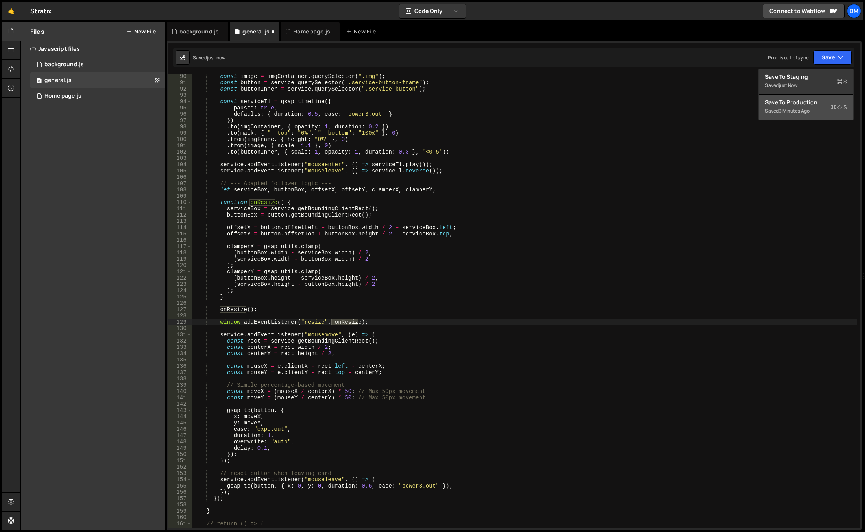
click at [811, 104] on div "Save to Production S" at bounding box center [806, 102] width 82 height 8
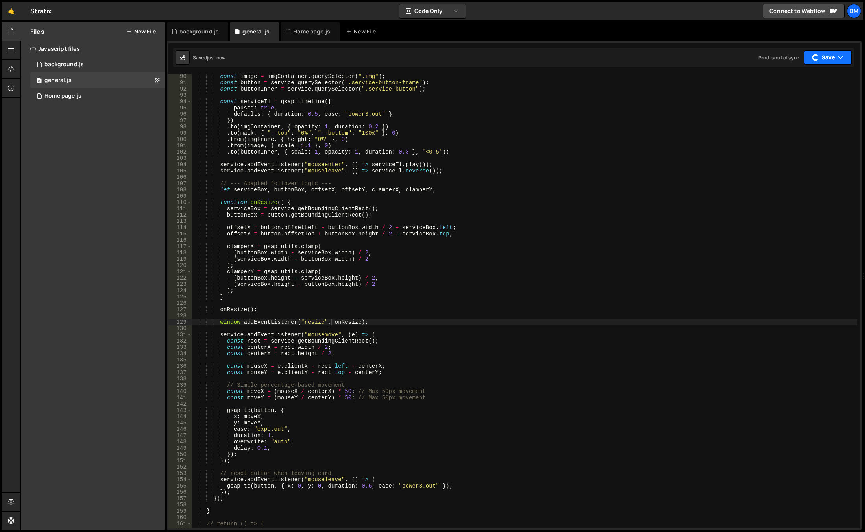
click at [826, 56] on button "Save" at bounding box center [828, 57] width 48 height 14
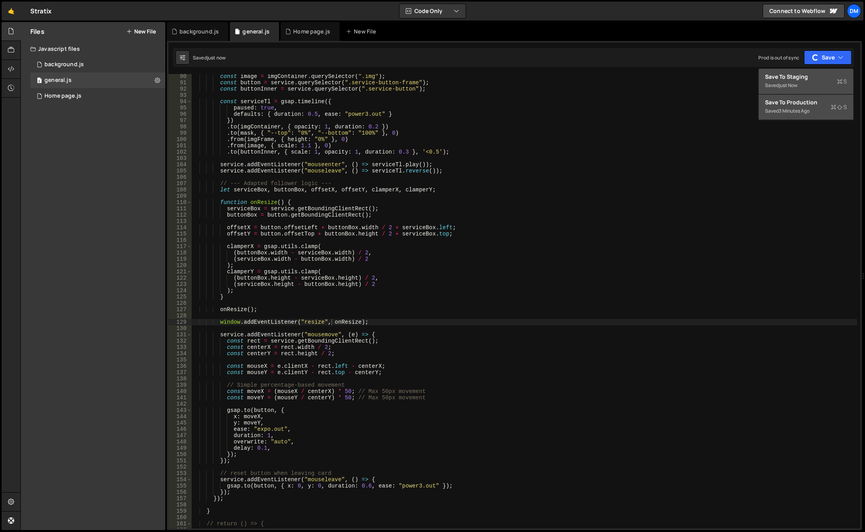
click at [809, 81] on div "Saved just now" at bounding box center [806, 85] width 82 height 9
click at [499, 347] on div "const image = imgContainer . querySelector ( ".img" ) ; const button = service …" at bounding box center [524, 306] width 665 height 467
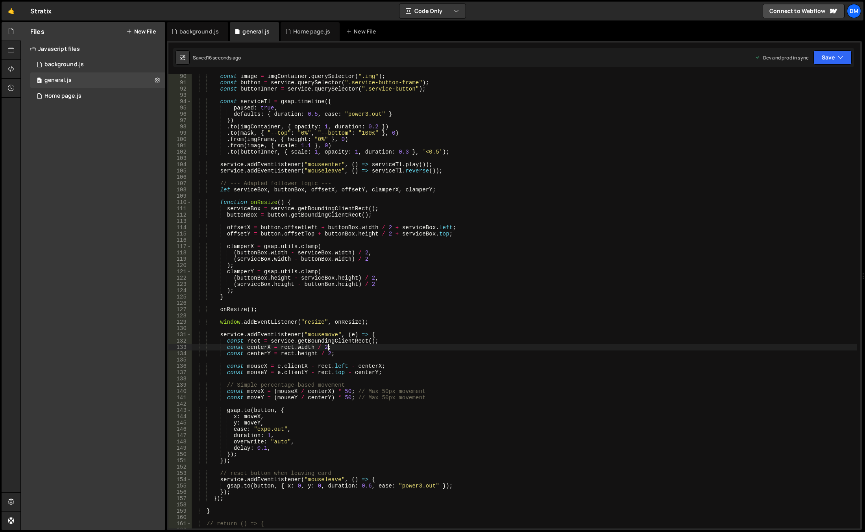
click at [331, 235] on div "const image = imgContainer . querySelector ( ".img" ) ; const button = service …" at bounding box center [524, 306] width 665 height 467
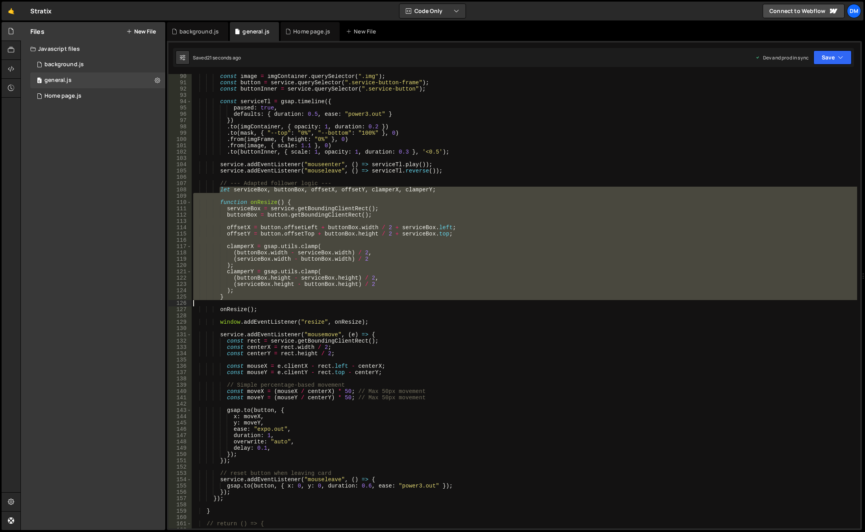
drag, startPoint x: 218, startPoint y: 188, endPoint x: 323, endPoint y: 302, distance: 154.8
click at [323, 302] on div "const image = imgContainer . querySelector ( ".img" ) ; const button = service …" at bounding box center [524, 306] width 665 height 467
click at [413, 353] on div "const image = imgContainer . querySelector ( ".img" ) ; const button = service …" at bounding box center [524, 306] width 665 height 467
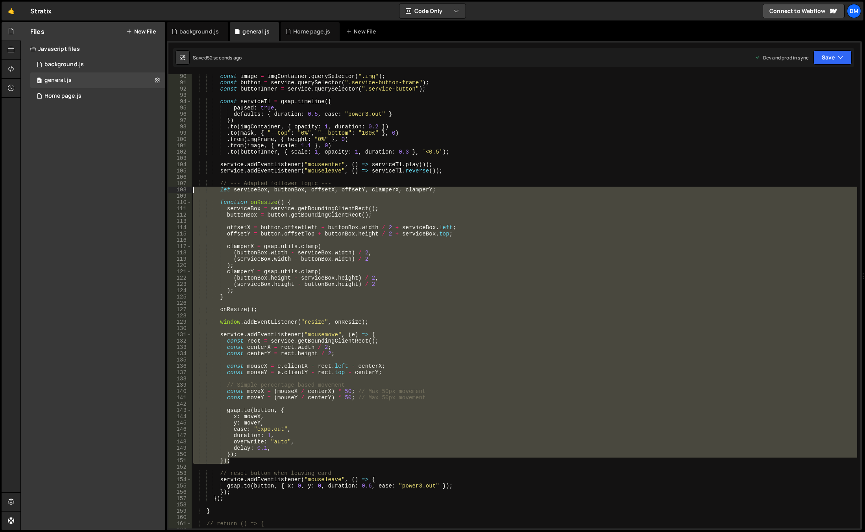
drag, startPoint x: 243, startPoint y: 462, endPoint x: 173, endPoint y: 189, distance: 281.1
click at [173, 189] on div "const centerY = rect.height / 2; 90 91 92 93 94 95 96 97 98 99 100 101 102 103 …" at bounding box center [514, 301] width 692 height 454
click at [382, 348] on div "const image = imgContainer . querySelector ( ".img" ) ; const button = service …" at bounding box center [524, 301] width 665 height 454
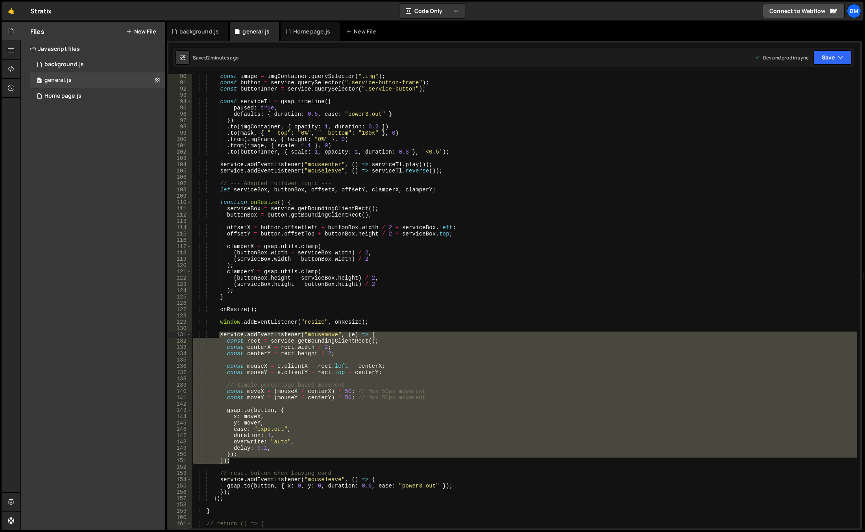
drag, startPoint x: 232, startPoint y: 434, endPoint x: 220, endPoint y: 334, distance: 100.7
click at [220, 334] on div "const image = imgContainer . querySelector ( ".img" ) ; const button = service …" at bounding box center [524, 306] width 665 height 467
paste textarea "}"
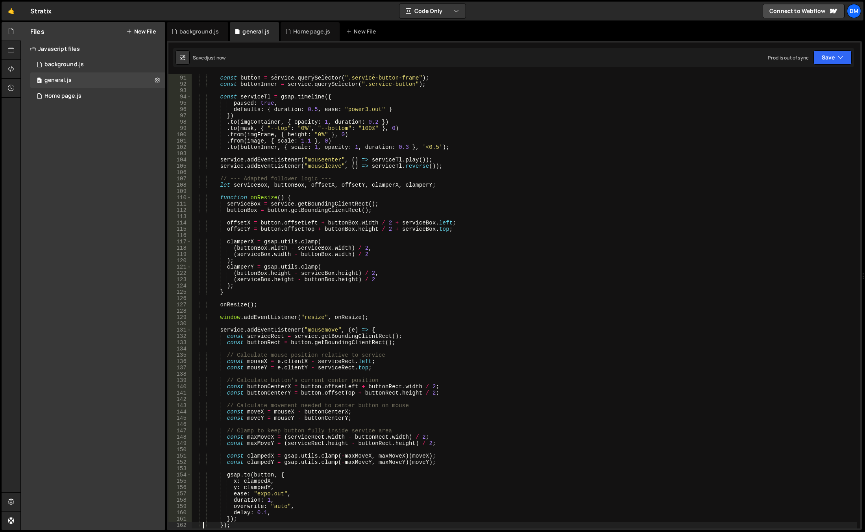
scroll to position [613, 0]
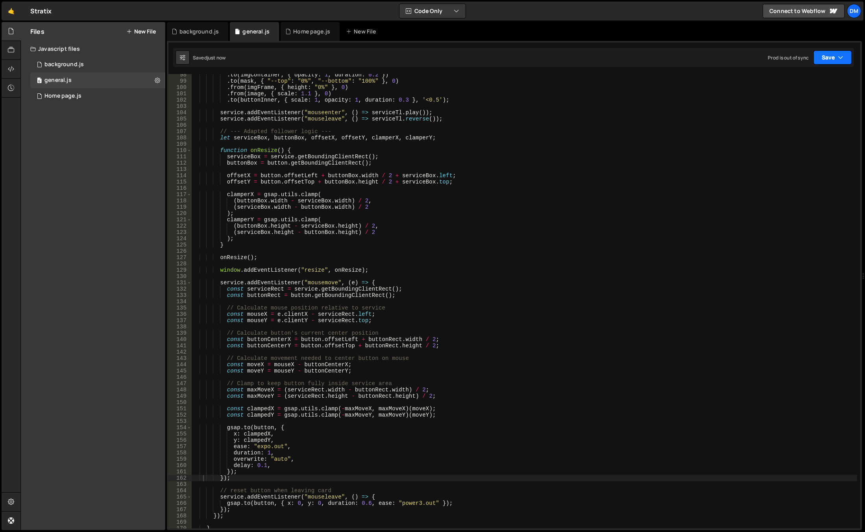
drag, startPoint x: 849, startPoint y: 52, endPoint x: 844, endPoint y: 56, distance: 7.0
click at [847, 53] on button "Save" at bounding box center [832, 57] width 38 height 14
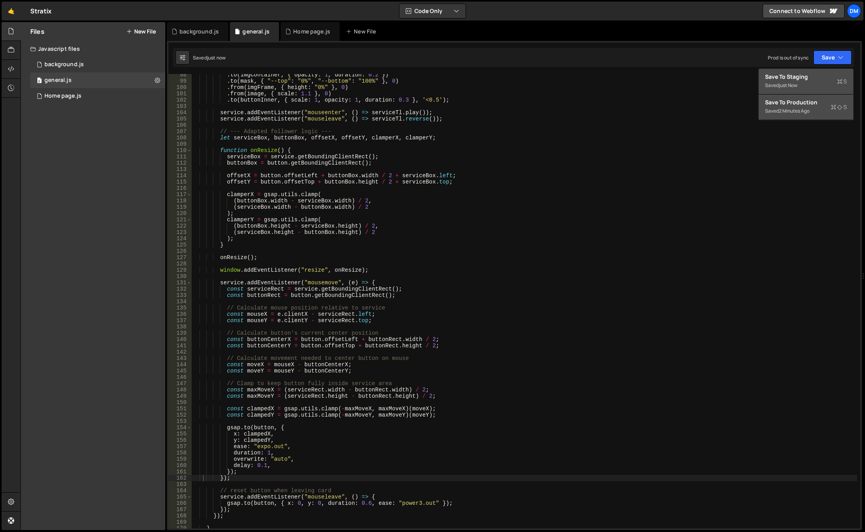
click at [811, 84] on div "Saved just now" at bounding box center [806, 85] width 82 height 9
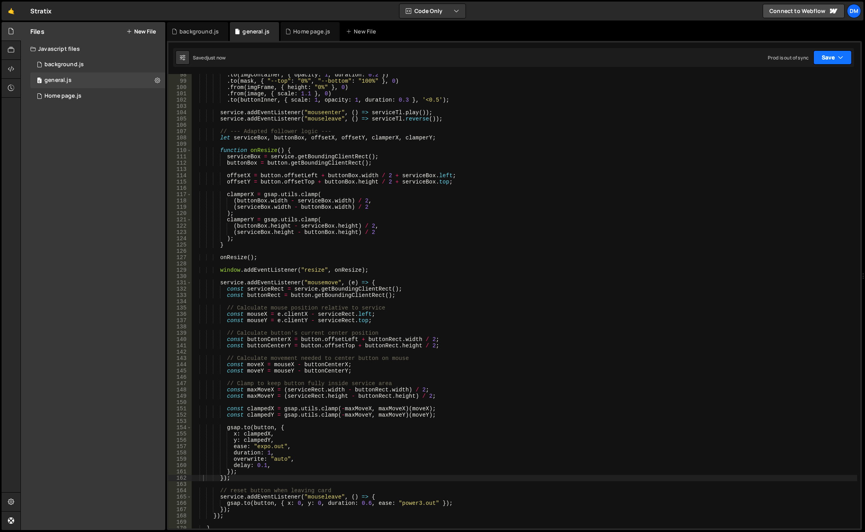
click at [834, 59] on button "Save" at bounding box center [832, 57] width 38 height 14
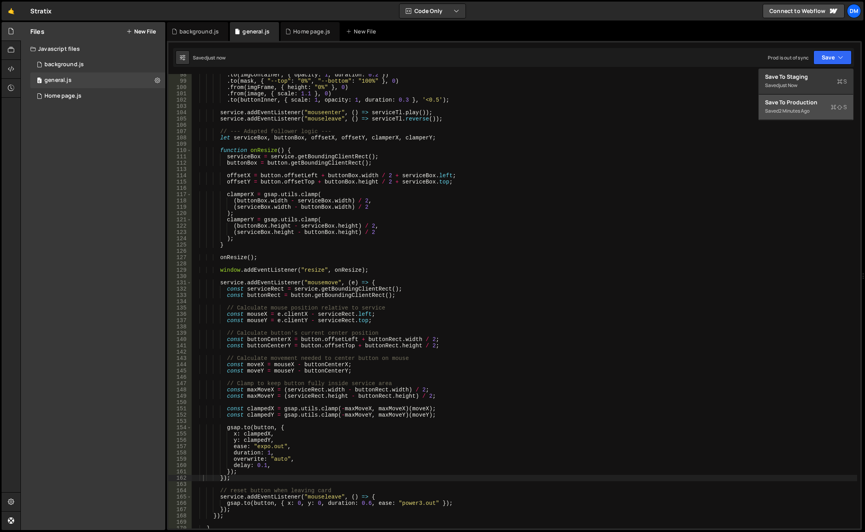
click at [804, 104] on div "Save to Production S" at bounding box center [806, 102] width 82 height 8
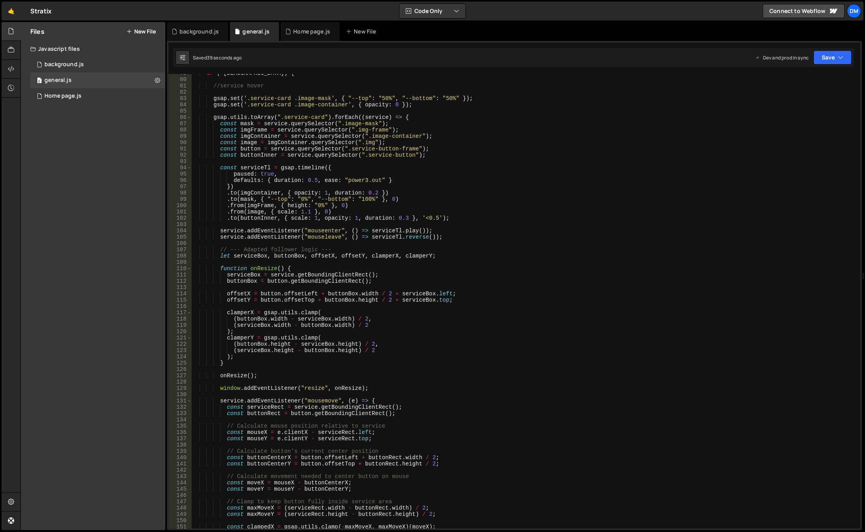
click at [432, 218] on div "if ( ! isWide ) { //service hover gsap . set ( '.service-card .image-mask' , { …" at bounding box center [524, 303] width 665 height 467
type textarea ".to(buttonInner, { scale: 1, opacity: 1, duration: 0.3 }, '<0.3');"
click at [839, 56] on icon "button" at bounding box center [841, 58] width 6 height 8
click at [813, 79] on div "Save to Staging S" at bounding box center [806, 77] width 82 height 8
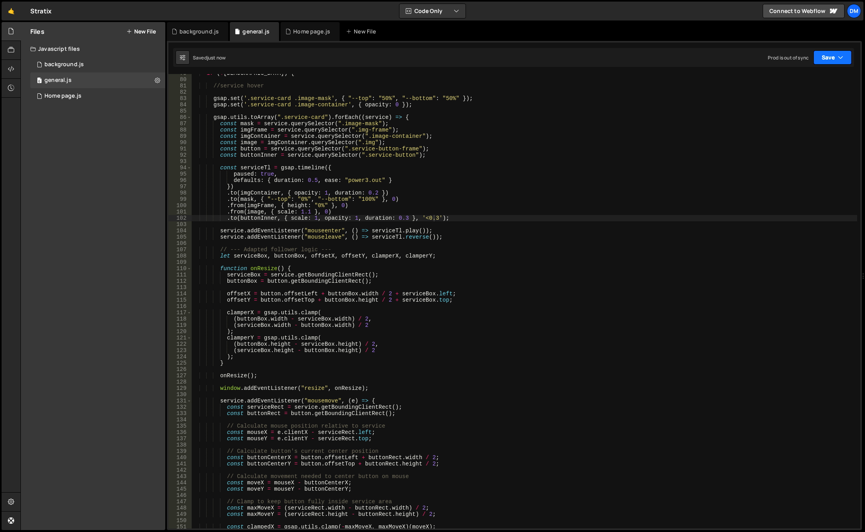
click at [827, 57] on button "Save" at bounding box center [832, 57] width 38 height 14
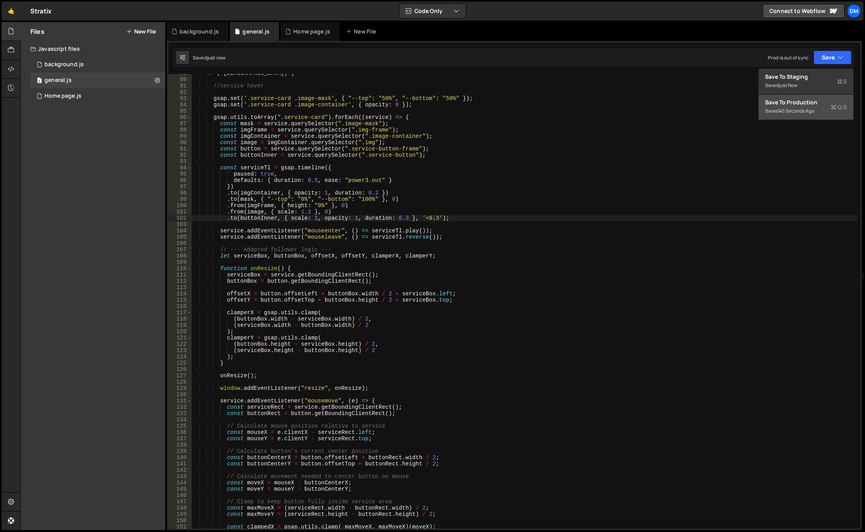
drag, startPoint x: 805, startPoint y: 102, endPoint x: 778, endPoint y: 108, distance: 28.7
click at [805, 102] on div "Save to Production S" at bounding box center [806, 102] width 82 height 8
click at [532, 244] on div "if ( ! isWide ) { //service hover gsap . set ( '.service-card .image-mask' , { …" at bounding box center [524, 303] width 665 height 467
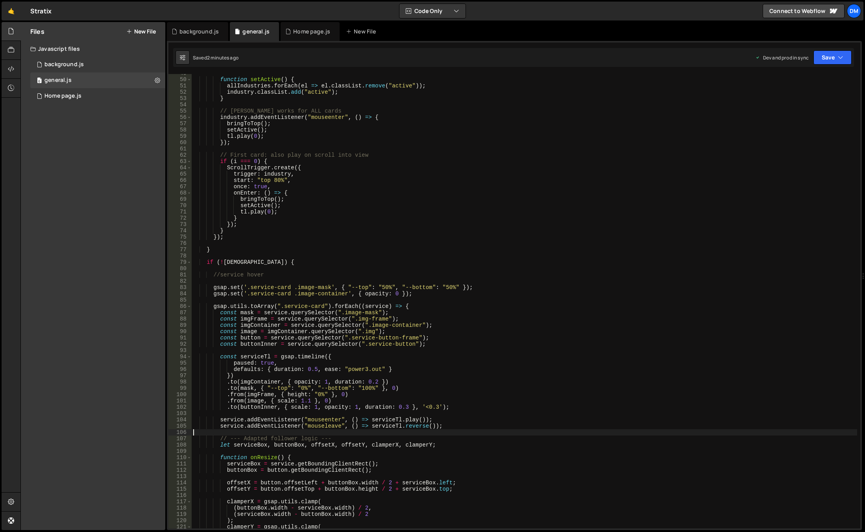
scroll to position [0, 0]
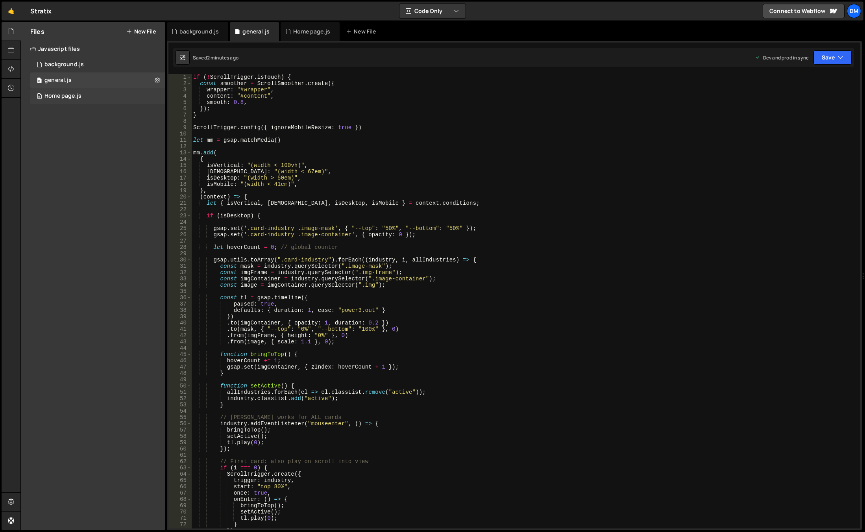
click at [97, 92] on div "0 Home page.js 0" at bounding box center [97, 96] width 135 height 16
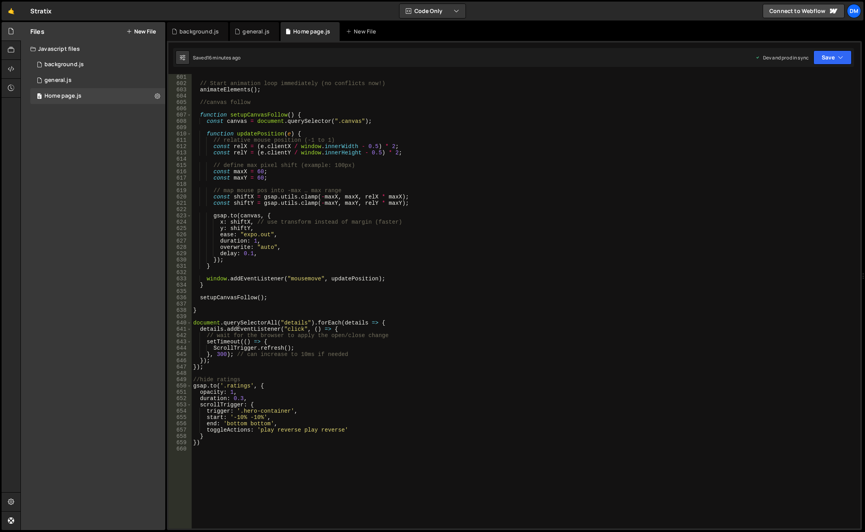
click at [474, 305] on div "// Start animation loop immediately (no conflicts now!) animateElements ( ) ; /…" at bounding box center [524, 307] width 665 height 467
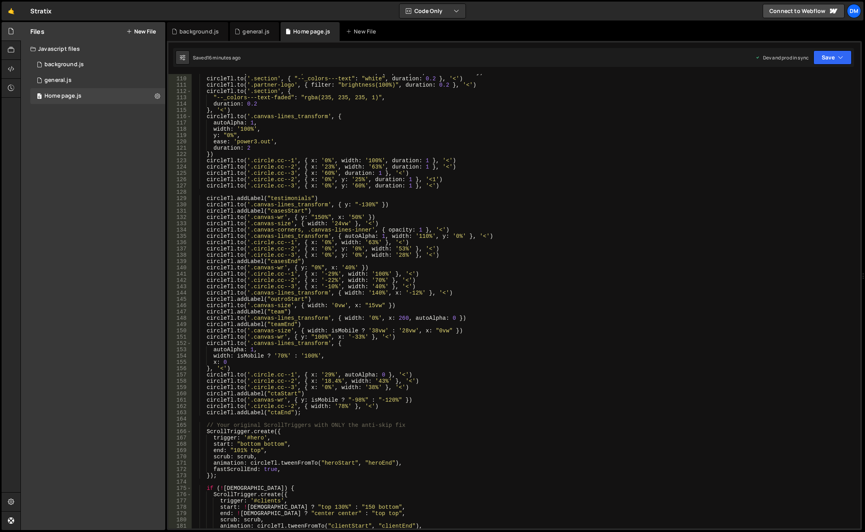
scroll to position [708, 0]
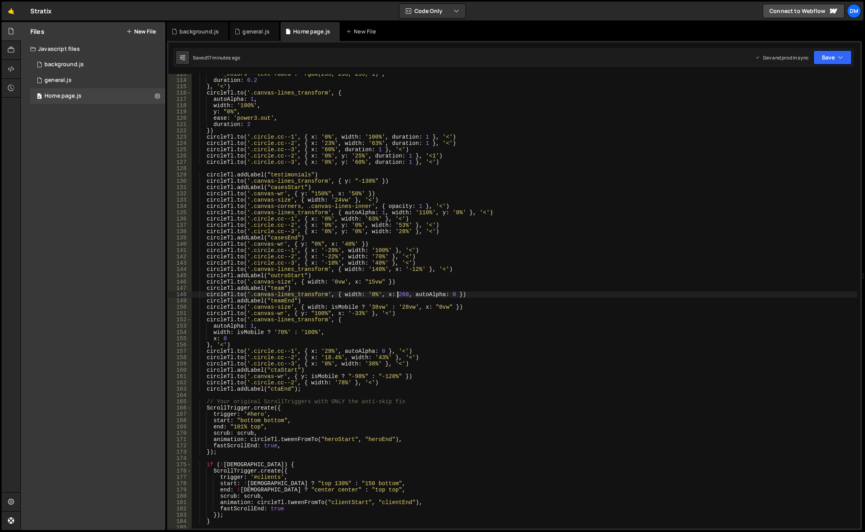
drag, startPoint x: 398, startPoint y: 296, endPoint x: 392, endPoint y: 309, distance: 15.0
click at [398, 296] on div ""--_colors---text-faded" : "rgba(235, 235, 235, 1)" , duration : 0.2 } , '<' ) …" at bounding box center [524, 304] width 665 height 467
click at [519, 210] on div ""--_colors---text-faded" : "rgba(235, 235, 235, 1)" , duration : 0.2 } , '<' ) …" at bounding box center [524, 304] width 665 height 467
type textarea "[DOMAIN_NAME]('.canvas-lines_transform', { autoAlpha: 1, width: '110%', y: '0%'…"
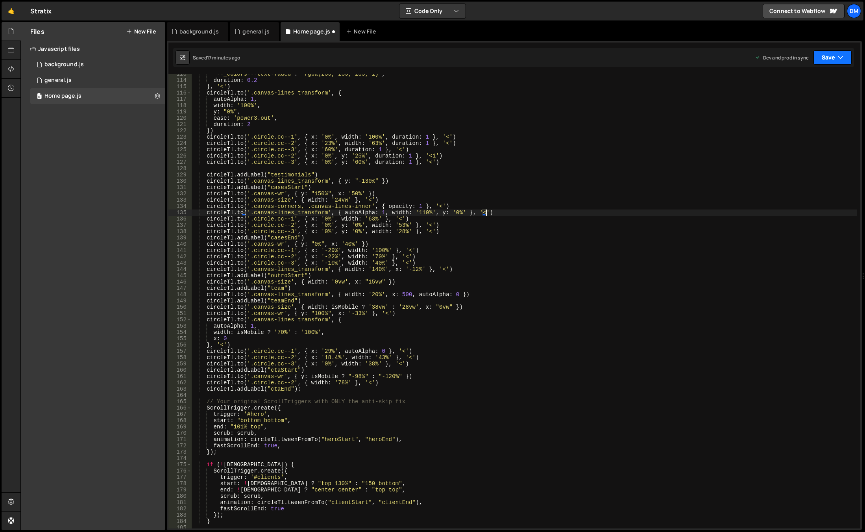
drag, startPoint x: 818, startPoint y: 59, endPoint x: 818, endPoint y: 63, distance: 4.3
click at [818, 59] on button "Save" at bounding box center [832, 57] width 38 height 14
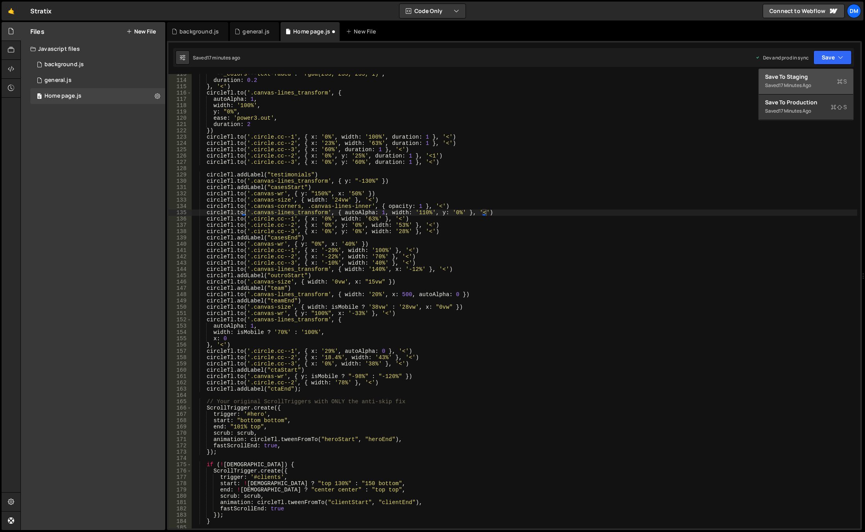
click at [806, 81] on div "Saved 17 minutes ago" at bounding box center [806, 85] width 82 height 9
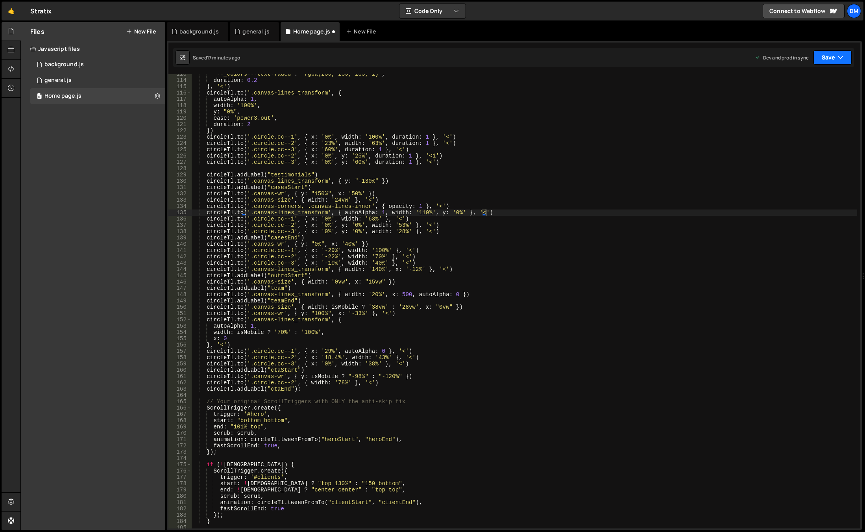
click at [831, 52] on button "Save" at bounding box center [832, 57] width 38 height 14
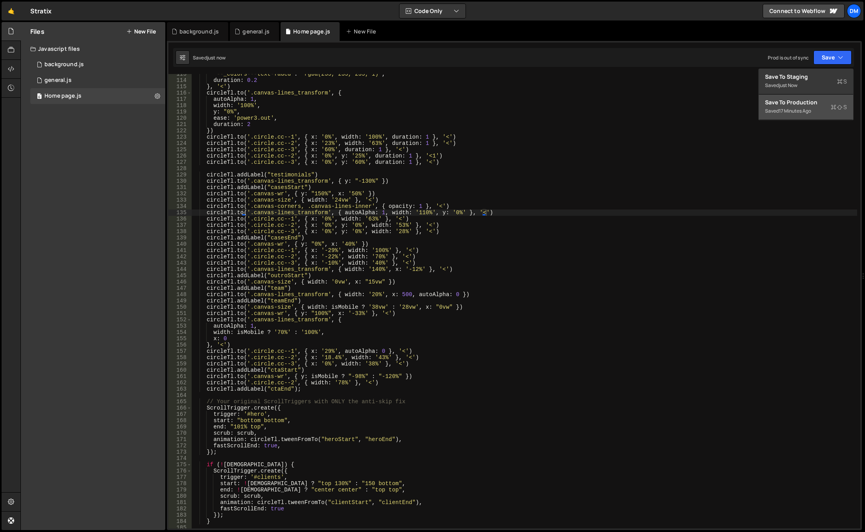
click at [804, 106] on div "Save to Production S" at bounding box center [806, 102] width 82 height 8
